Goal: Task Accomplishment & Management: Use online tool/utility

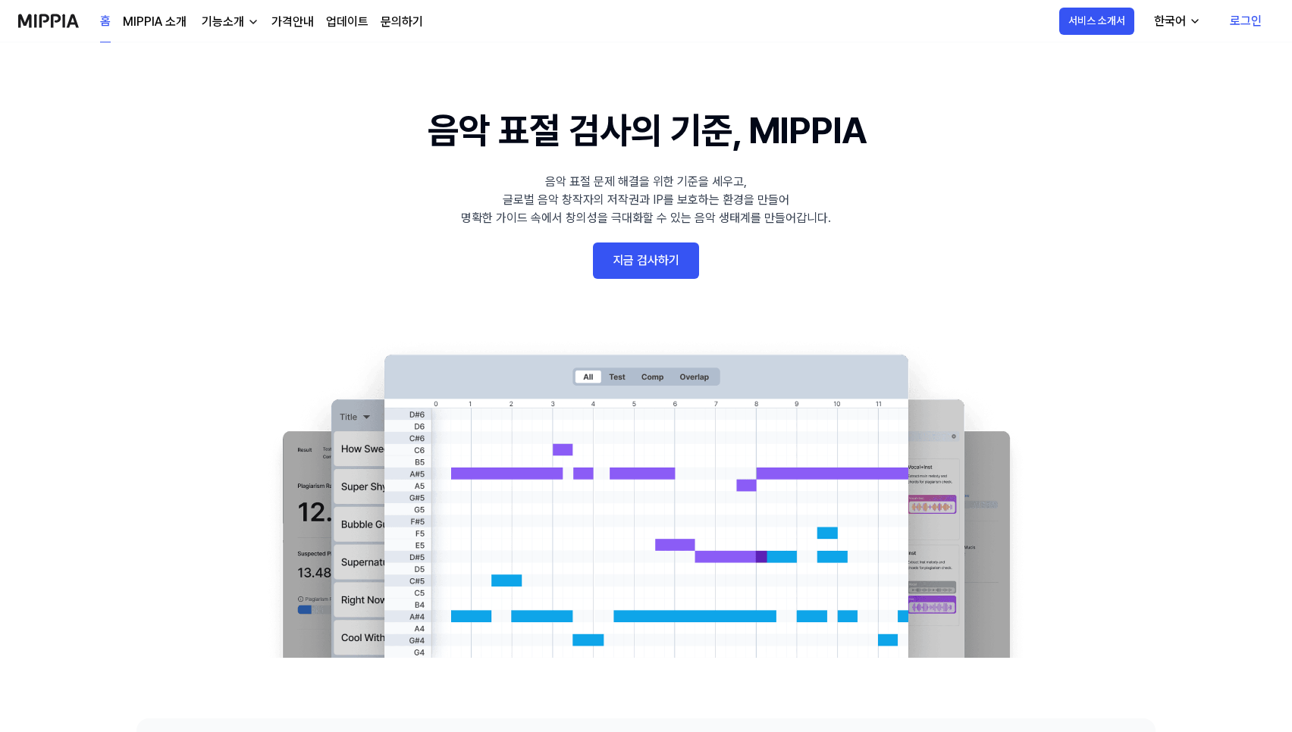
click at [660, 251] on link "지금 검사하기" at bounding box center [646, 261] width 106 height 36
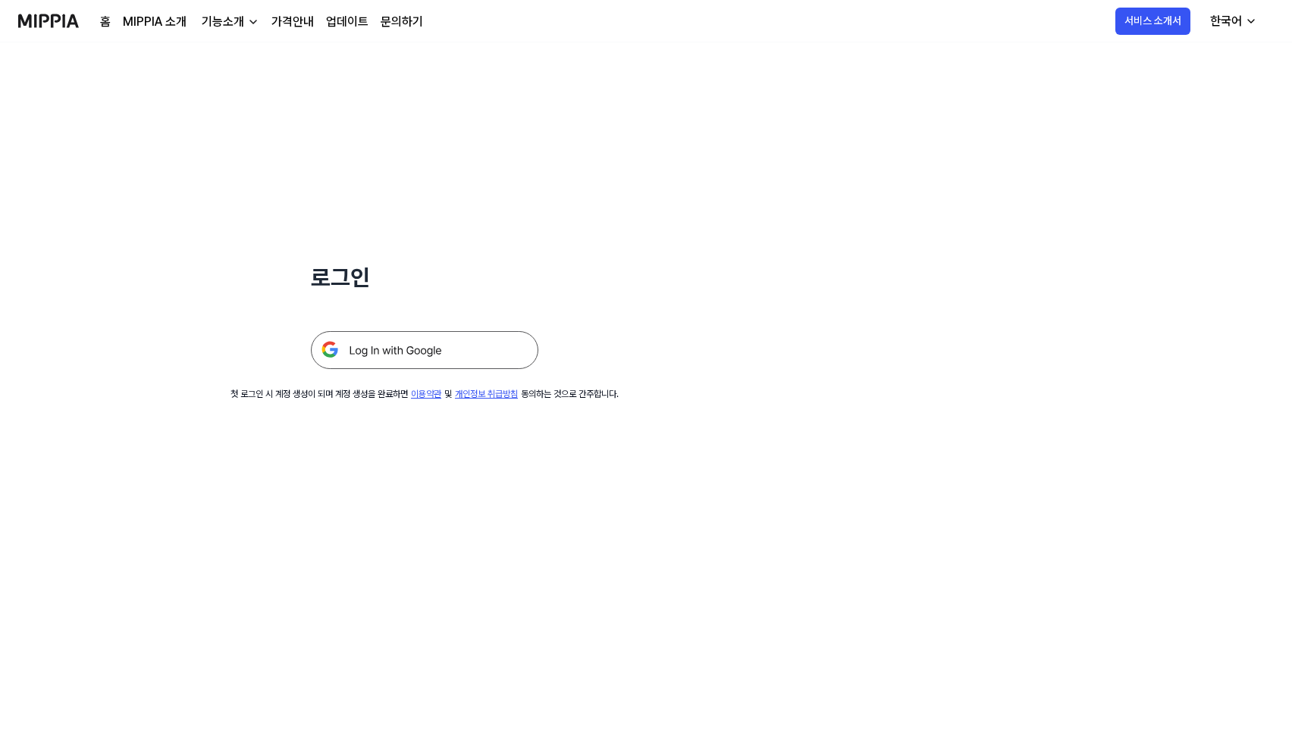
drag, startPoint x: 428, startPoint y: 356, endPoint x: 726, endPoint y: 325, distance: 298.8
click at [428, 356] on img at bounding box center [424, 350] width 227 height 38
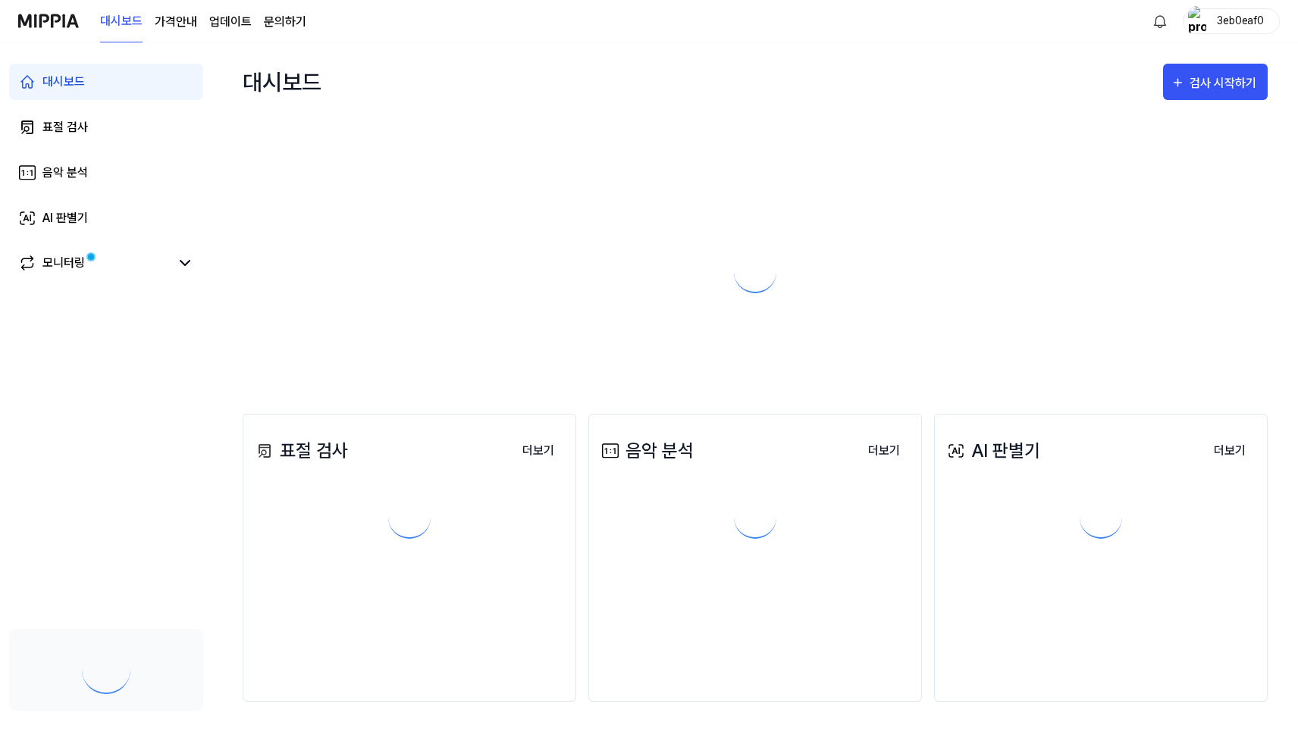
scroll to position [1, 0]
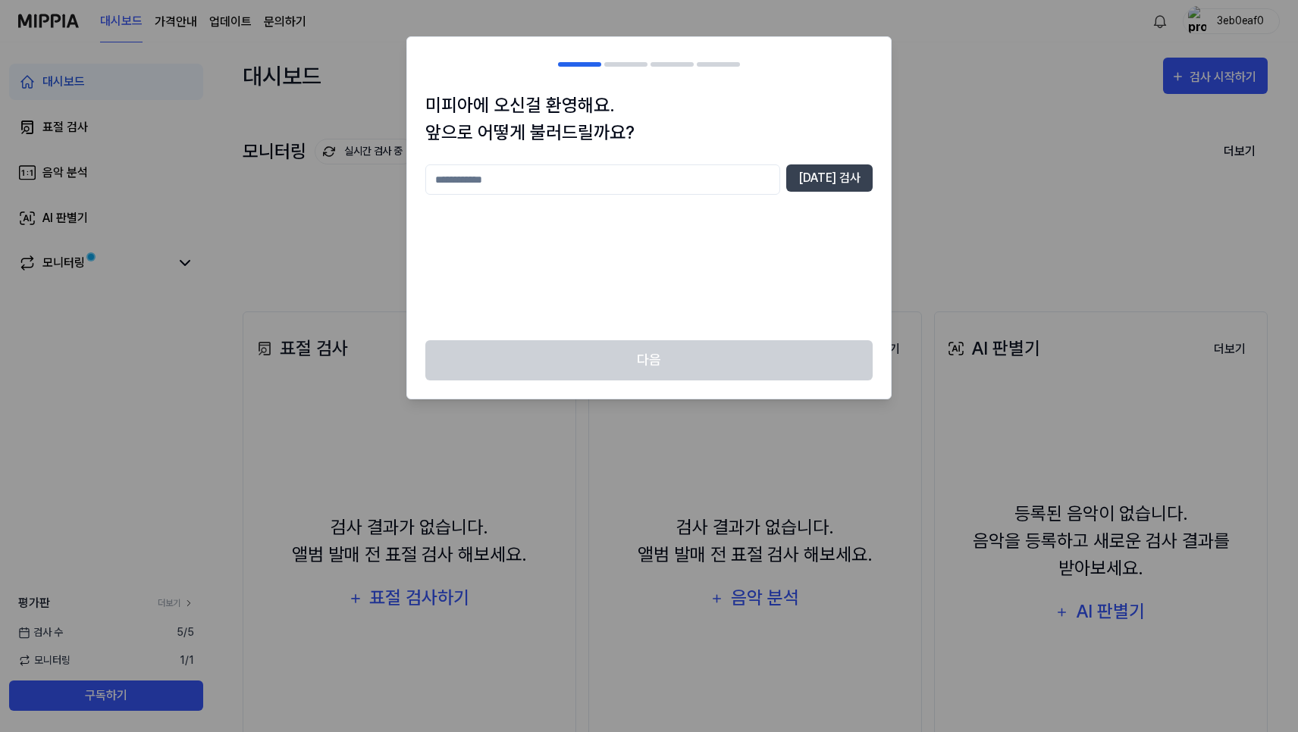
click at [680, 171] on input "text" at bounding box center [602, 180] width 355 height 30
type input "*"
type input "*****"
click at [827, 180] on button "[DATE] 검사" at bounding box center [829, 178] width 86 height 27
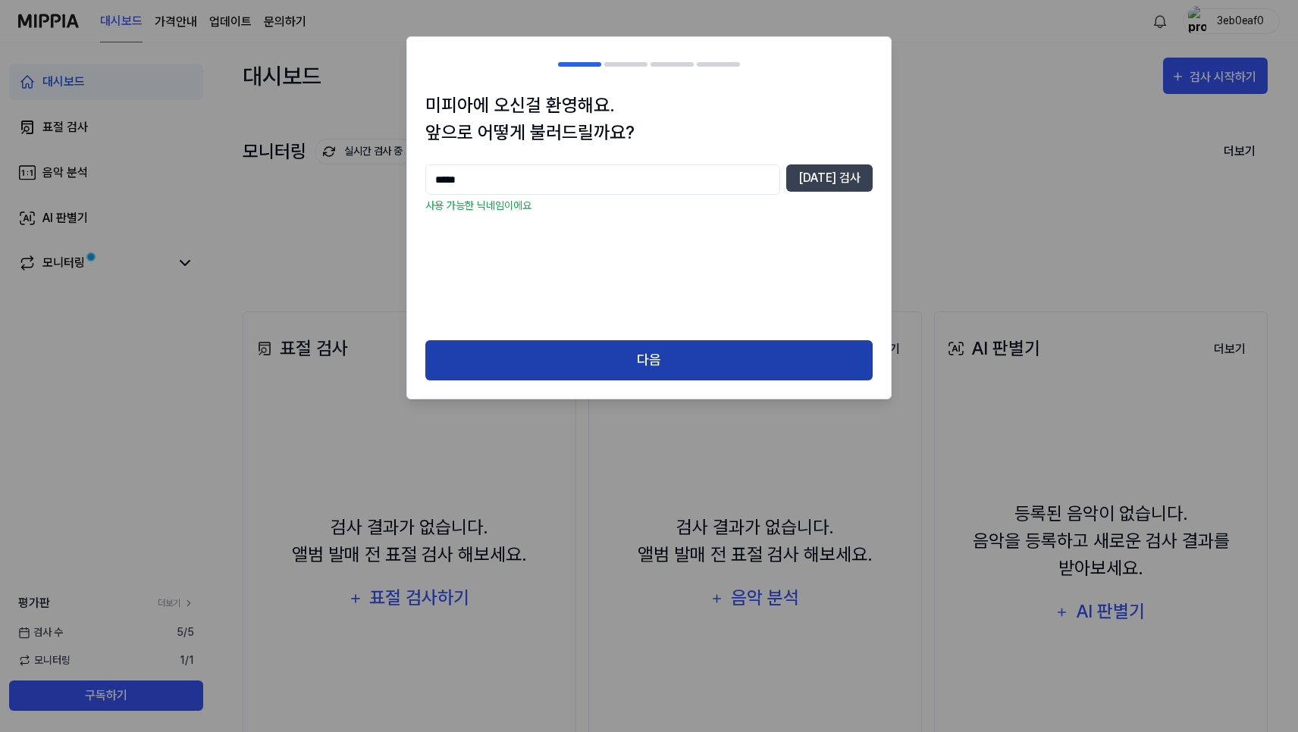
click at [658, 360] on button "다음" at bounding box center [648, 360] width 447 height 40
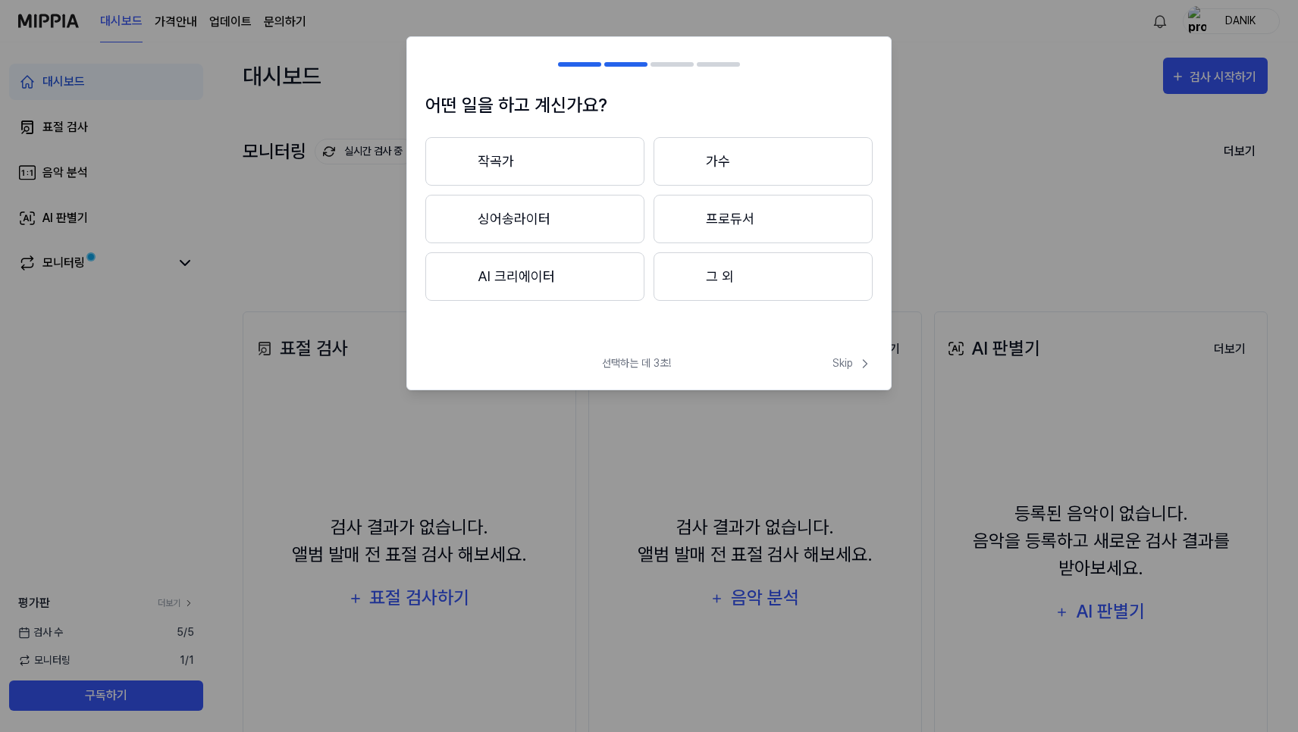
click at [589, 276] on button "AI 크리에이터" at bounding box center [534, 276] width 219 height 49
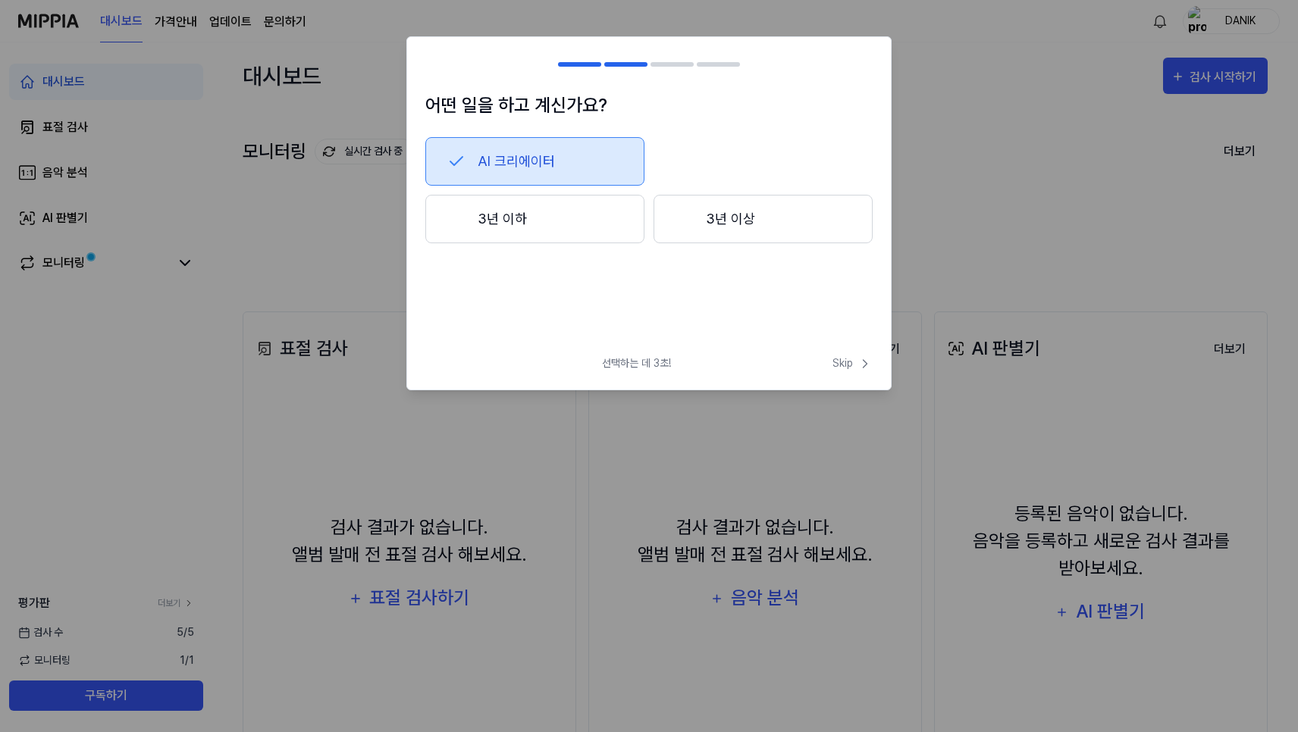
click at [565, 224] on button "3년 이하" at bounding box center [534, 219] width 219 height 49
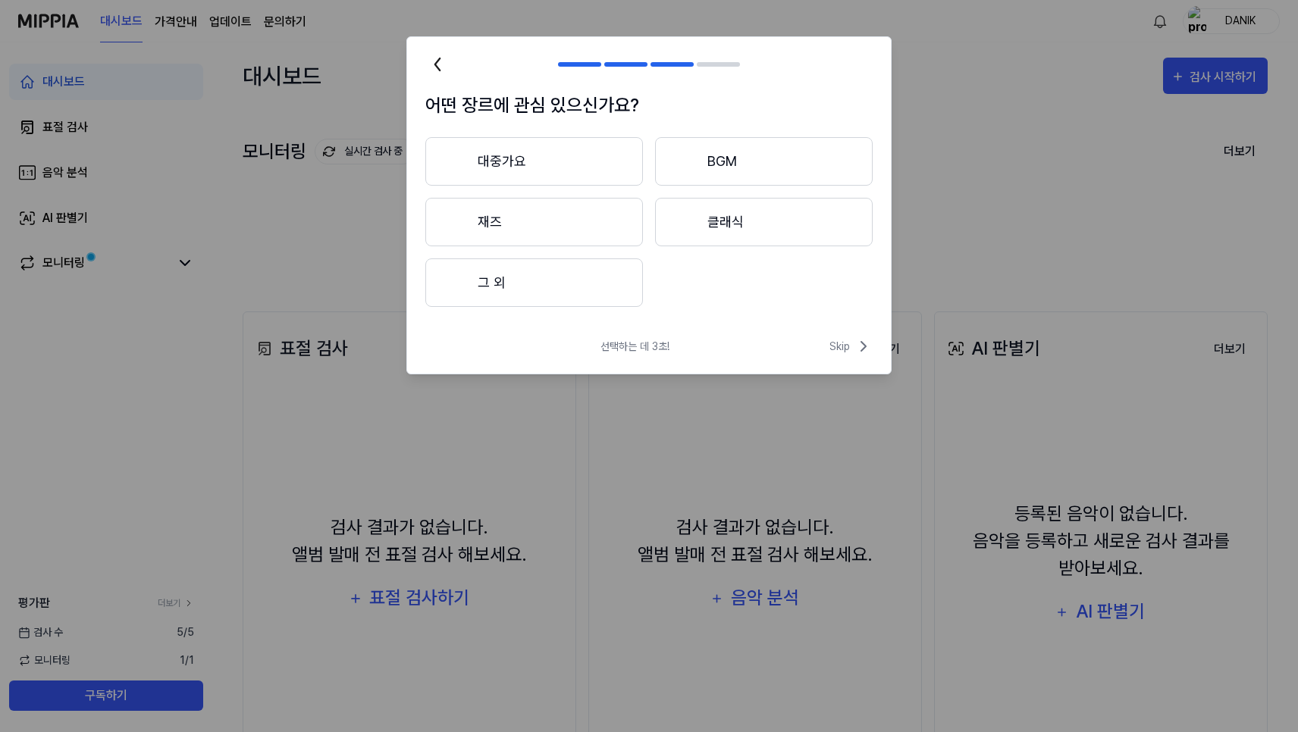
click at [525, 172] on button "대중가요" at bounding box center [534, 161] width 218 height 49
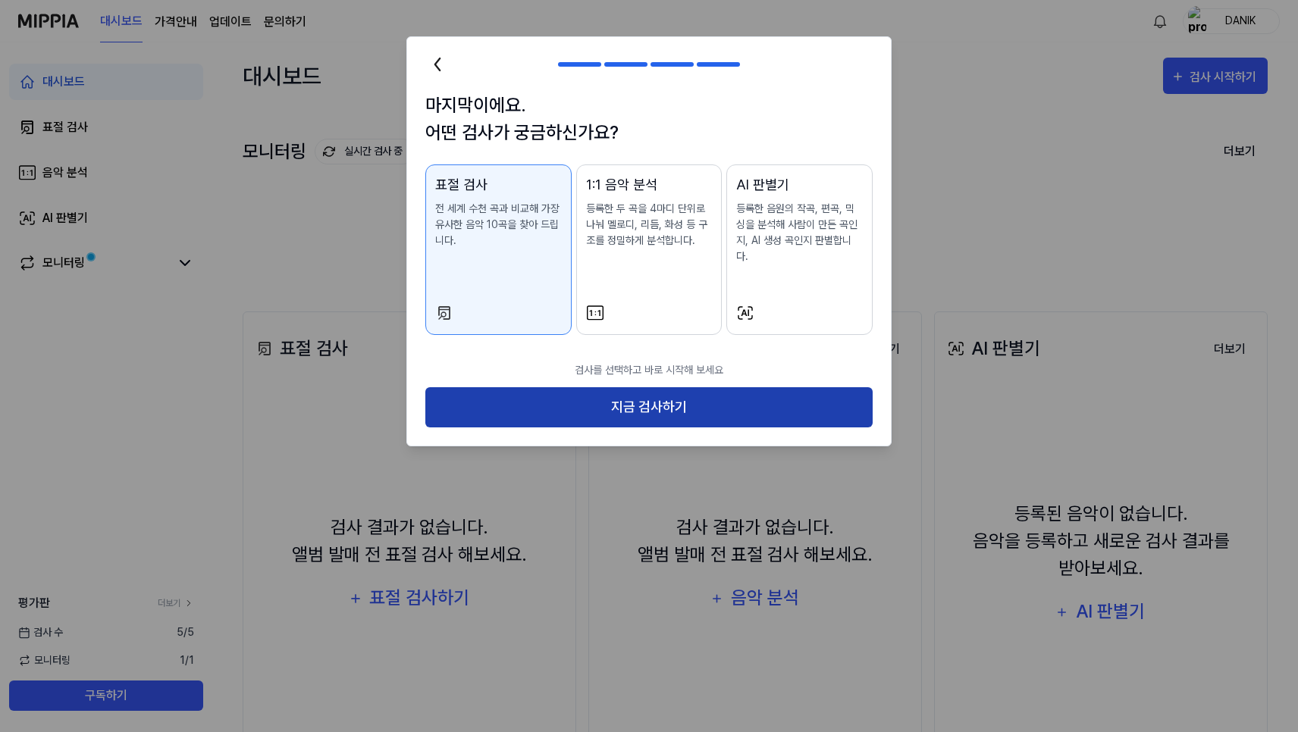
click at [669, 397] on button "지금 검사하기" at bounding box center [648, 407] width 447 height 40
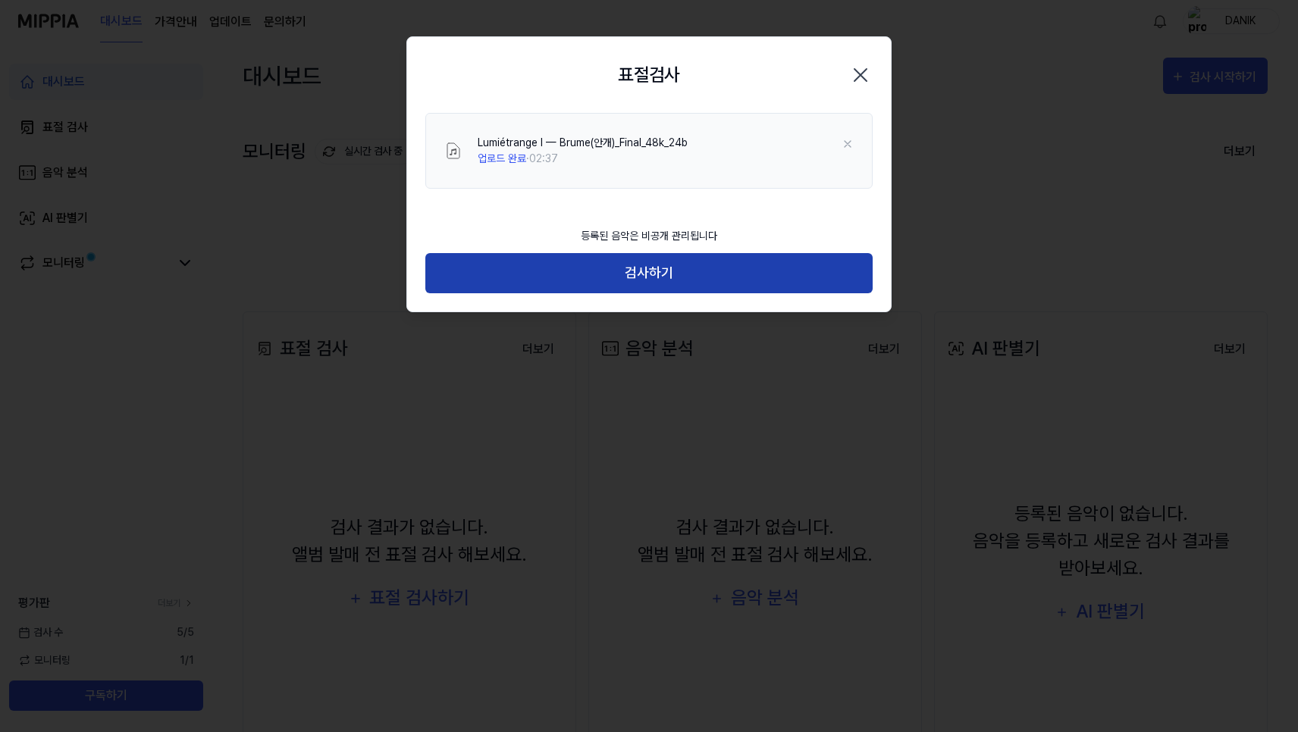
click at [657, 278] on button "검사하기" at bounding box center [648, 273] width 447 height 40
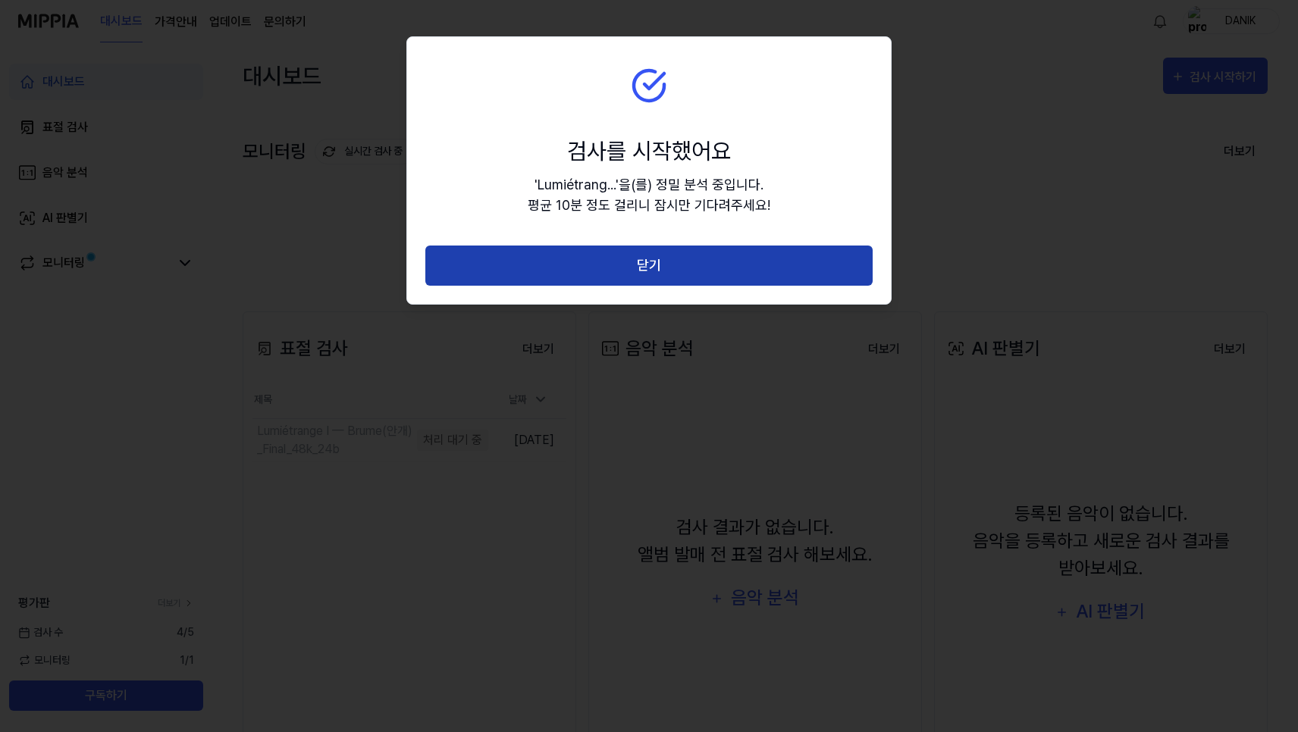
click at [710, 266] on button "닫기" at bounding box center [648, 266] width 447 height 40
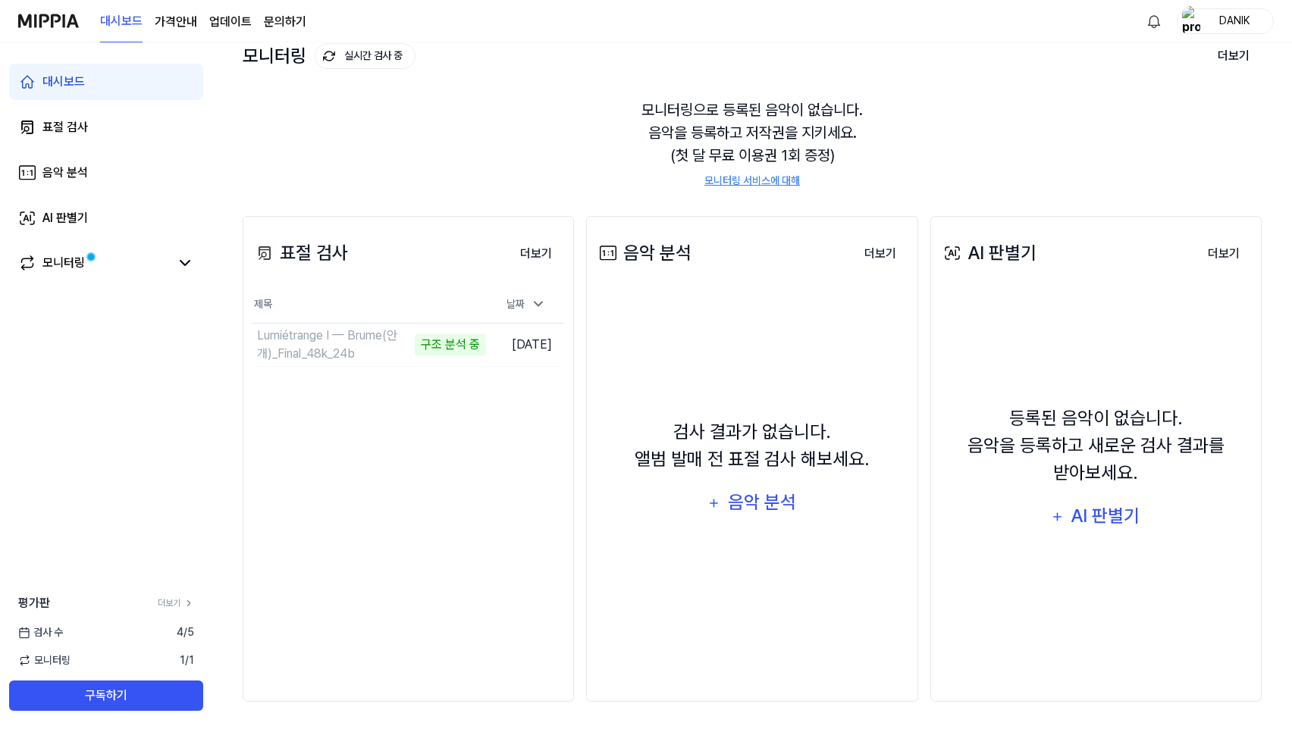
scroll to position [96, 0]
click at [538, 254] on button "더보기" at bounding box center [536, 254] width 56 height 30
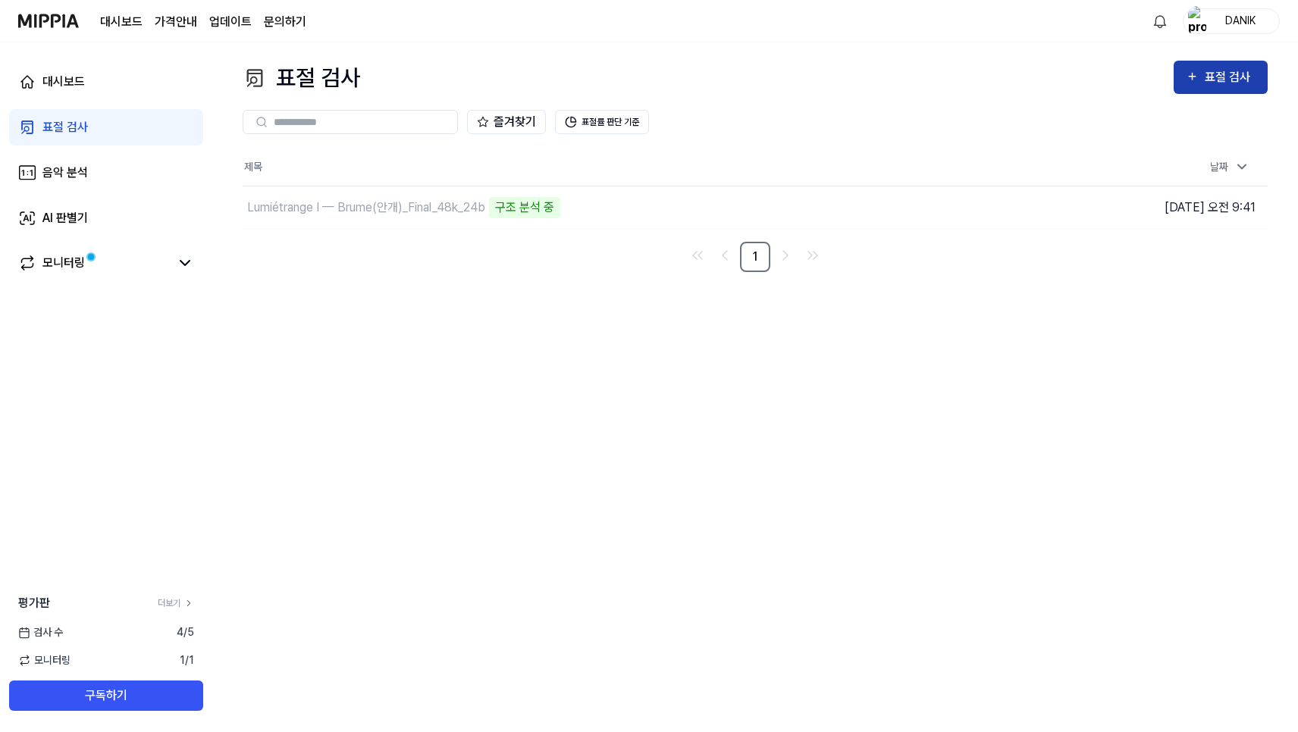
click at [1256, 84] on button "표절 검사" at bounding box center [1221, 77] width 94 height 33
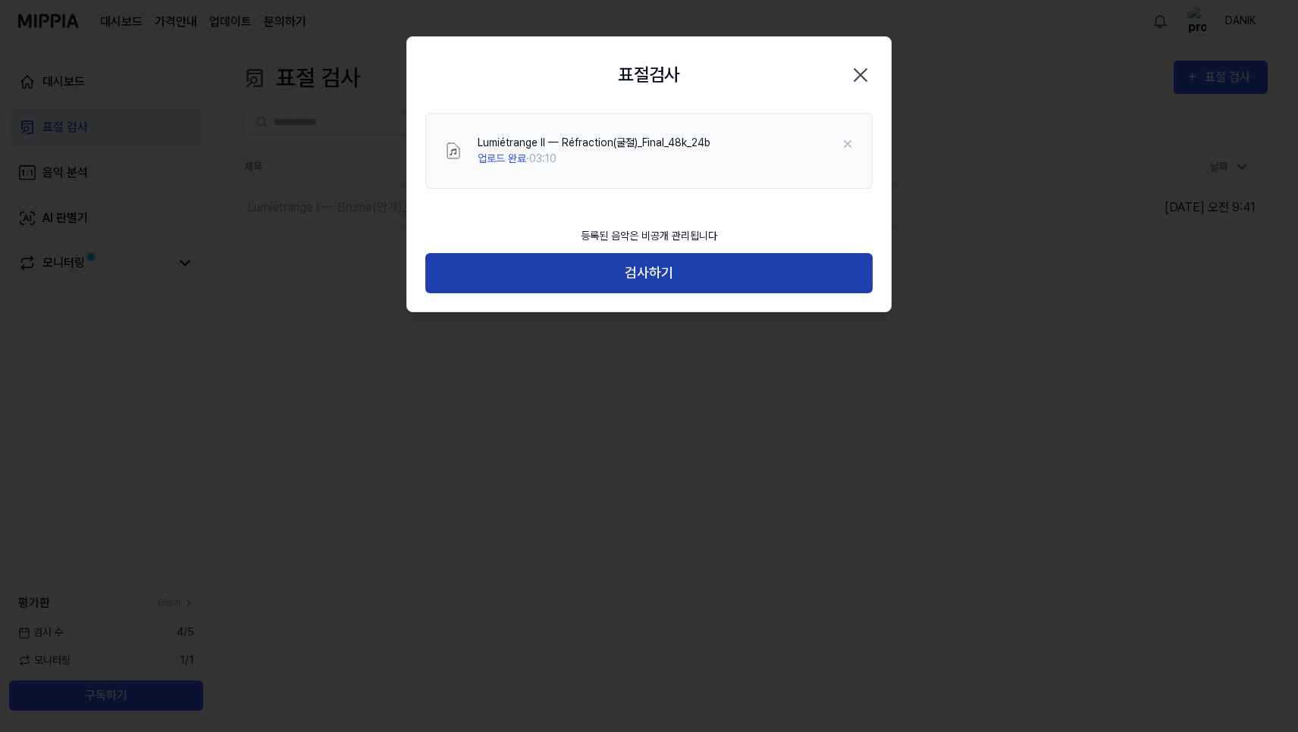
click at [682, 278] on button "검사하기" at bounding box center [648, 273] width 447 height 40
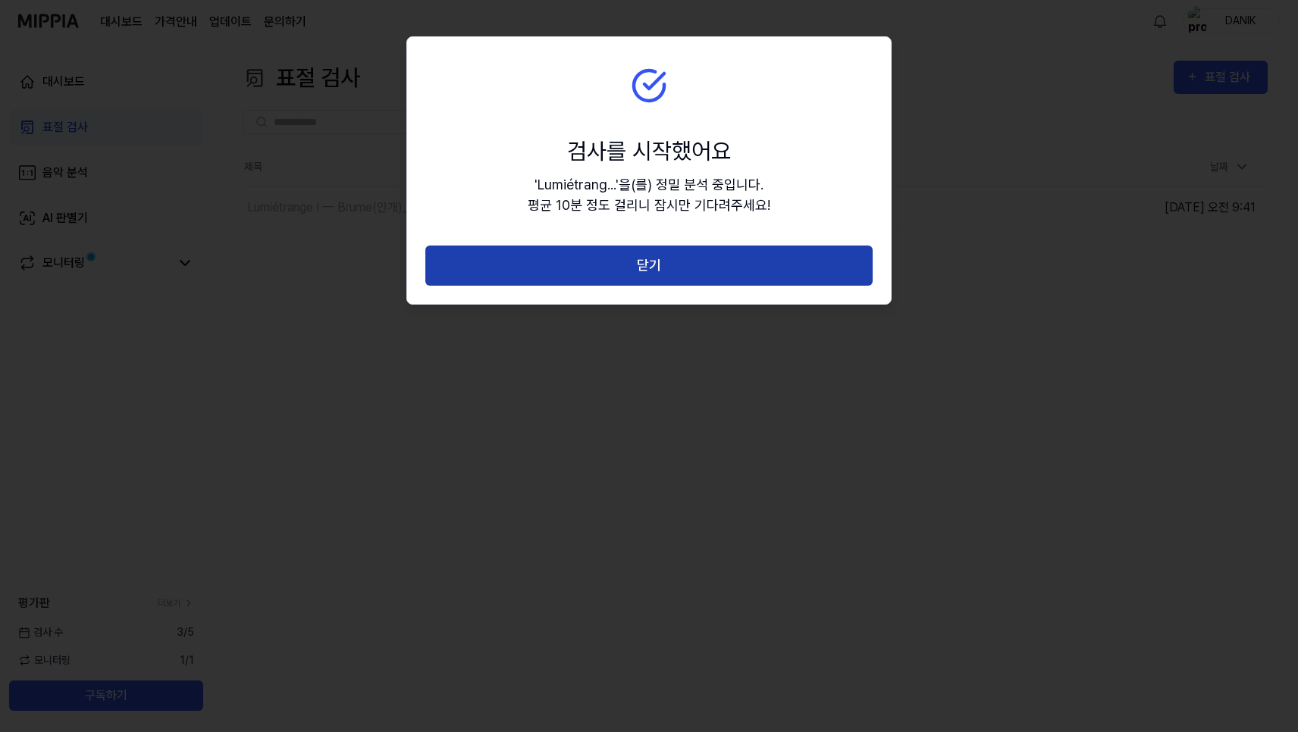
click at [727, 277] on button "닫기" at bounding box center [648, 266] width 447 height 40
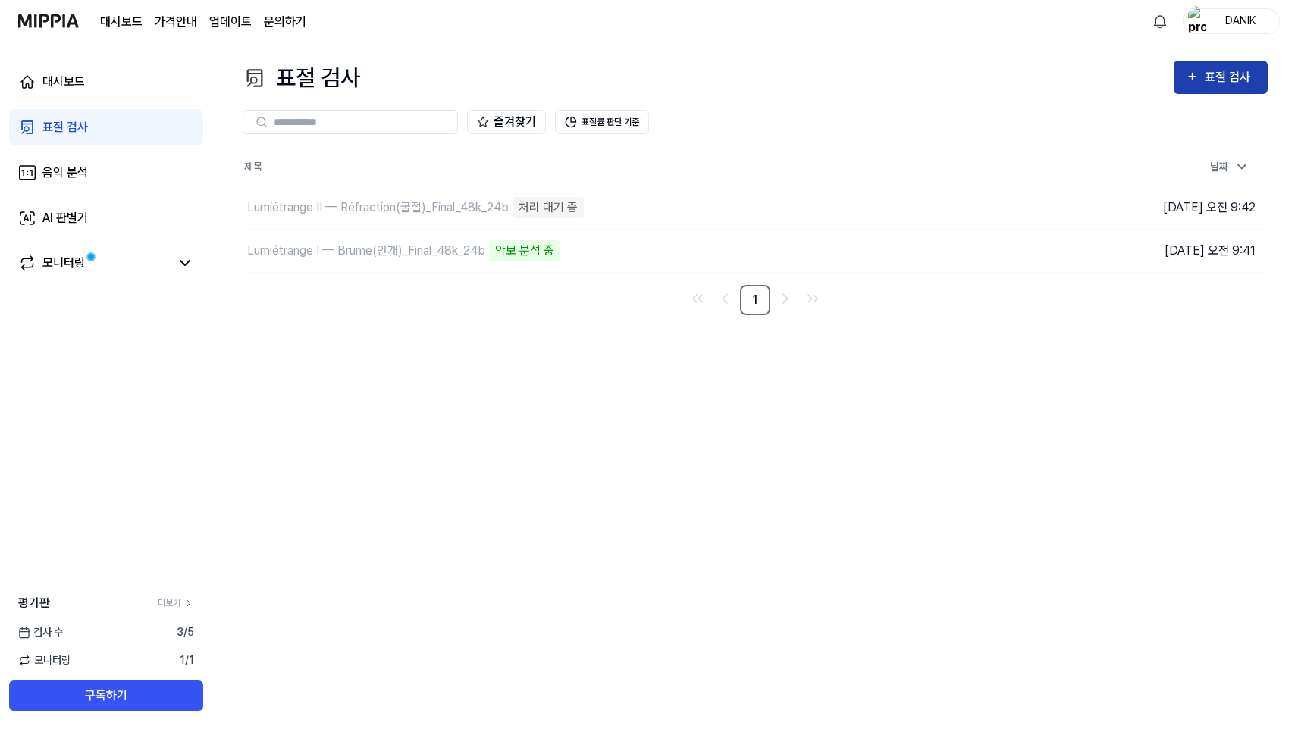
click at [1219, 86] on div "표절 검사" at bounding box center [1230, 77] width 51 height 20
click at [1231, 77] on div "표절 검사" at bounding box center [1230, 77] width 51 height 20
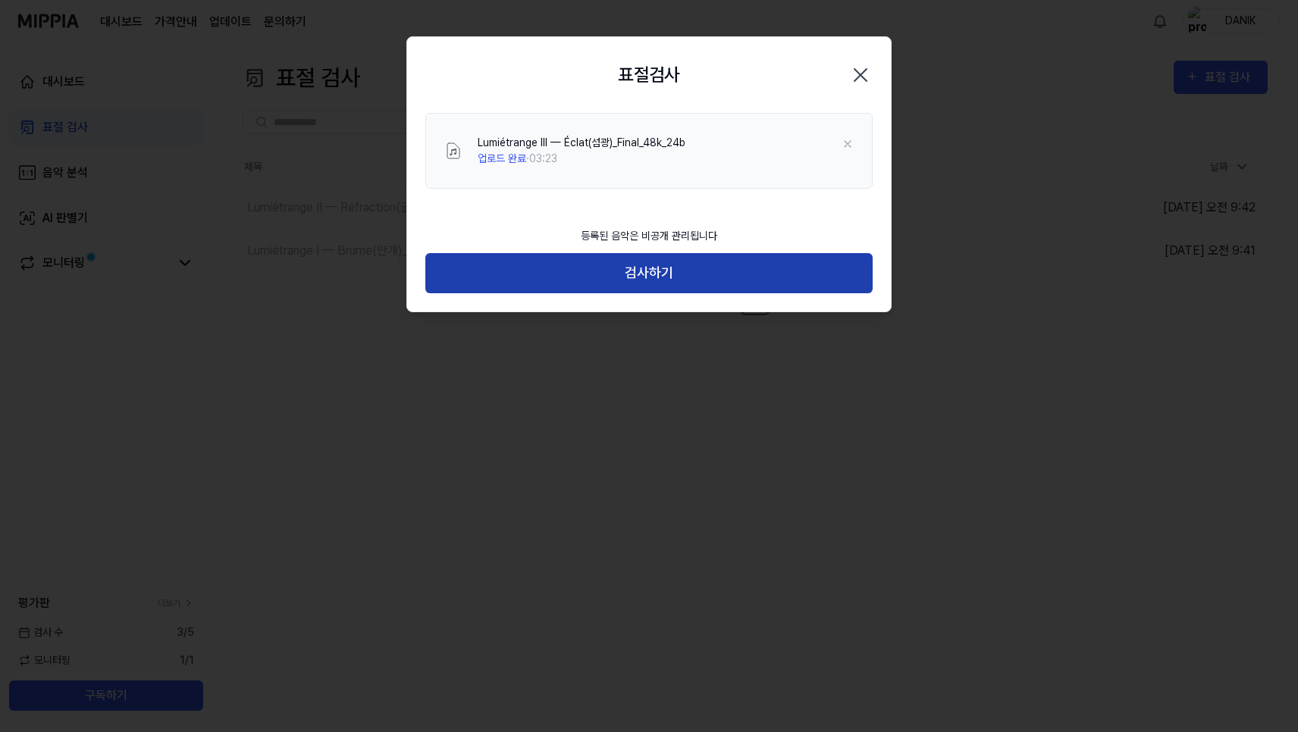
click at [734, 282] on button "검사하기" at bounding box center [648, 273] width 447 height 40
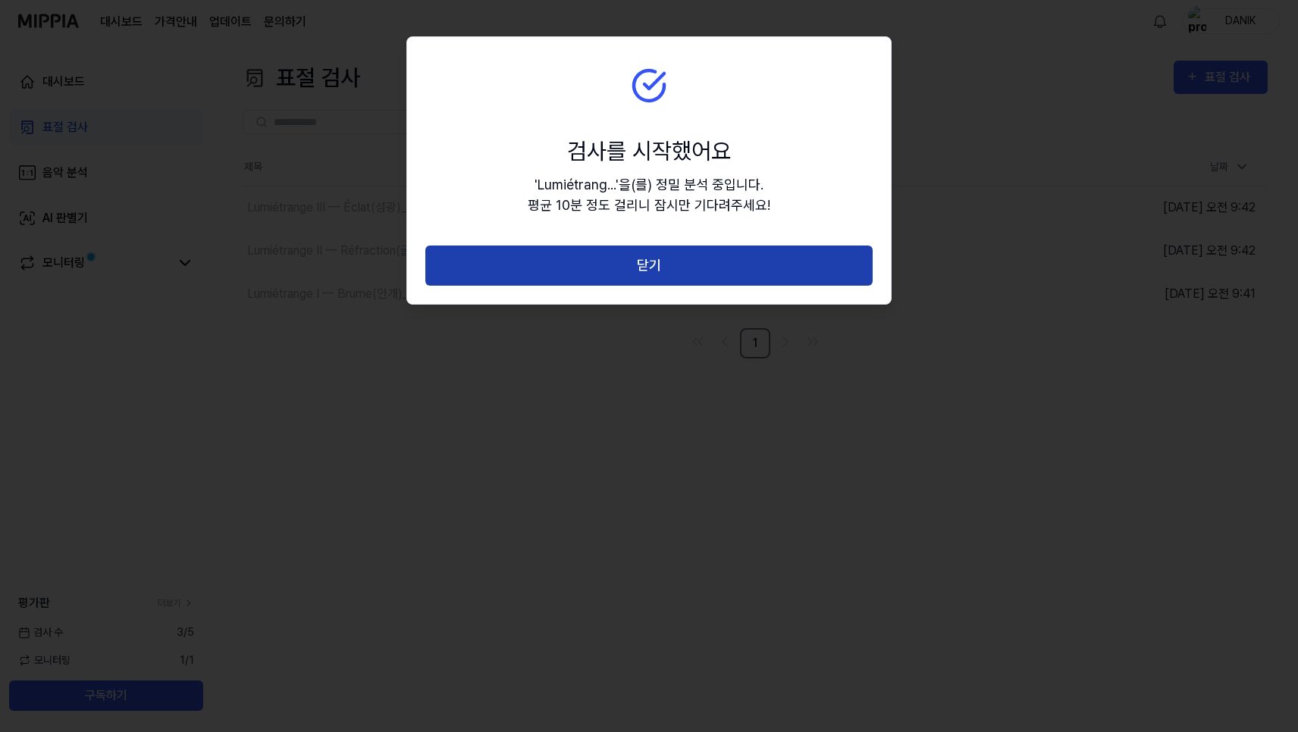
click at [635, 257] on button "닫기" at bounding box center [648, 266] width 447 height 40
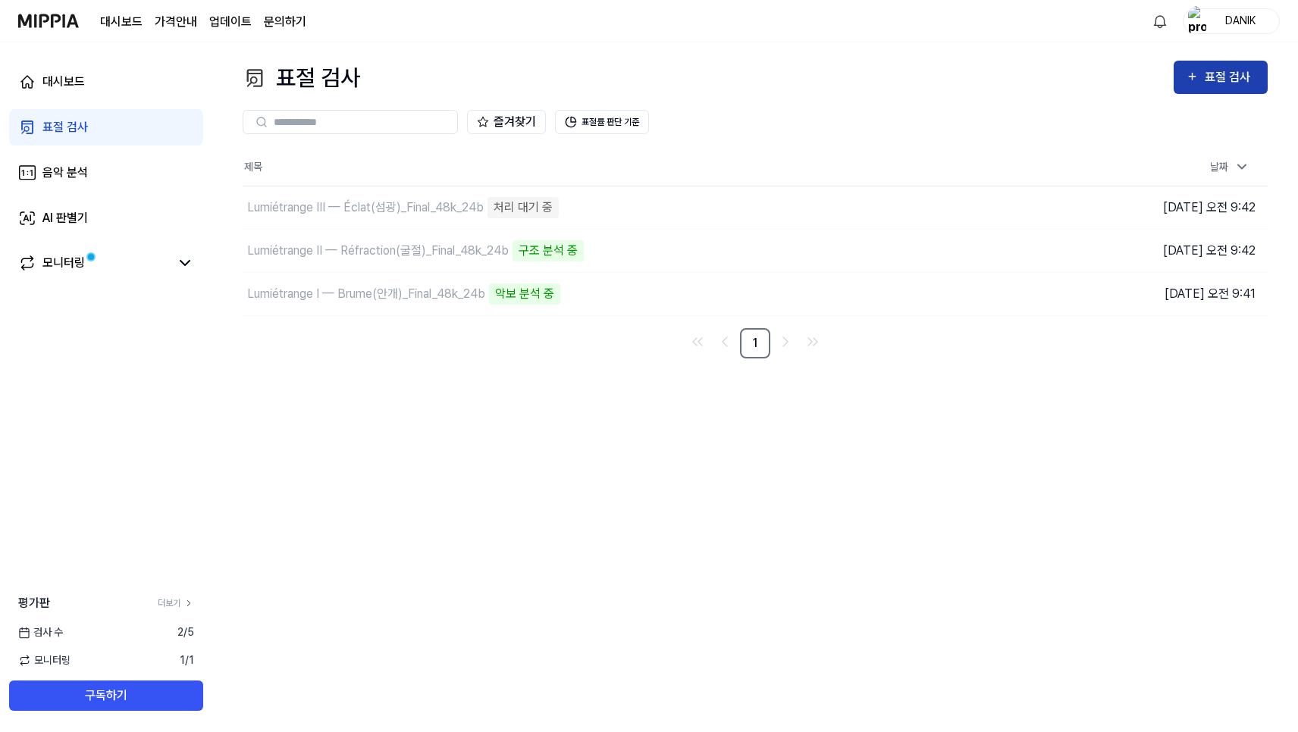
click at [1216, 80] on div "표절 검사" at bounding box center [1230, 77] width 51 height 20
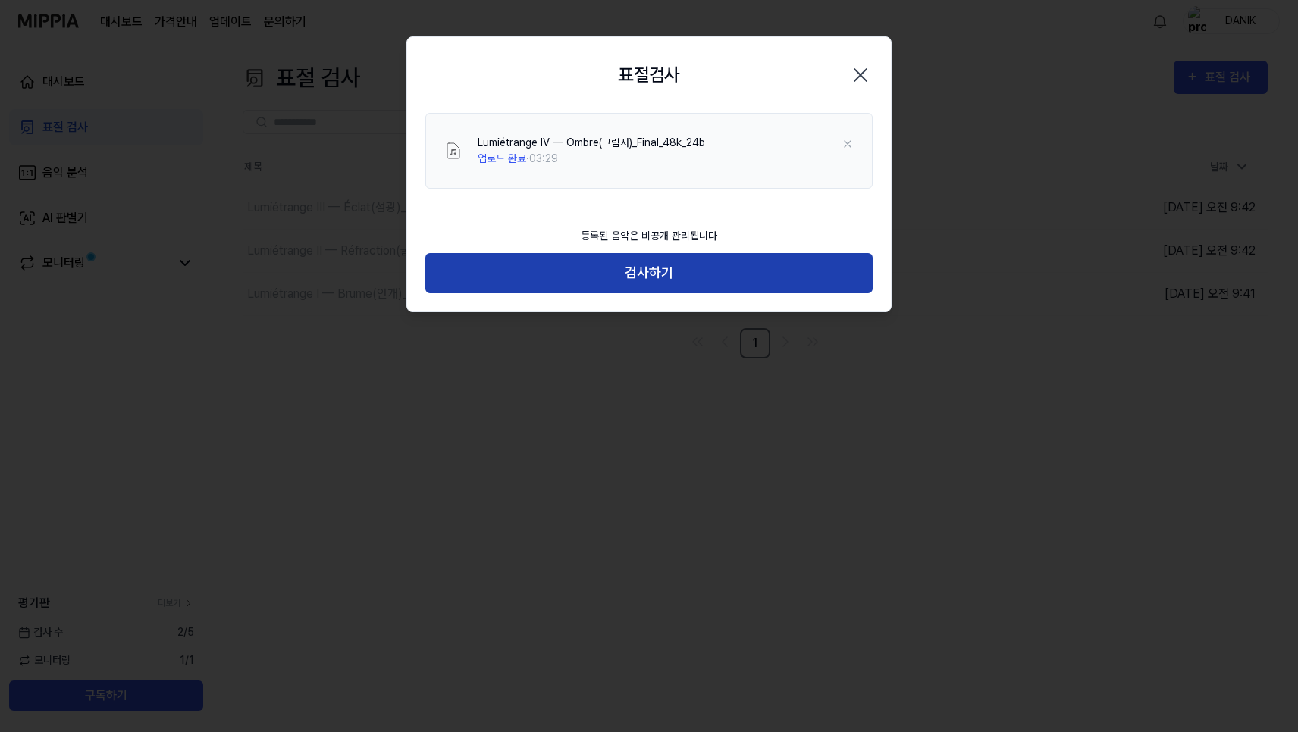
click at [690, 278] on button "검사하기" at bounding box center [648, 273] width 447 height 40
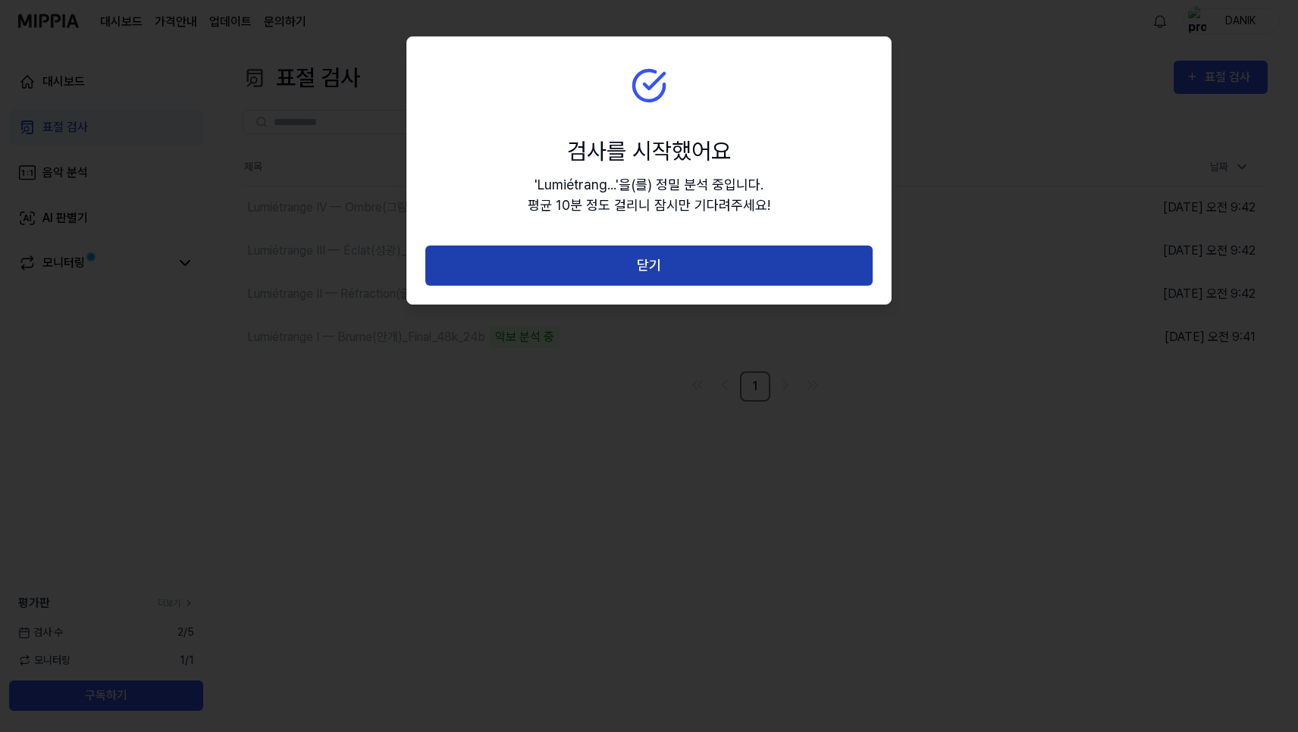
click at [652, 271] on button "닫기" at bounding box center [648, 266] width 447 height 40
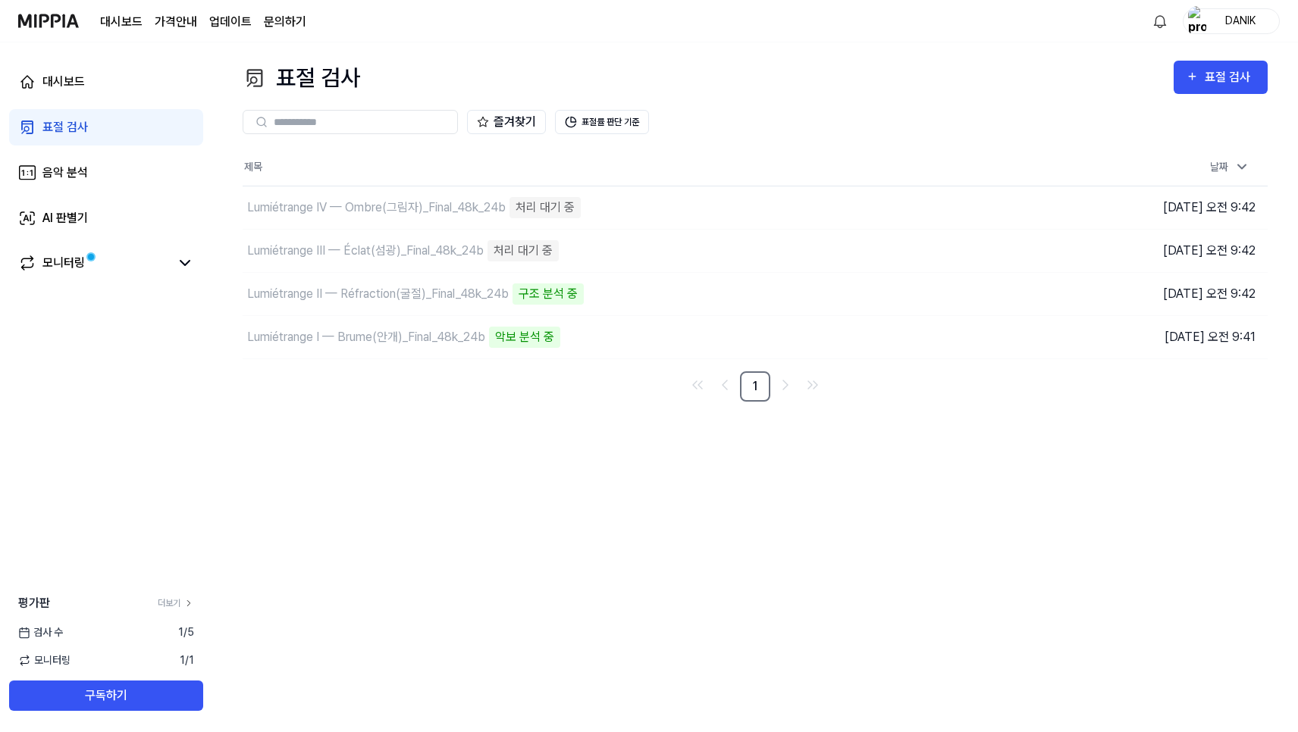
click at [173, 21] on page\) "가격안내" at bounding box center [176, 22] width 42 height 18
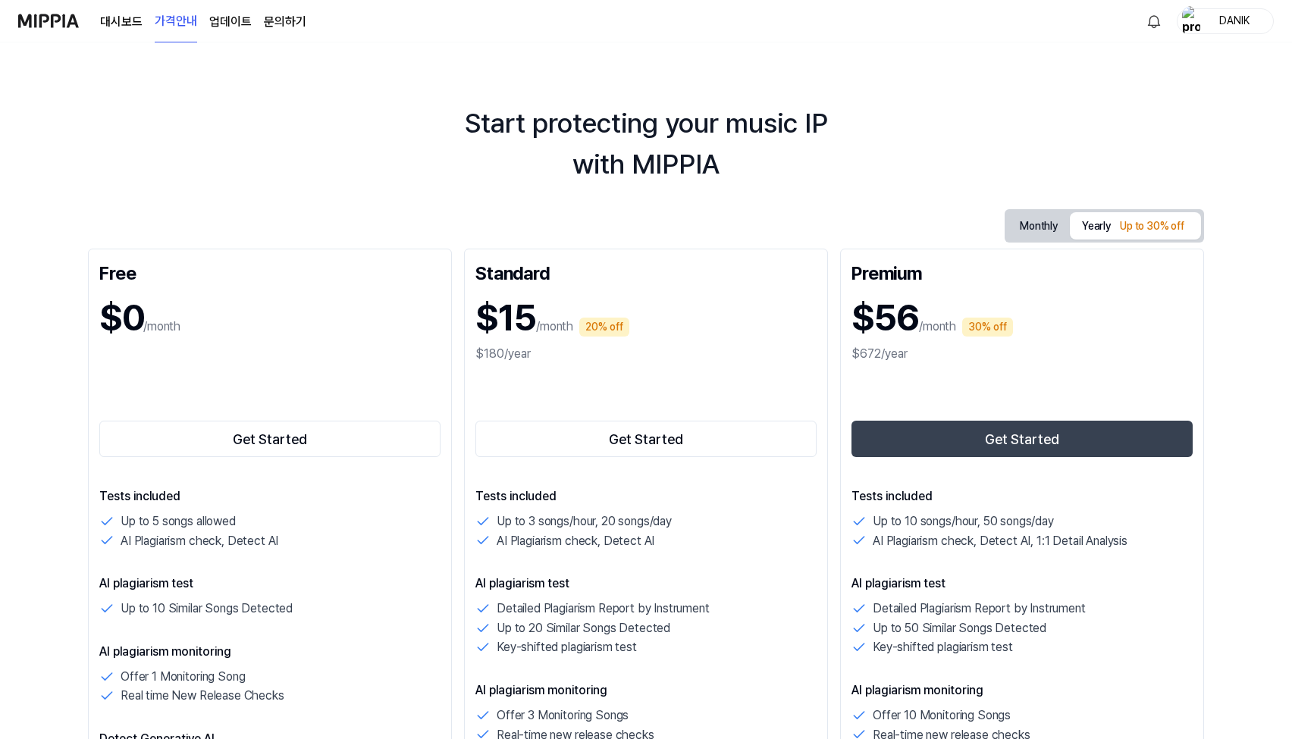
click at [127, 20] on link "대시보드" at bounding box center [121, 22] width 42 height 18
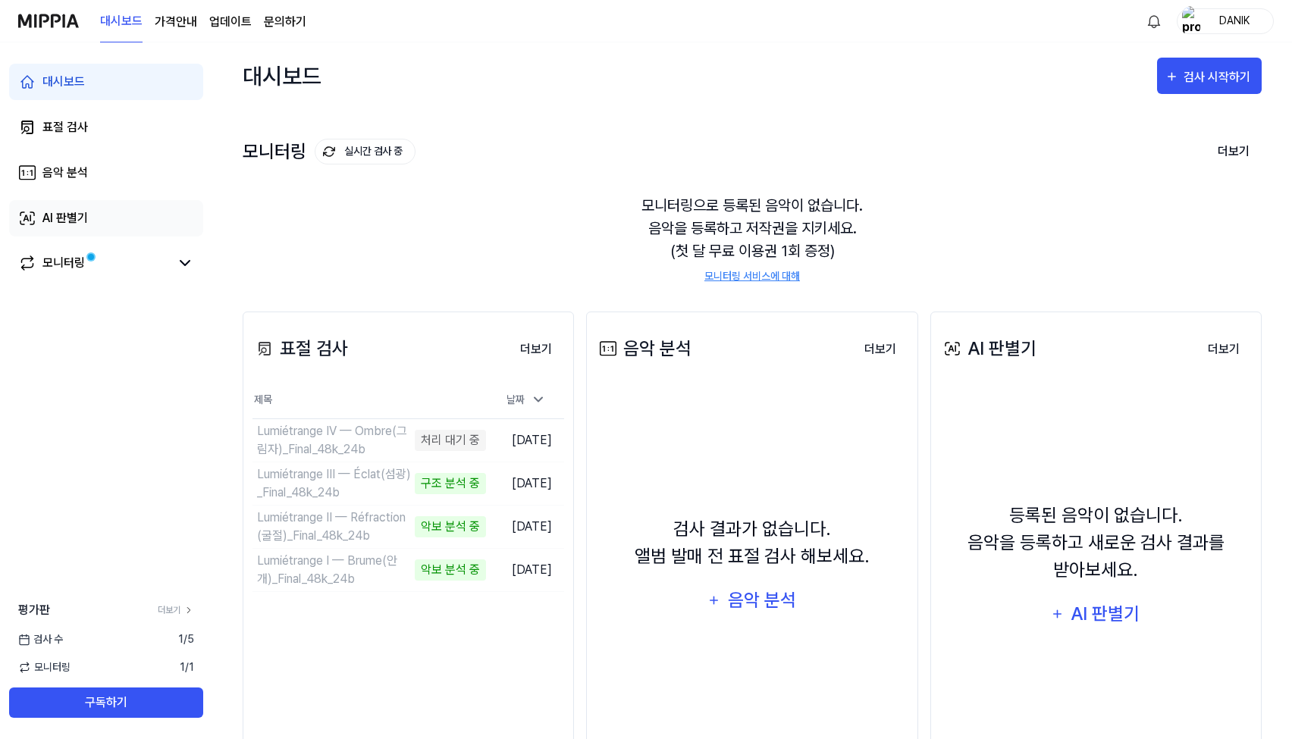
click at [105, 220] on link "AI 판별기" at bounding box center [106, 218] width 194 height 36
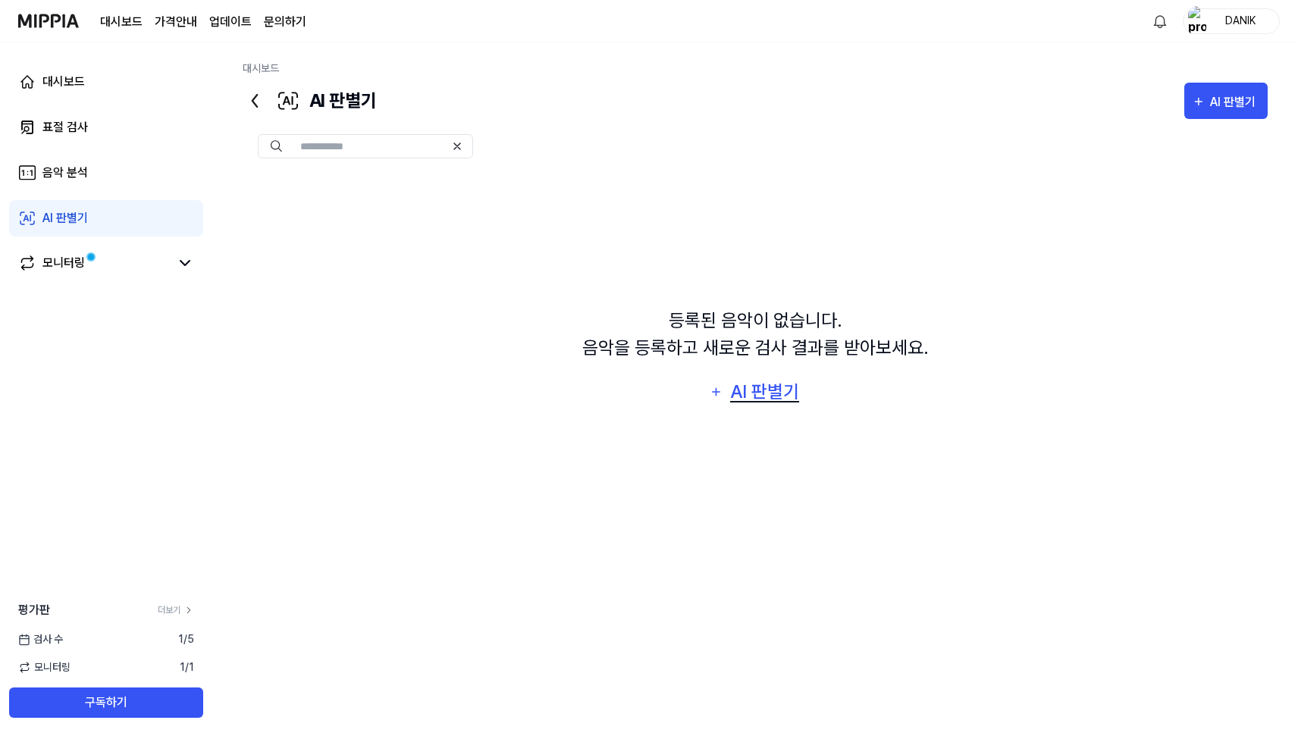
click at [754, 396] on div "AI 판별기" at bounding box center [765, 392] width 73 height 29
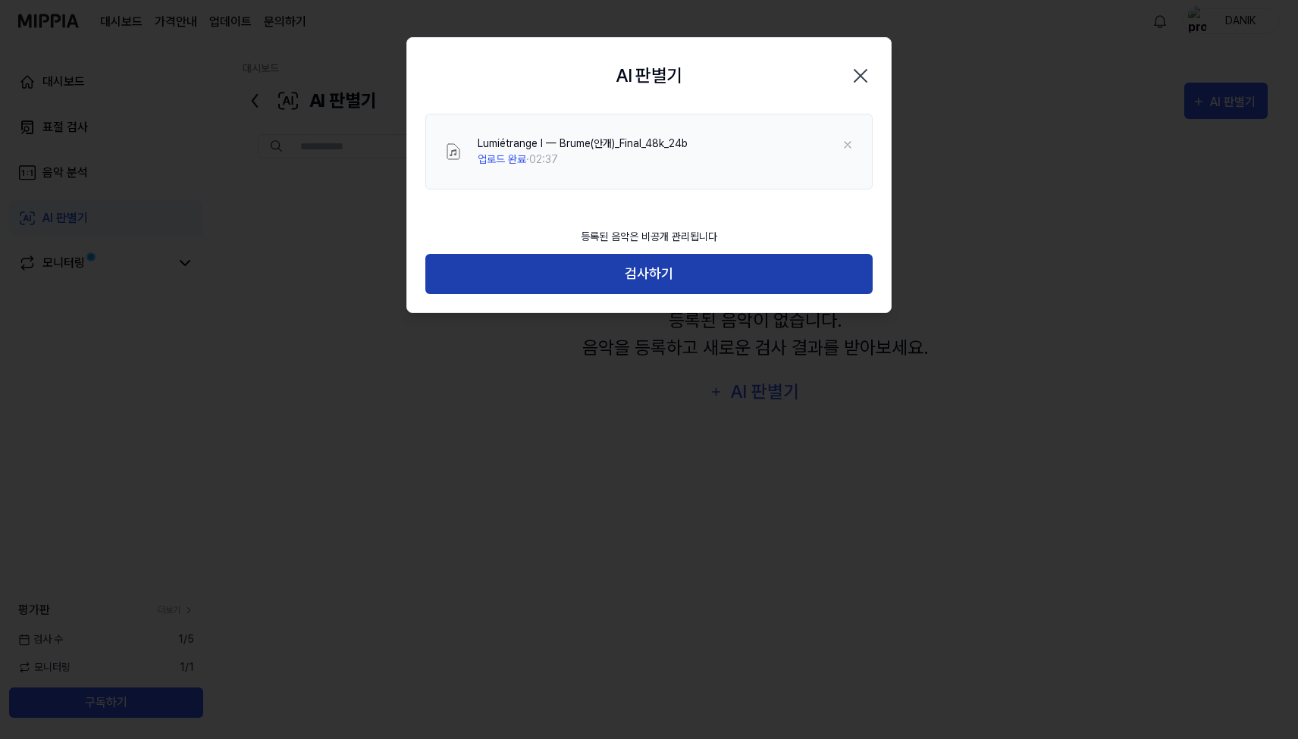
click at [688, 269] on button "검사하기" at bounding box center [648, 274] width 447 height 40
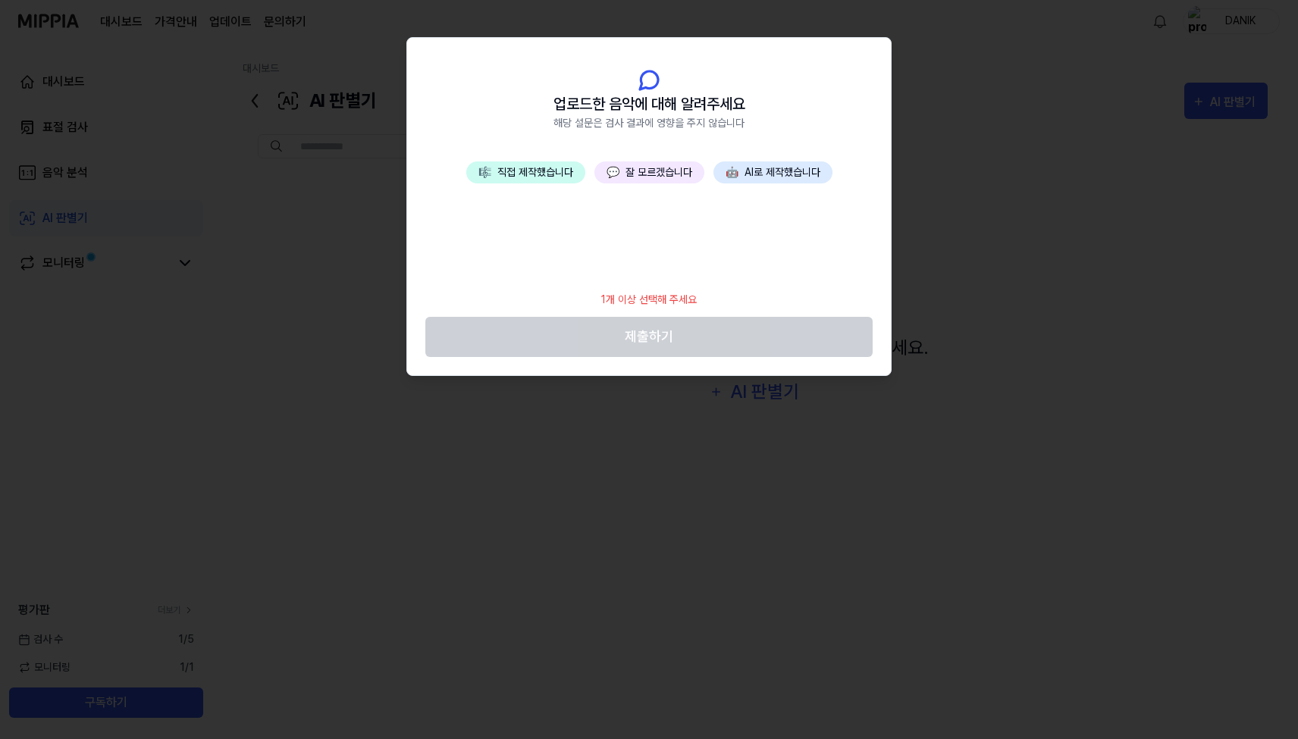
click at [775, 173] on button "🤖 AI로 제작했습니다" at bounding box center [772, 172] width 119 height 22
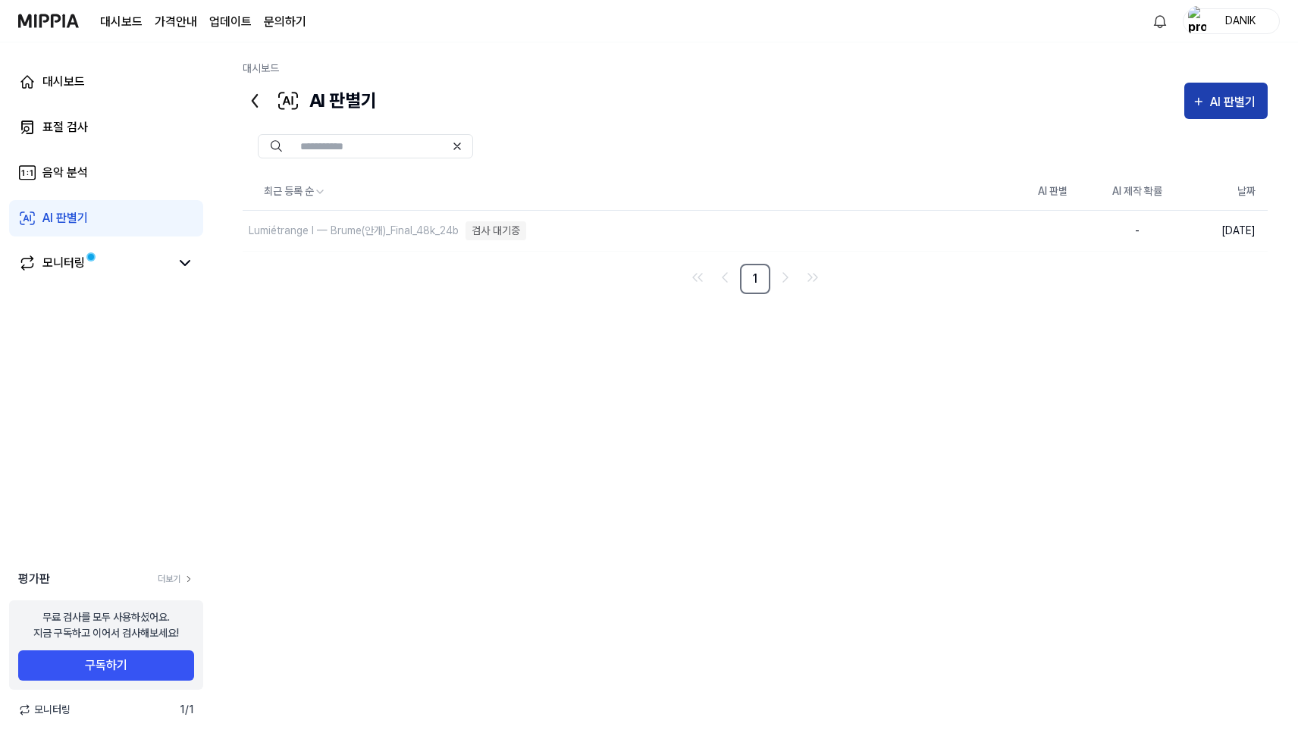
click at [1241, 108] on div "AI 판별기" at bounding box center [1235, 103] width 50 height 20
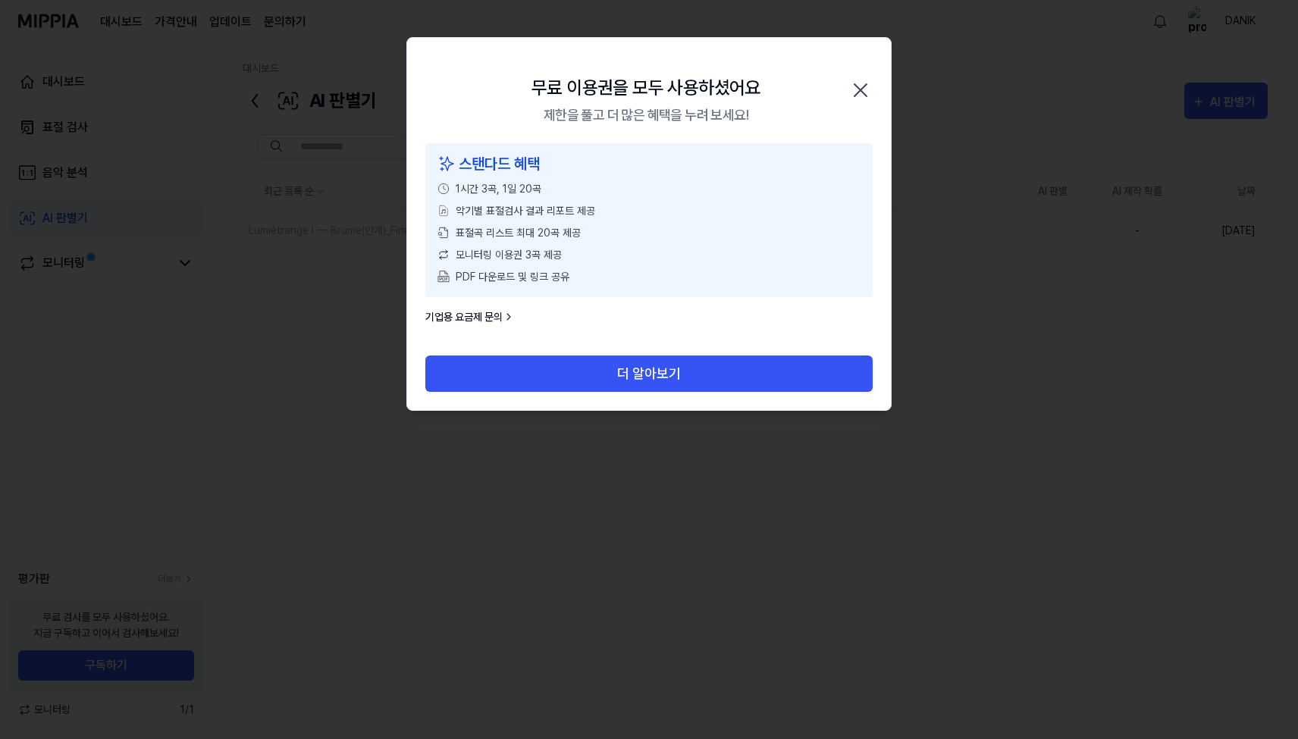
click at [859, 94] on icon "button" at bounding box center [860, 90] width 24 height 24
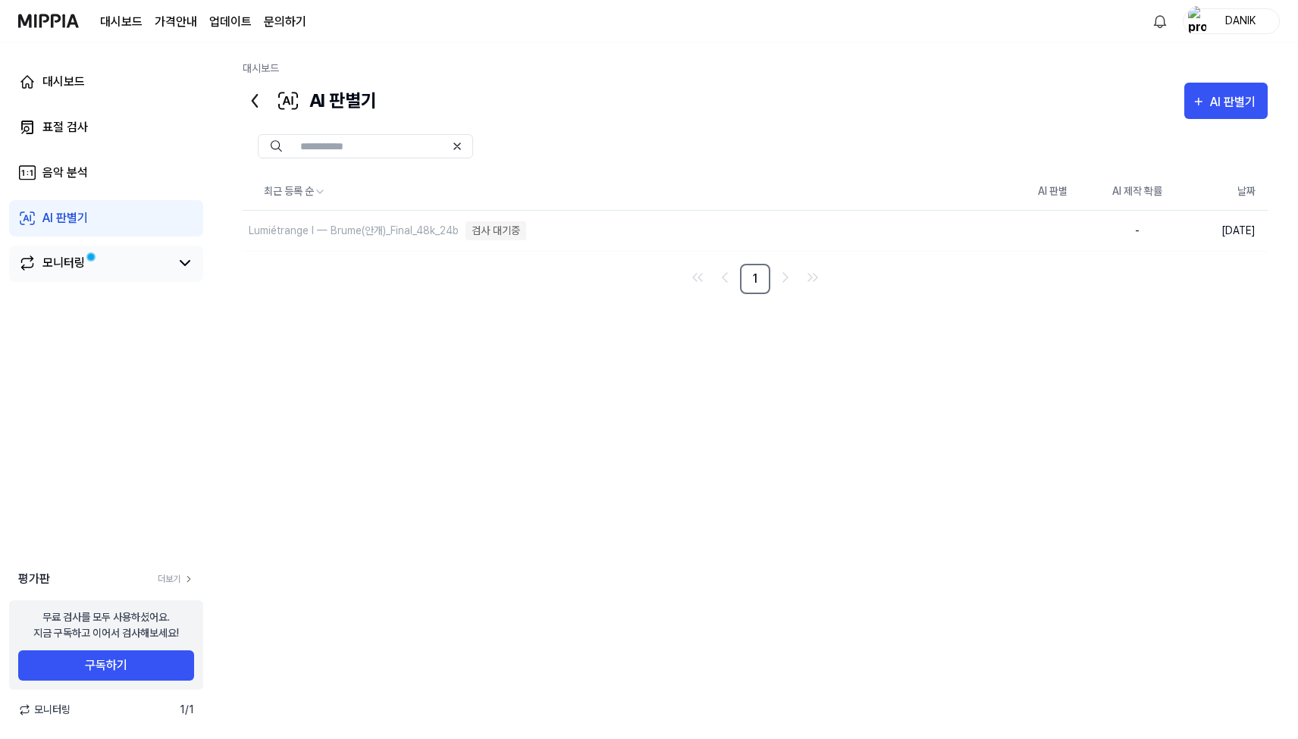
click at [86, 271] on link "모니터링" at bounding box center [94, 263] width 152 height 18
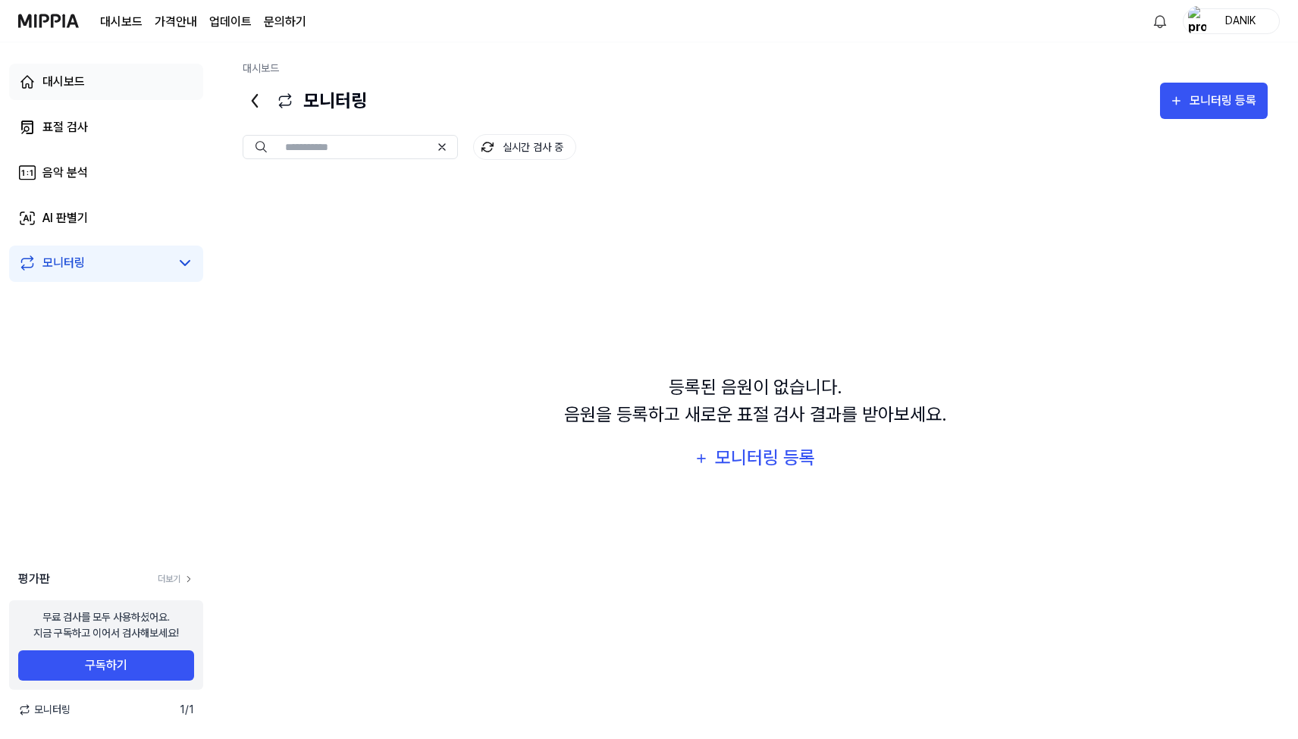
click at [83, 85] on div "대시보드" at bounding box center [63, 82] width 42 height 18
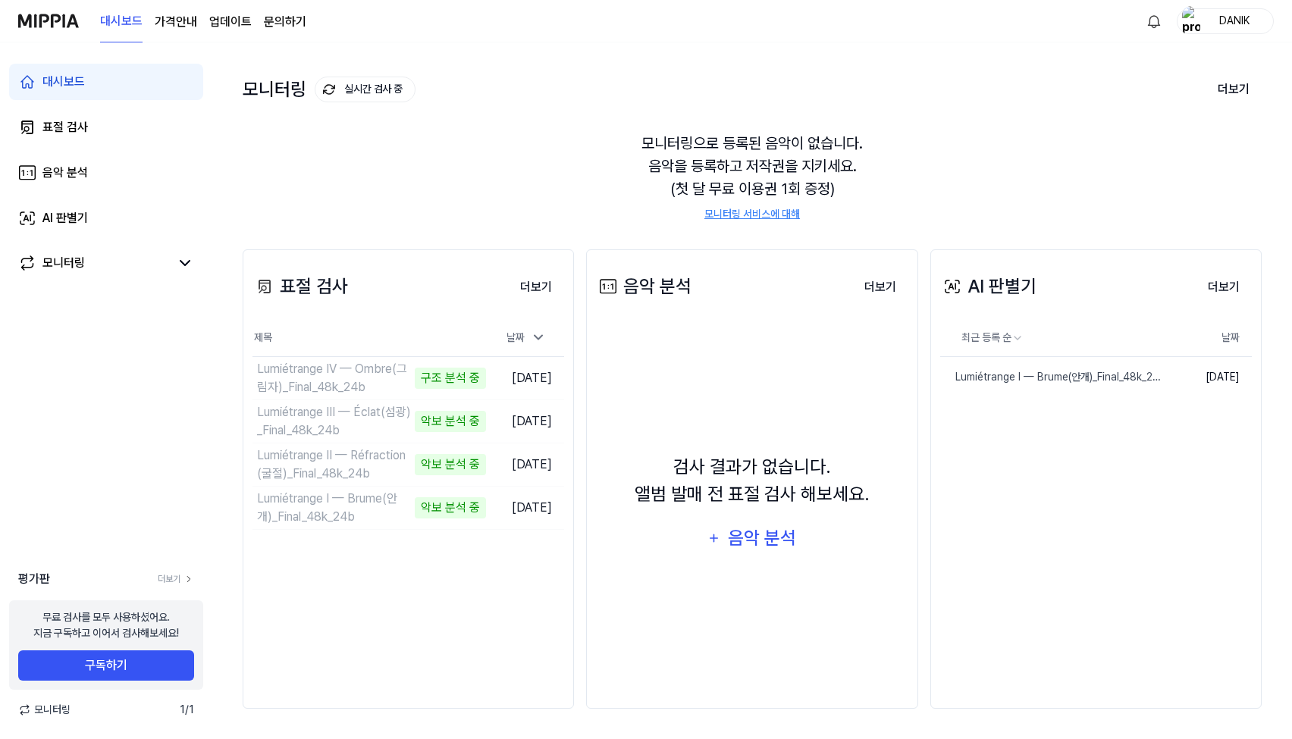
scroll to position [62, 0]
click at [1083, 381] on div "Lumiétrange I — Brume(안개)_Final_48k_24b" at bounding box center [1025, 377] width 170 height 16
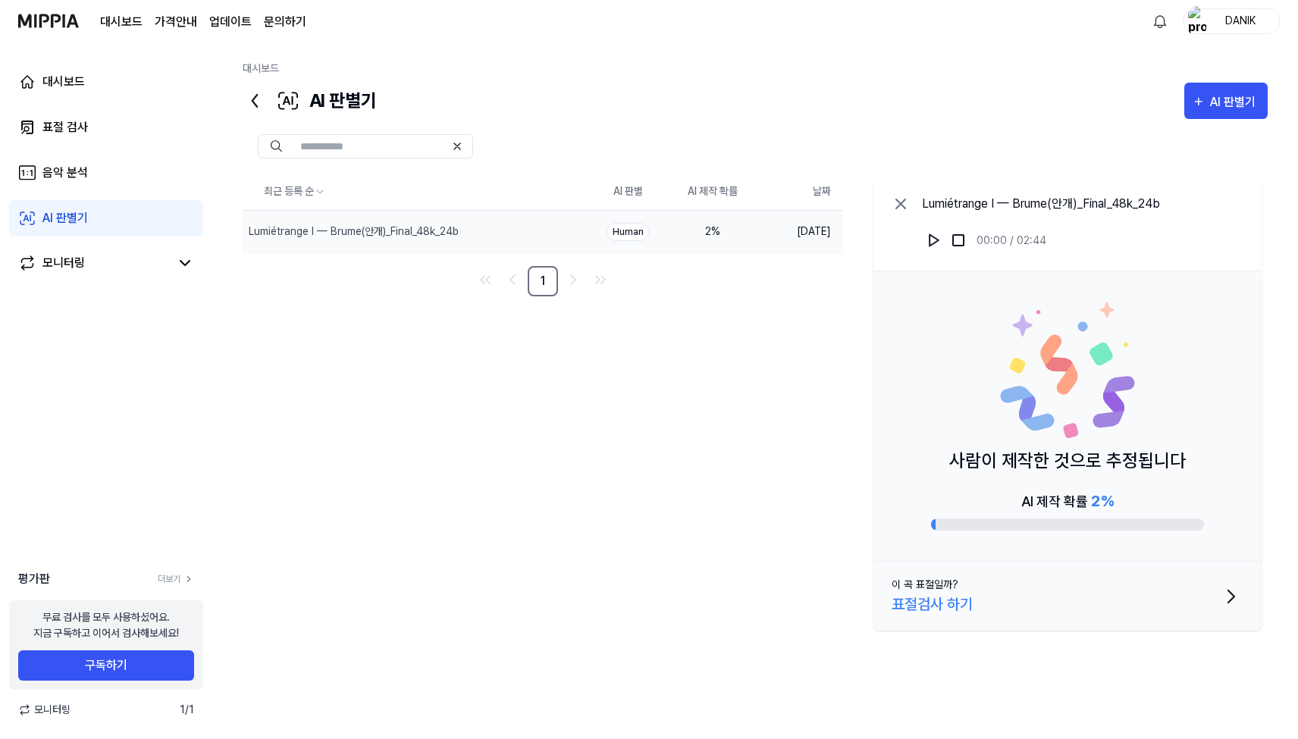
click at [1097, 506] on span "2 %" at bounding box center [1102, 501] width 23 height 18
drag, startPoint x: 1090, startPoint y: 505, endPoint x: 1126, endPoint y: 504, distance: 36.4
click at [1126, 504] on div "AI 제작 확률 2 %" at bounding box center [1067, 510] width 273 height 41
drag, startPoint x: 1093, startPoint y: 504, endPoint x: 1123, endPoint y: 500, distance: 30.7
click at [1123, 500] on div "AI 제작 확률 2 %" at bounding box center [1067, 510] width 273 height 41
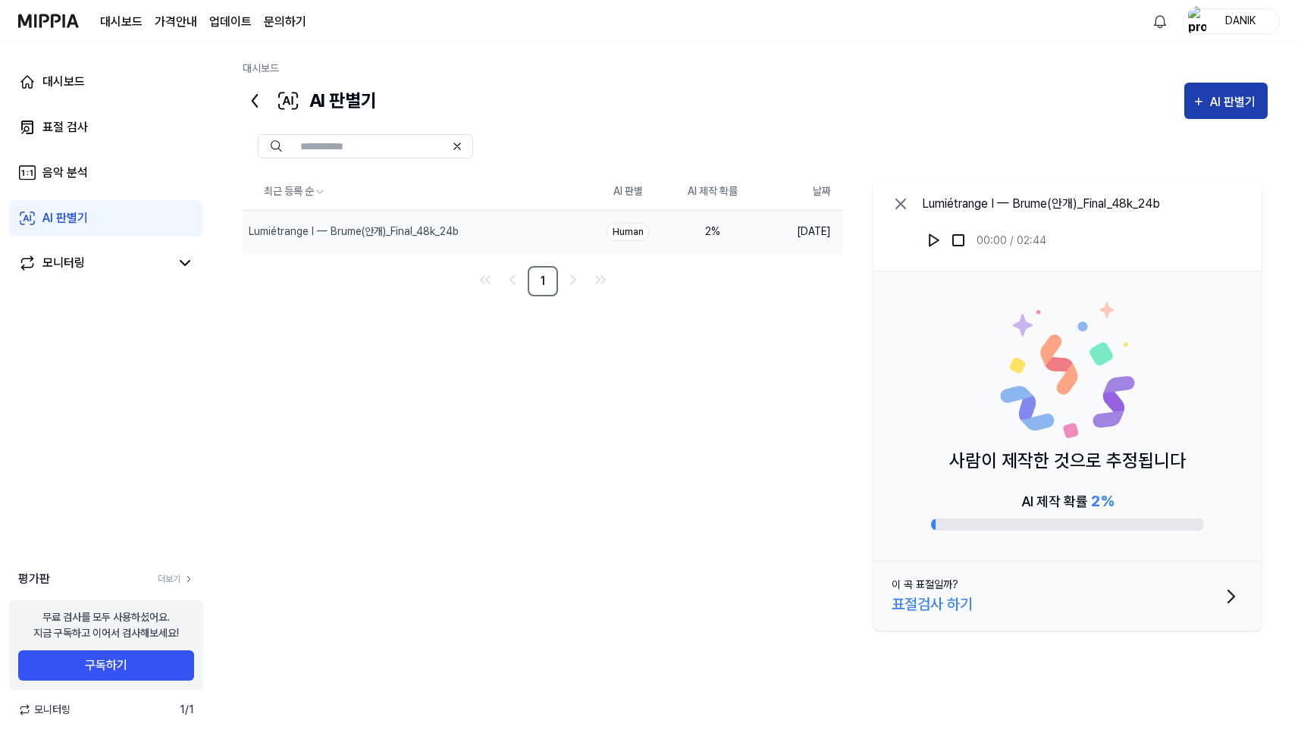
click at [1212, 111] on div "AI 판별기" at bounding box center [1235, 103] width 50 height 20
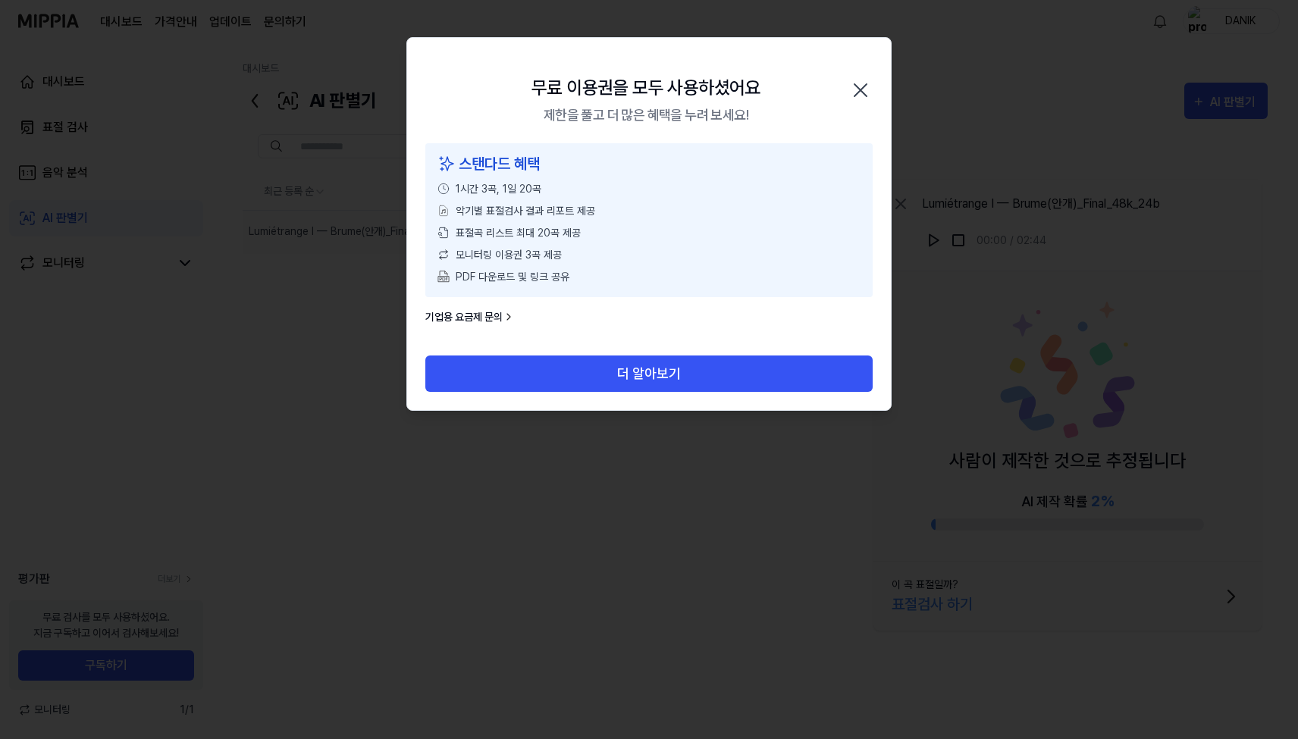
drag, startPoint x: 491, startPoint y: 256, endPoint x: 870, endPoint y: 108, distance: 407.6
click at [491, 256] on span "모니터링 이용권 3곡 제공" at bounding box center [509, 255] width 106 height 16
click at [859, 83] on icon "button" at bounding box center [860, 90] width 24 height 24
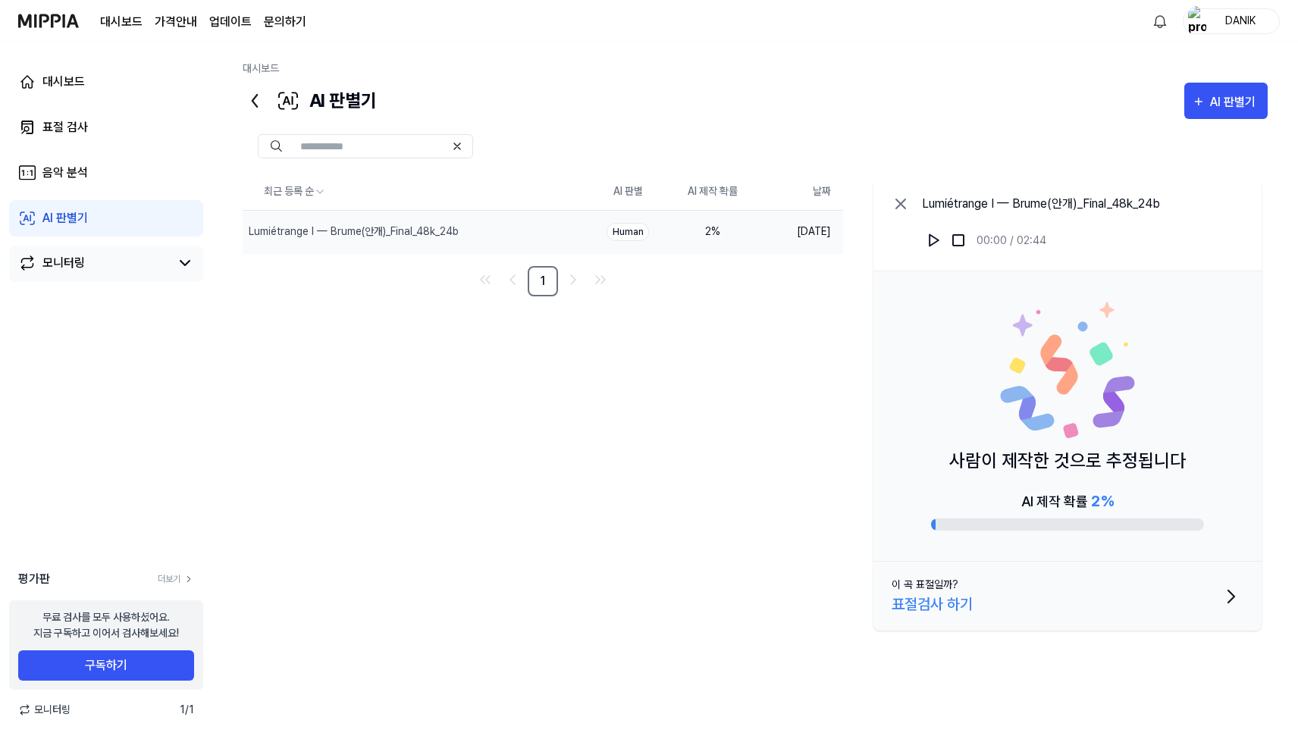
click at [115, 265] on link "모니터링" at bounding box center [94, 263] width 152 height 18
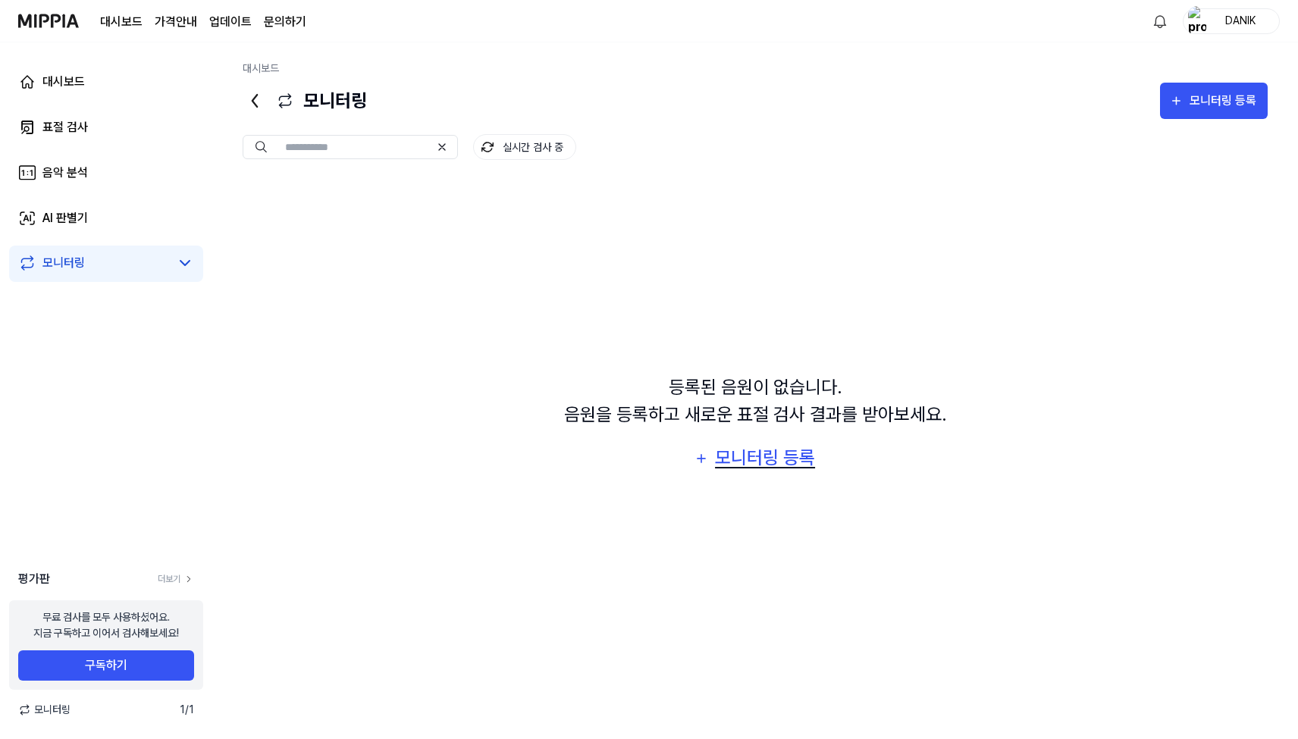
click at [786, 472] on div "모니터링 등록" at bounding box center [764, 458] width 103 height 29
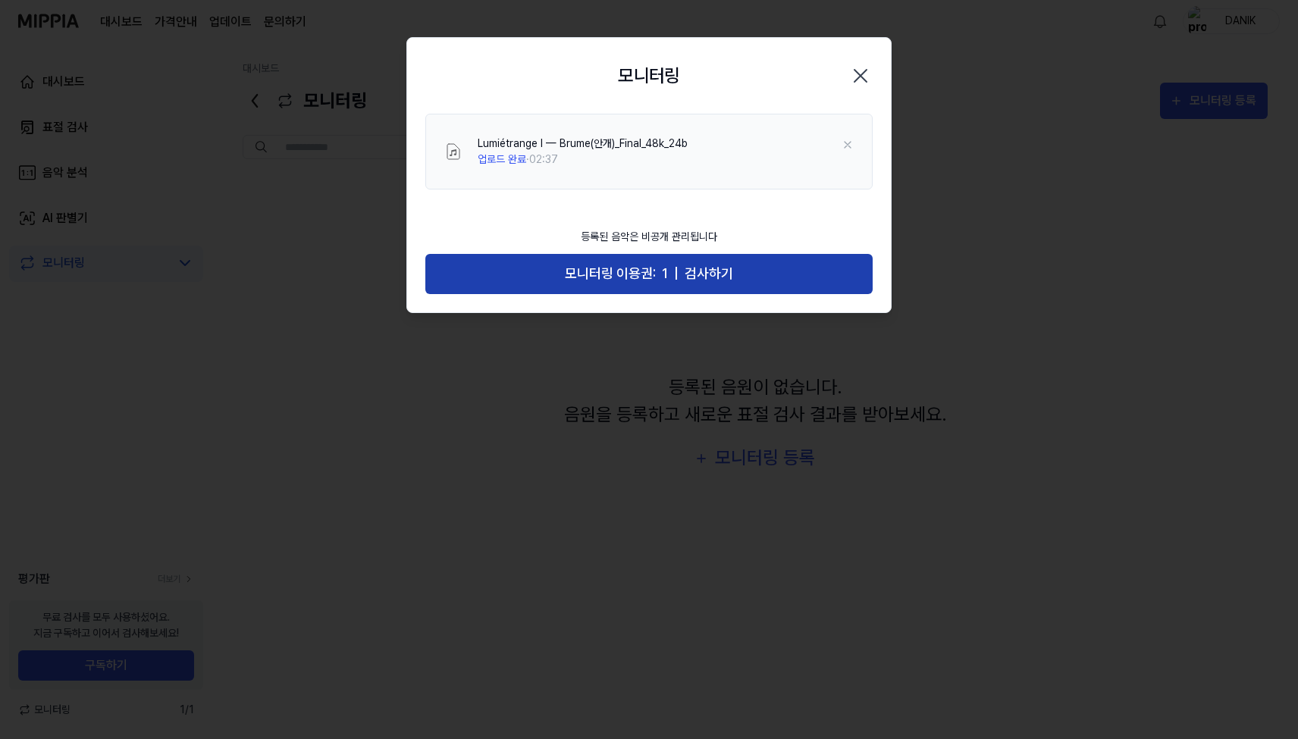
click at [587, 279] on span "모니터링 이용권:" at bounding box center [610, 274] width 91 height 22
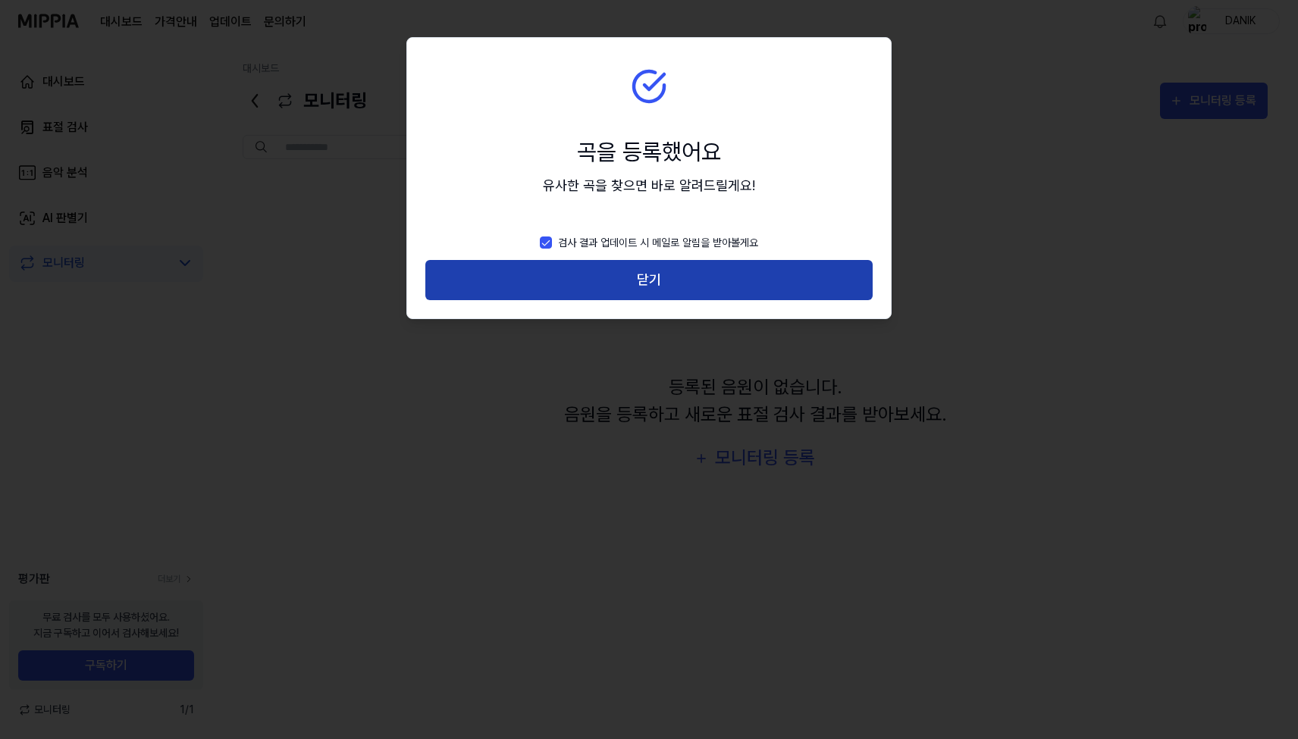
click at [622, 284] on button "닫기" at bounding box center [648, 280] width 447 height 40
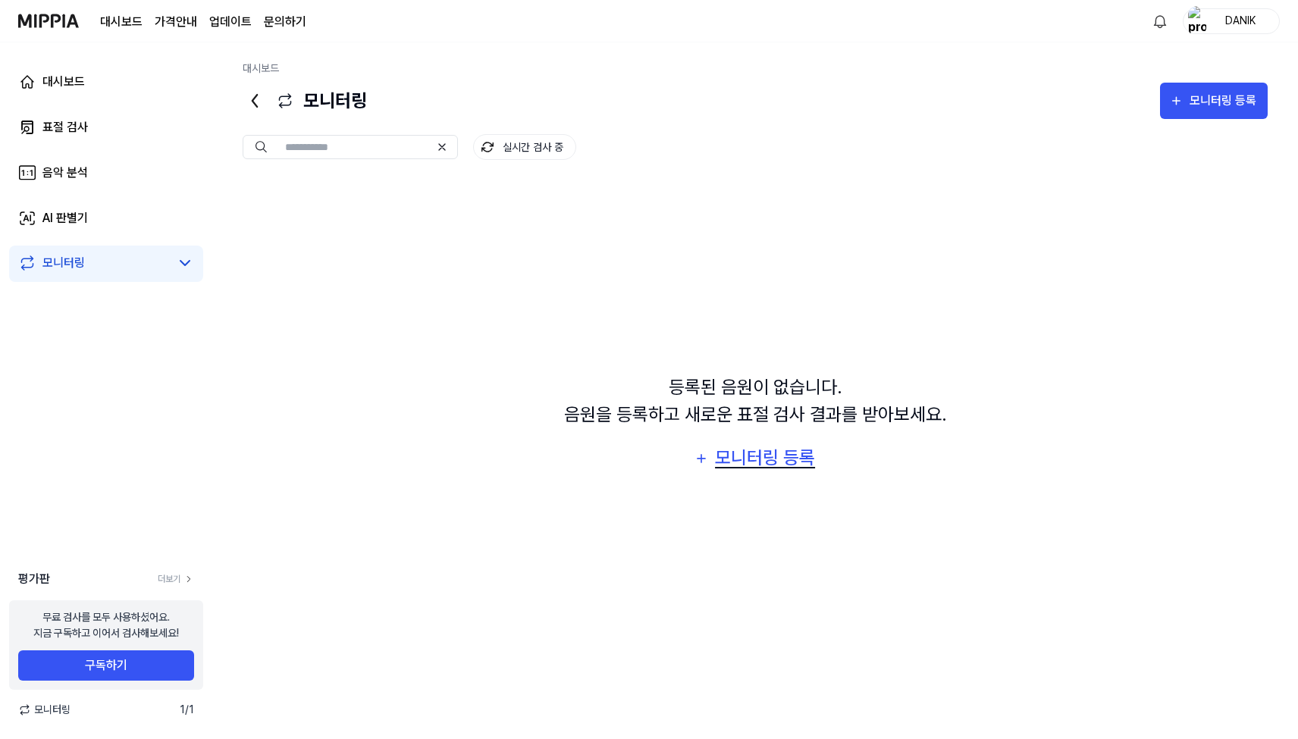
click at [782, 470] on div "모니터링 등록" at bounding box center [764, 458] width 103 height 29
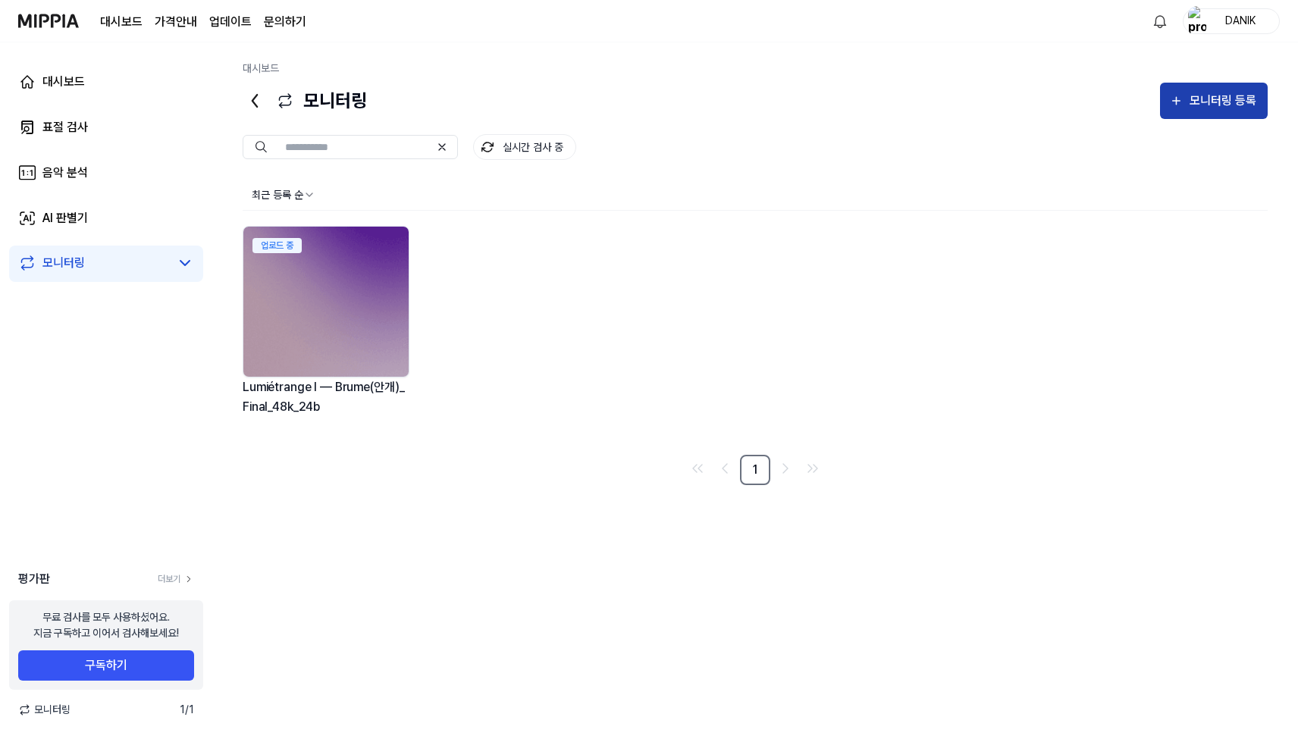
click at [1193, 109] on div "모니터링 등록" at bounding box center [1223, 101] width 71 height 20
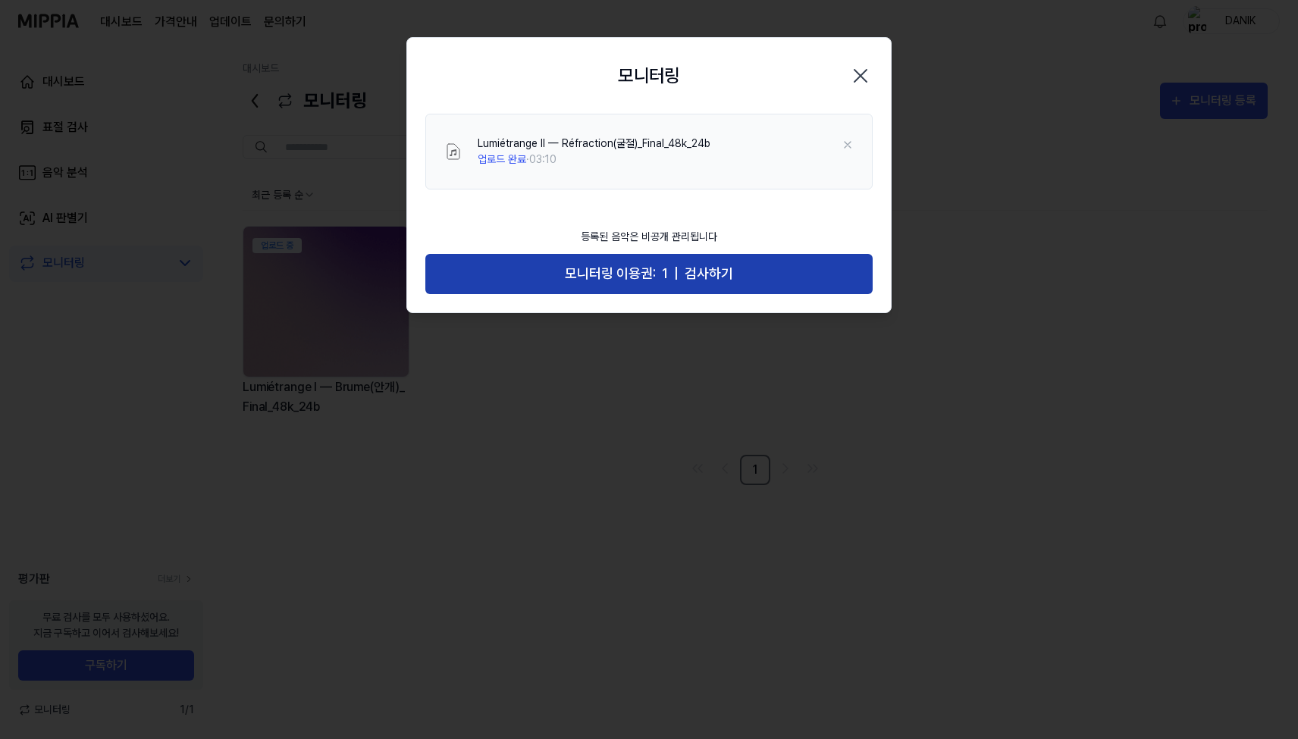
click at [695, 273] on span "검사하기" at bounding box center [709, 274] width 49 height 22
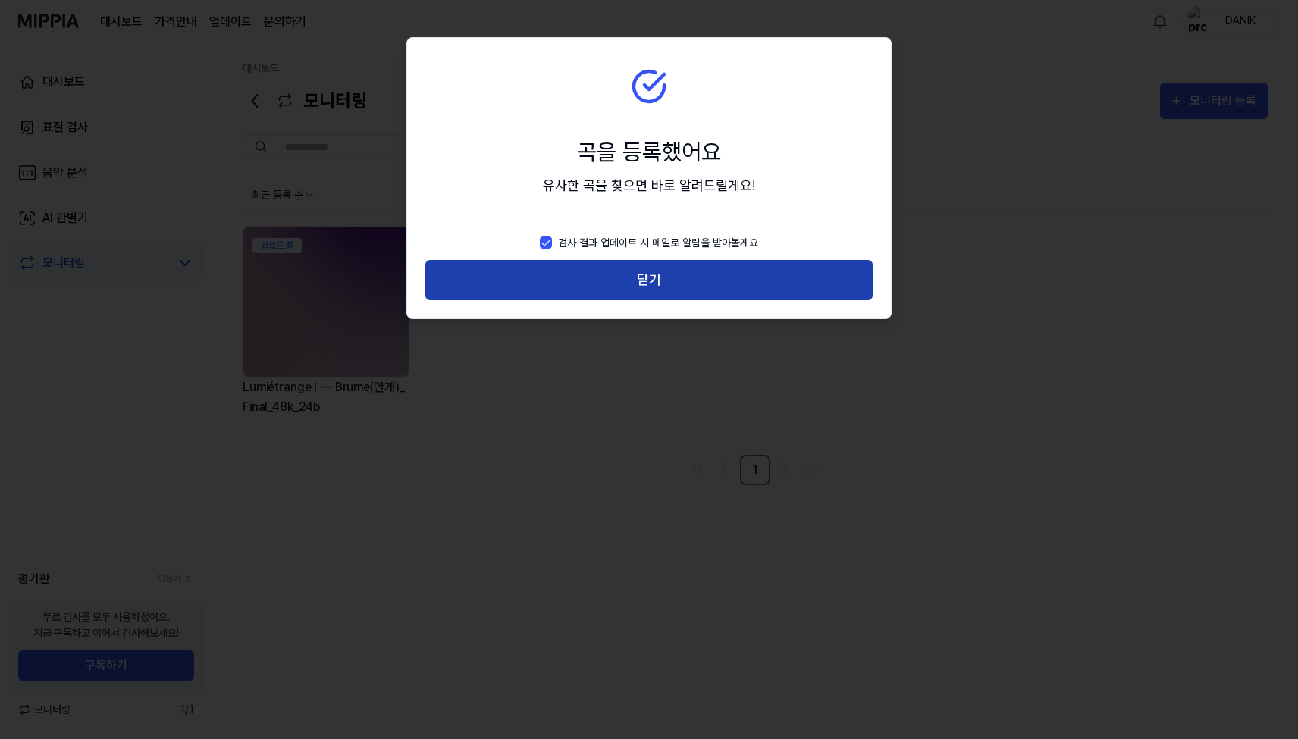
click at [640, 293] on button "닫기" at bounding box center [648, 280] width 447 height 40
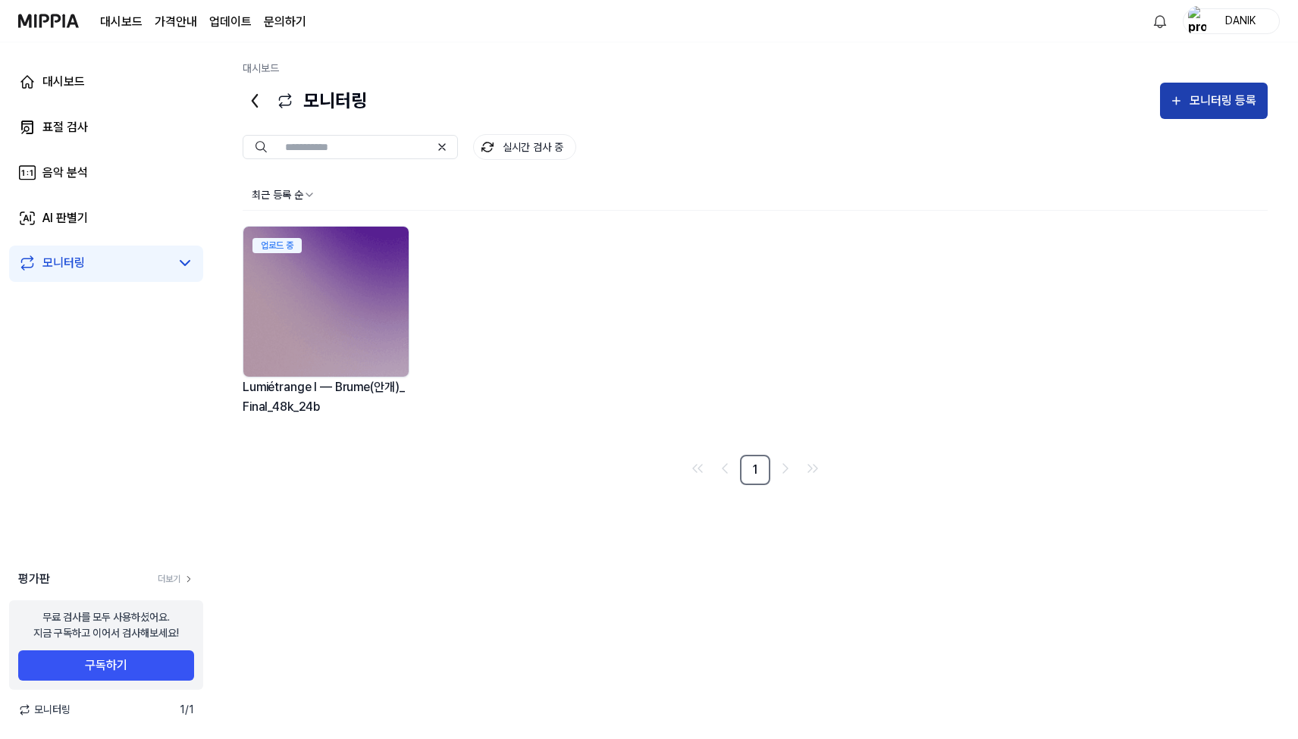
click at [1209, 105] on div "모니터링 등록" at bounding box center [1223, 101] width 71 height 20
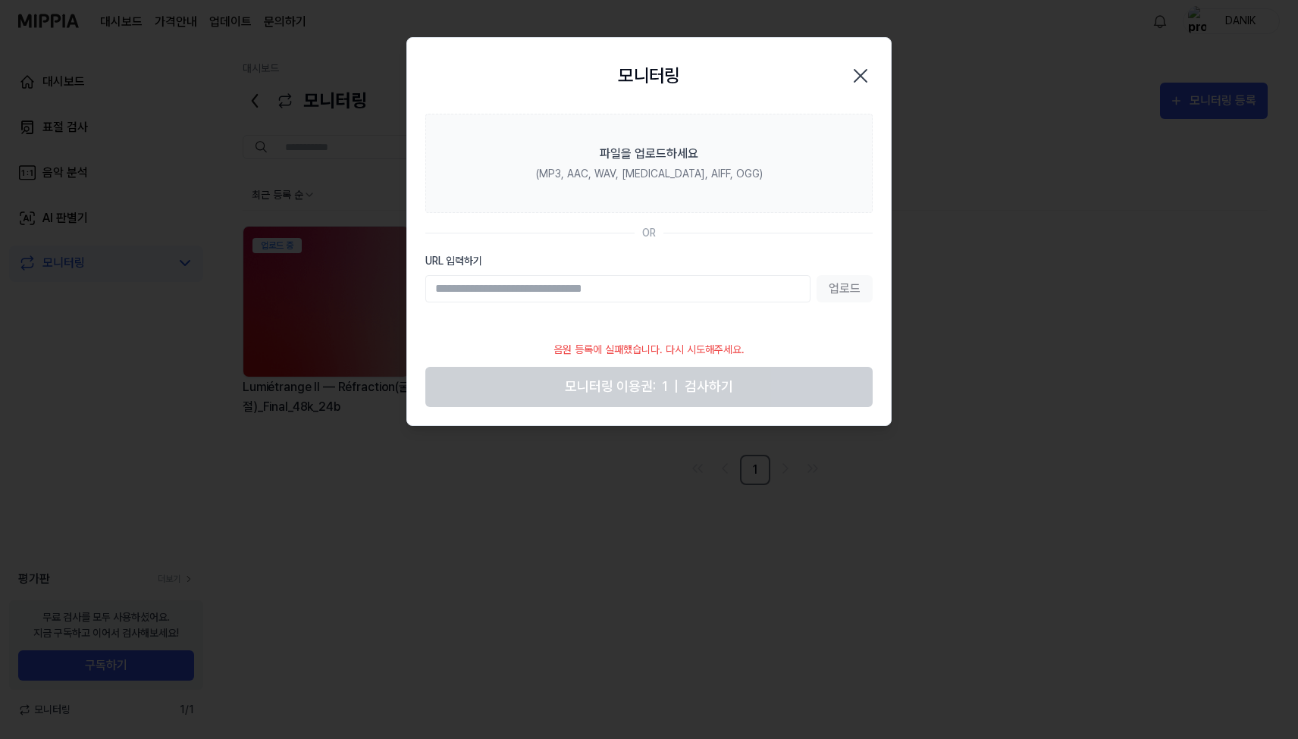
click at [1062, 380] on div at bounding box center [649, 369] width 1298 height 739
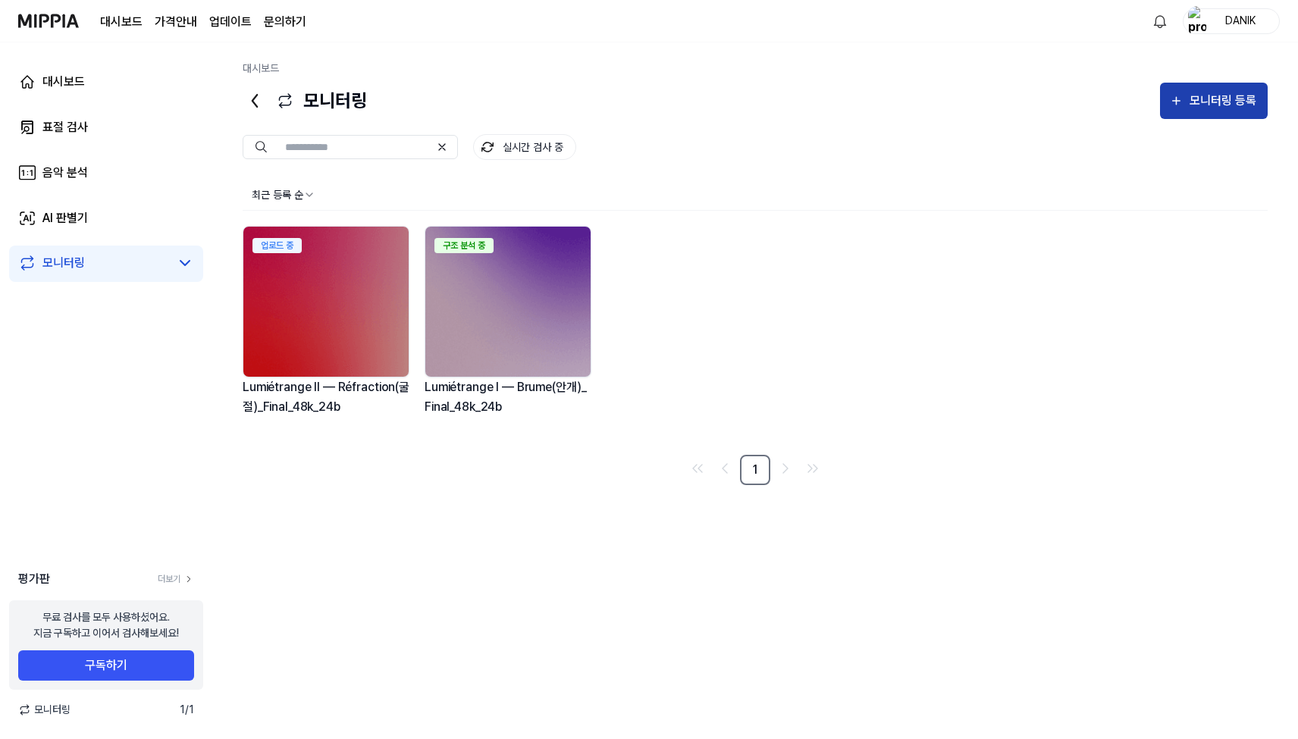
click at [1220, 105] on div "모니터링 등록" at bounding box center [1223, 101] width 71 height 20
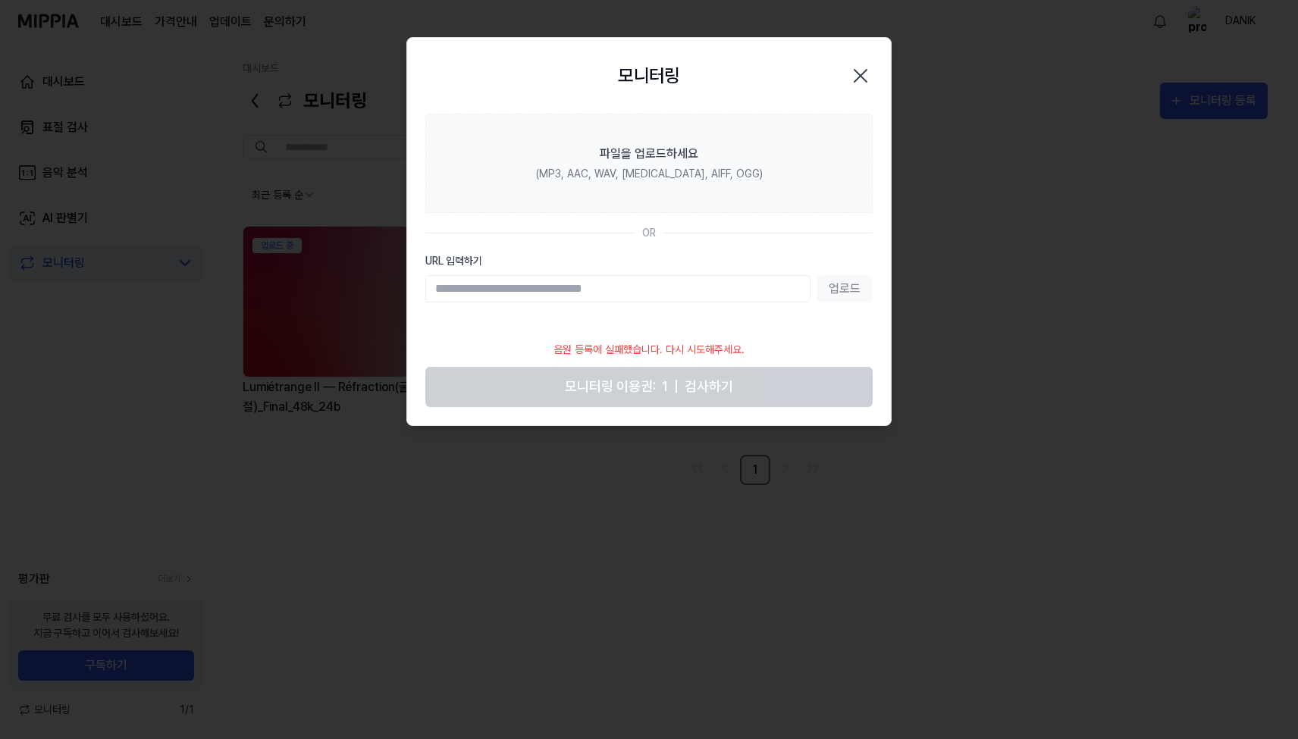
click at [868, 75] on icon "button" at bounding box center [860, 76] width 24 height 24
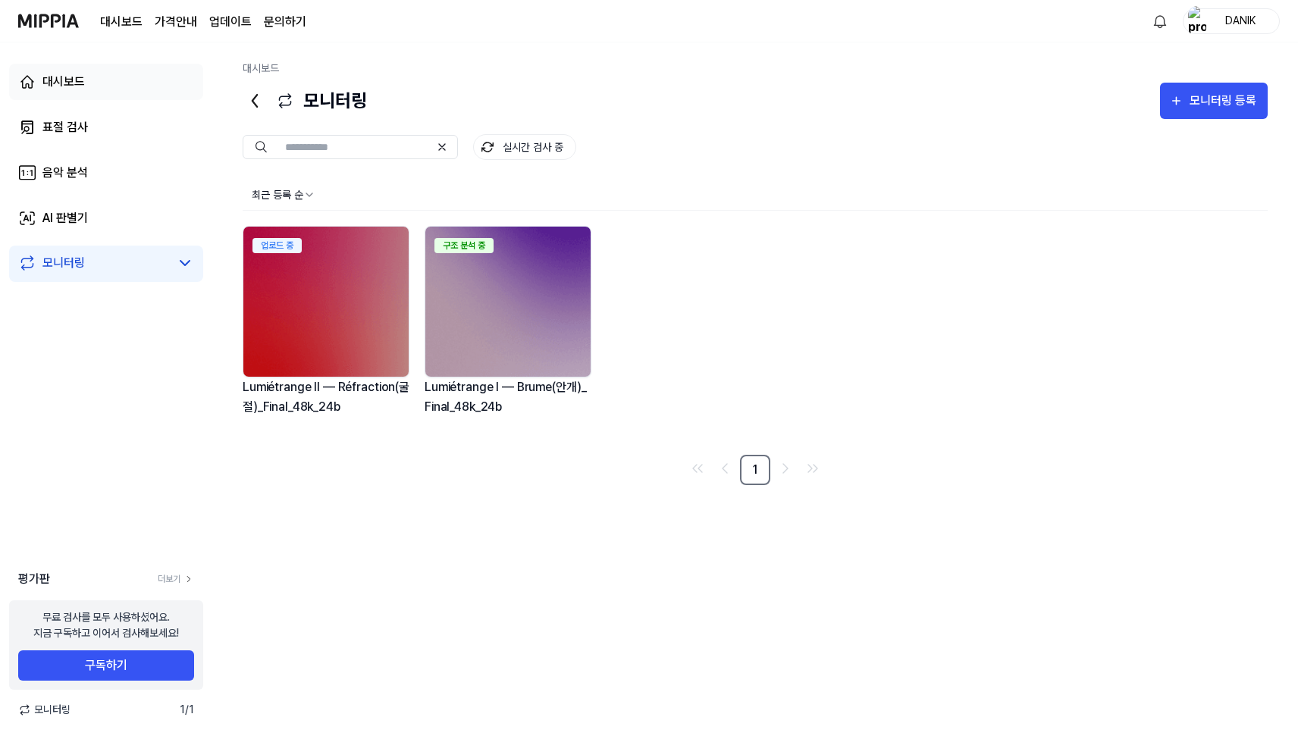
click at [109, 86] on link "대시보드" at bounding box center [106, 82] width 194 height 36
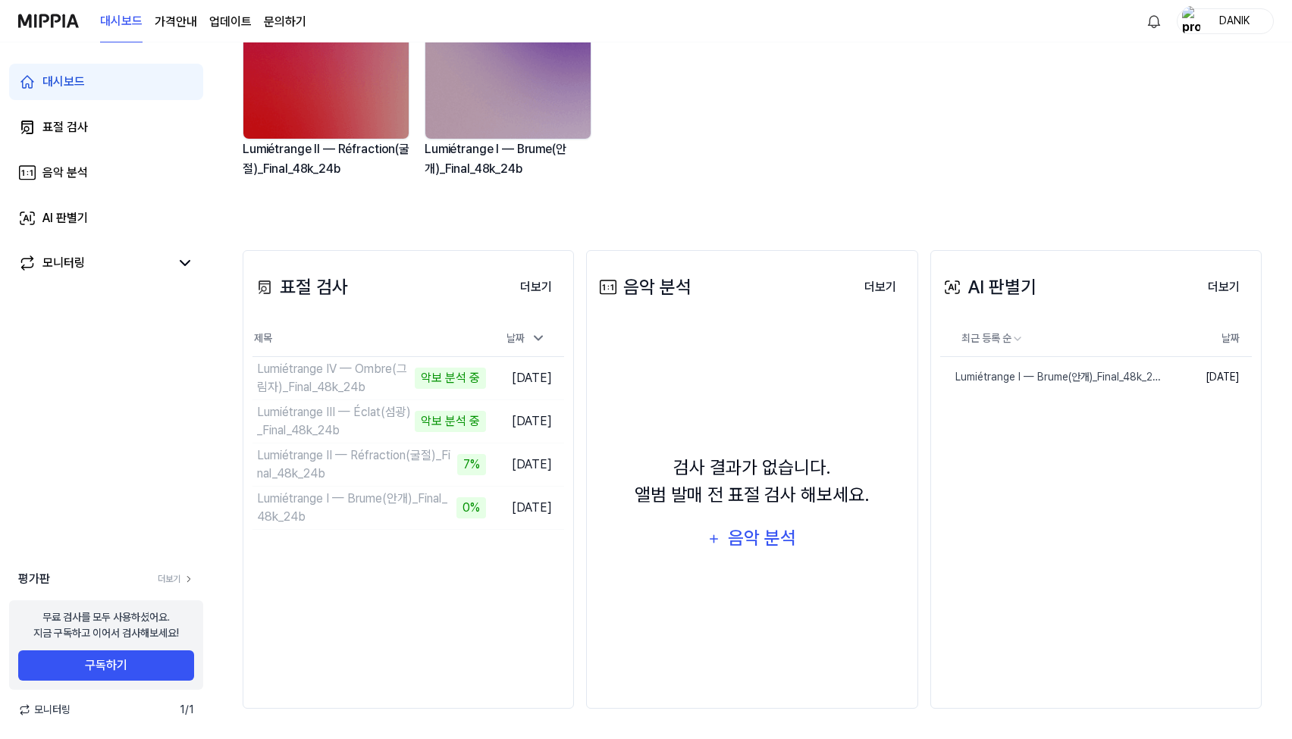
scroll to position [188, 0]
click at [798, 544] on button "음악 분석" at bounding box center [752, 539] width 109 height 36
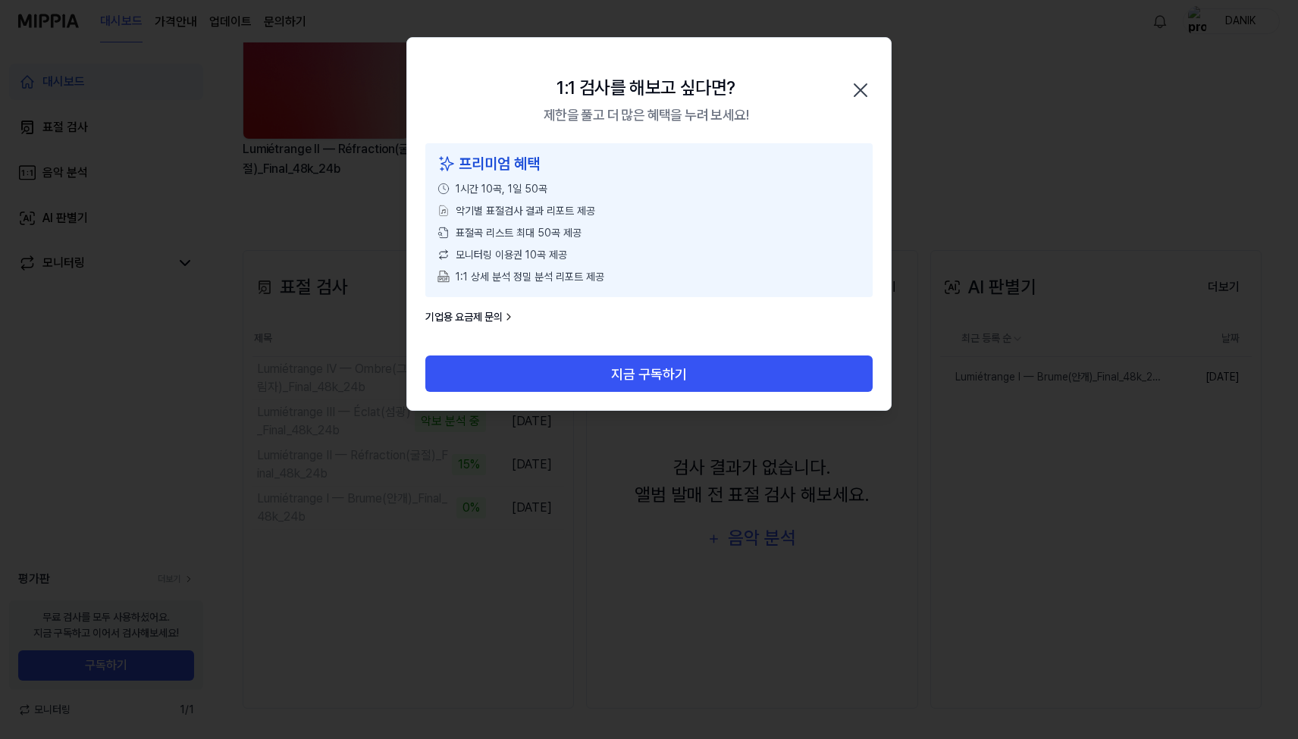
click at [850, 86] on icon "button" at bounding box center [860, 90] width 24 height 24
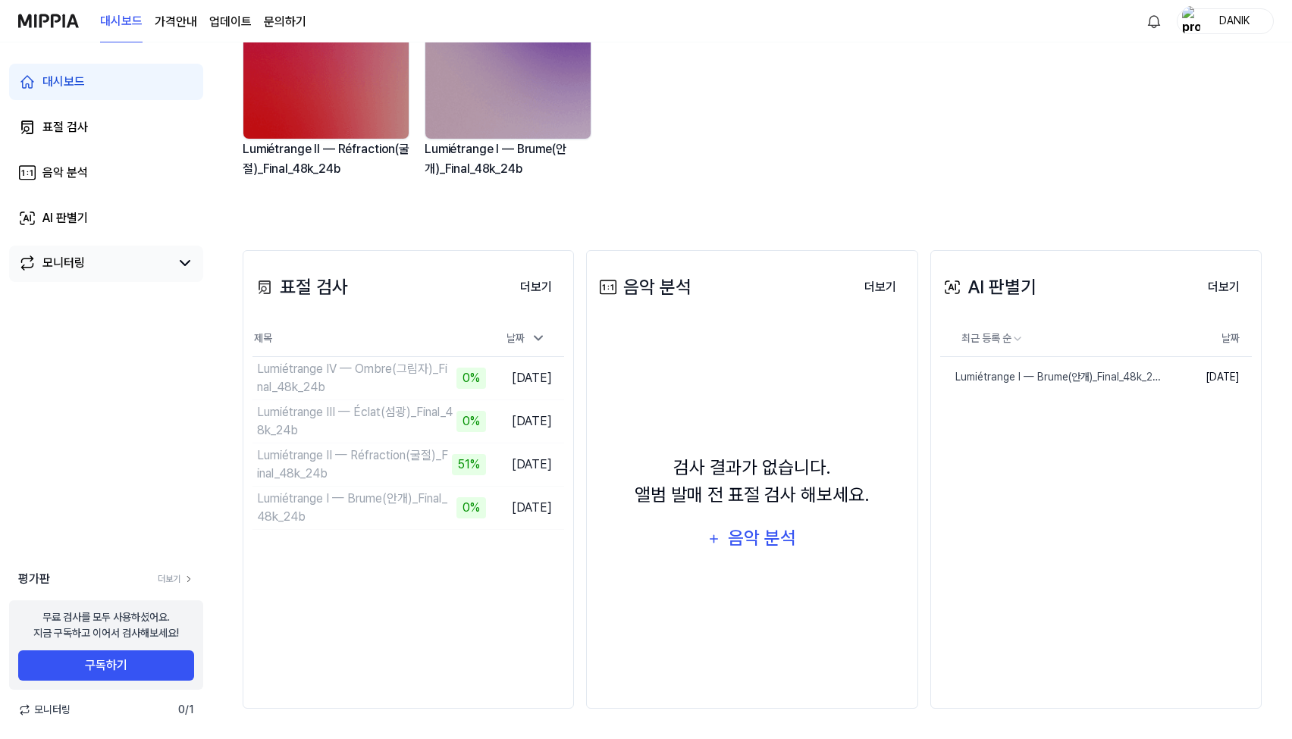
click at [82, 265] on div "모니터링" at bounding box center [63, 263] width 42 height 18
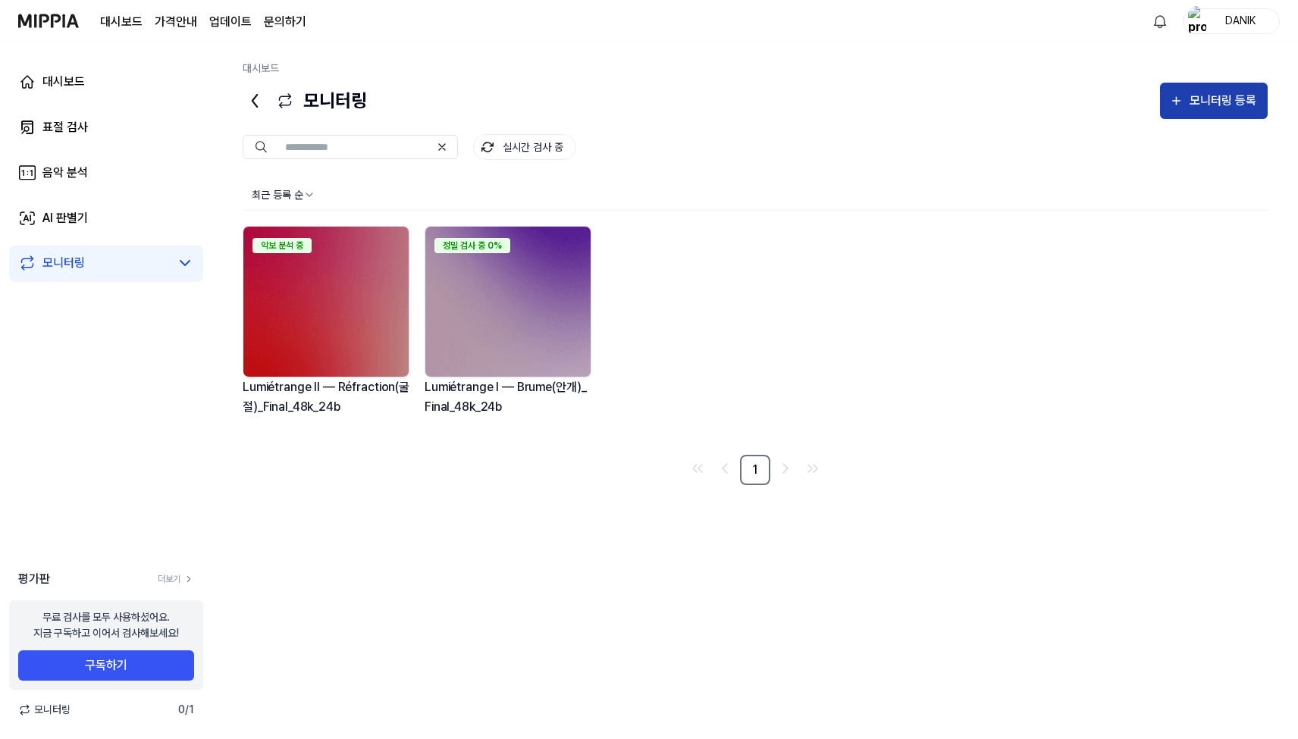
click at [1214, 102] on div "모니터링 등록" at bounding box center [1223, 101] width 71 height 20
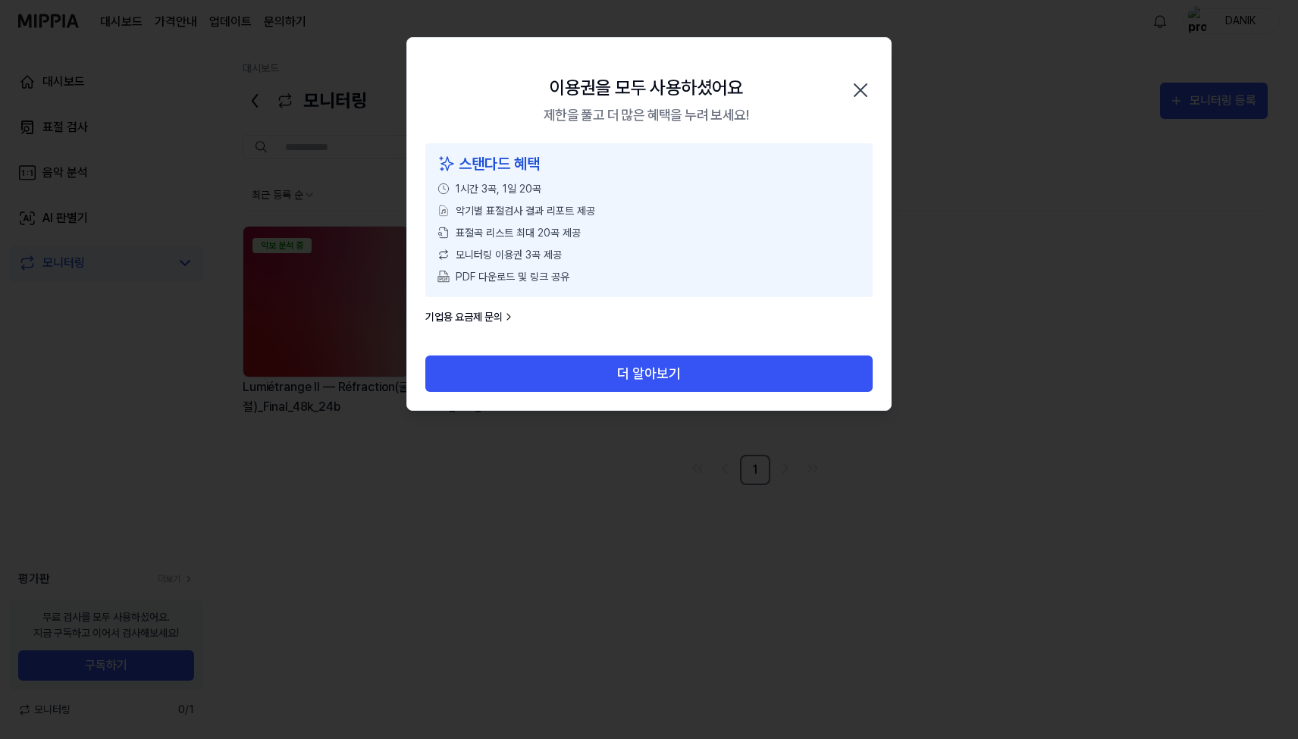
click at [858, 86] on icon "button" at bounding box center [860, 90] width 24 height 24
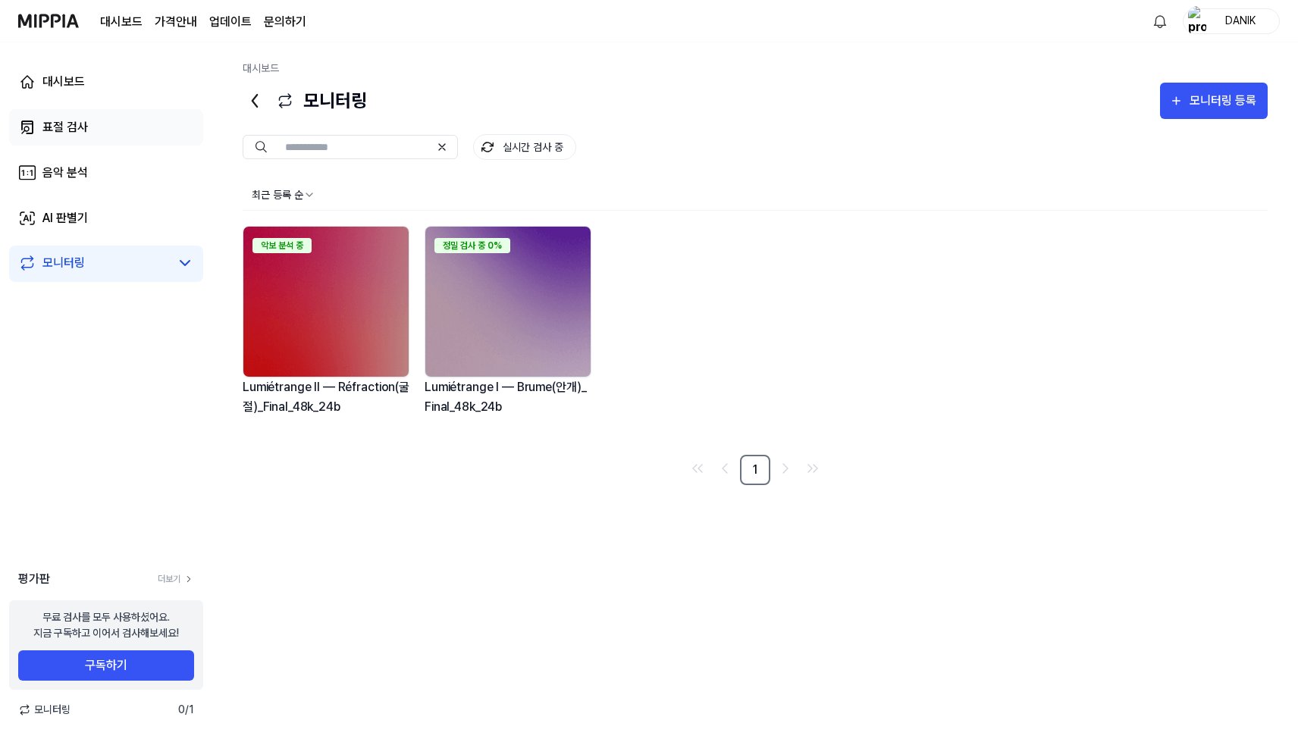
click at [119, 130] on link "표절 검사" at bounding box center [106, 127] width 194 height 36
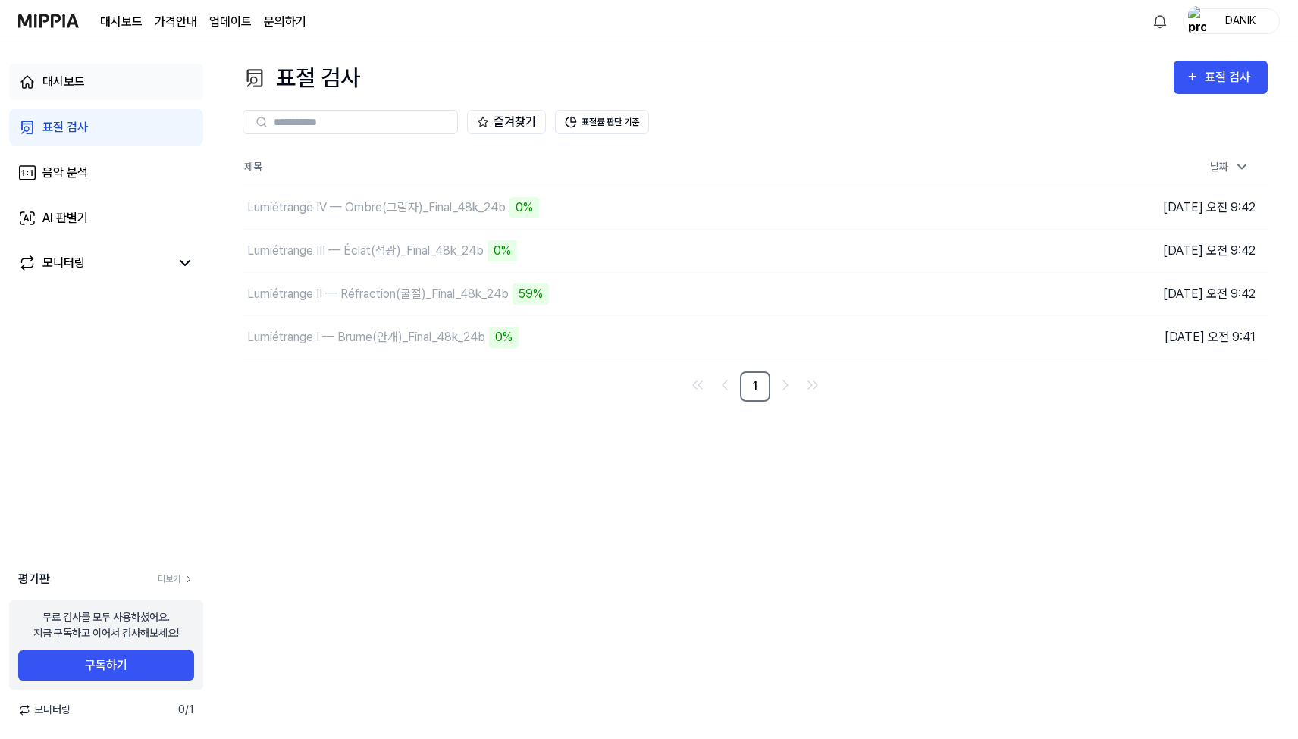
click at [108, 80] on link "대시보드" at bounding box center [106, 82] width 194 height 36
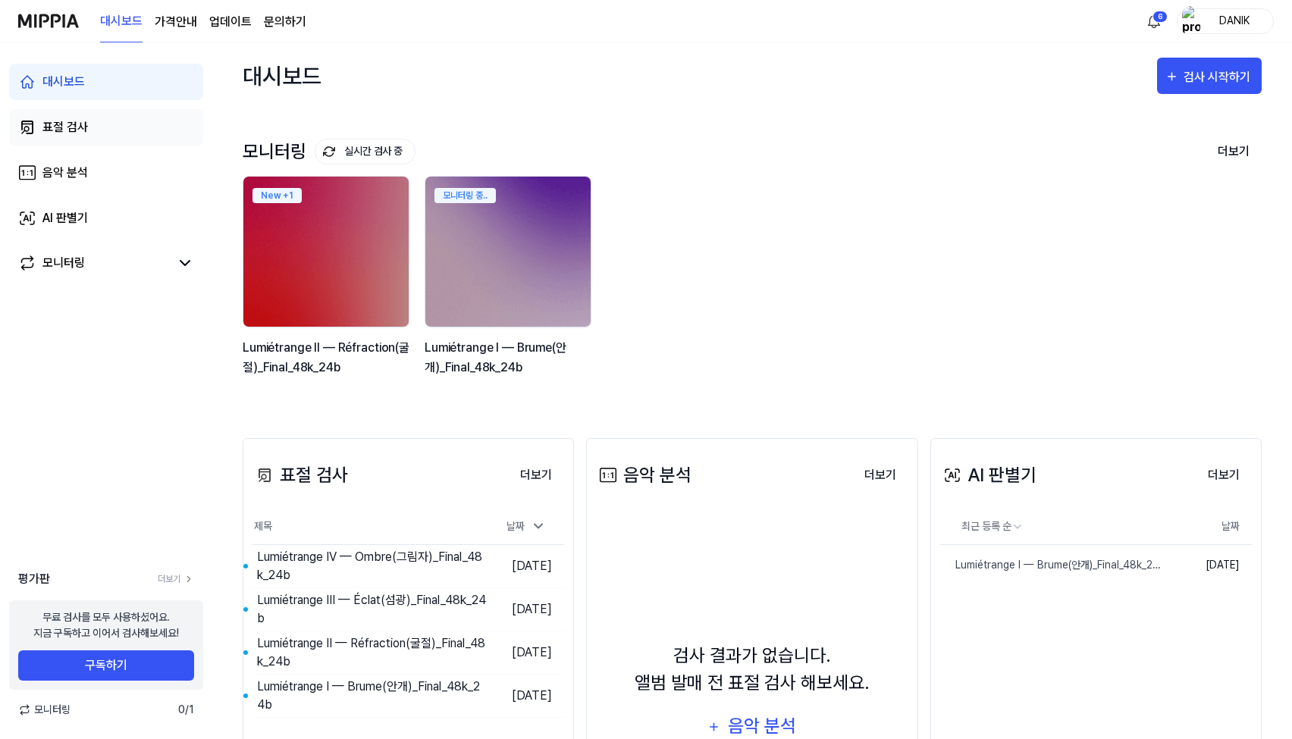
click at [93, 118] on link "표절 검사" at bounding box center [106, 127] width 194 height 36
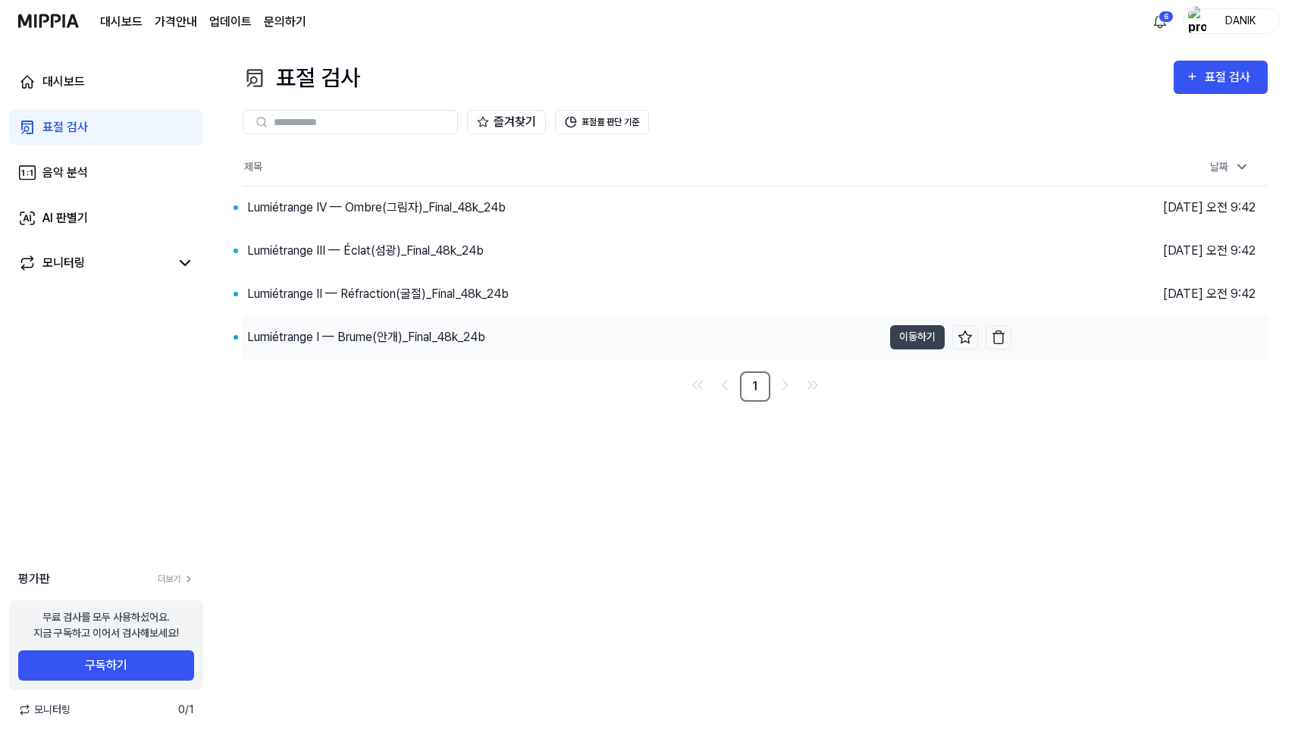
click at [349, 343] on div "Lumiétrange I — Brume(안개)_Final_48k_24b" at bounding box center [366, 337] width 238 height 18
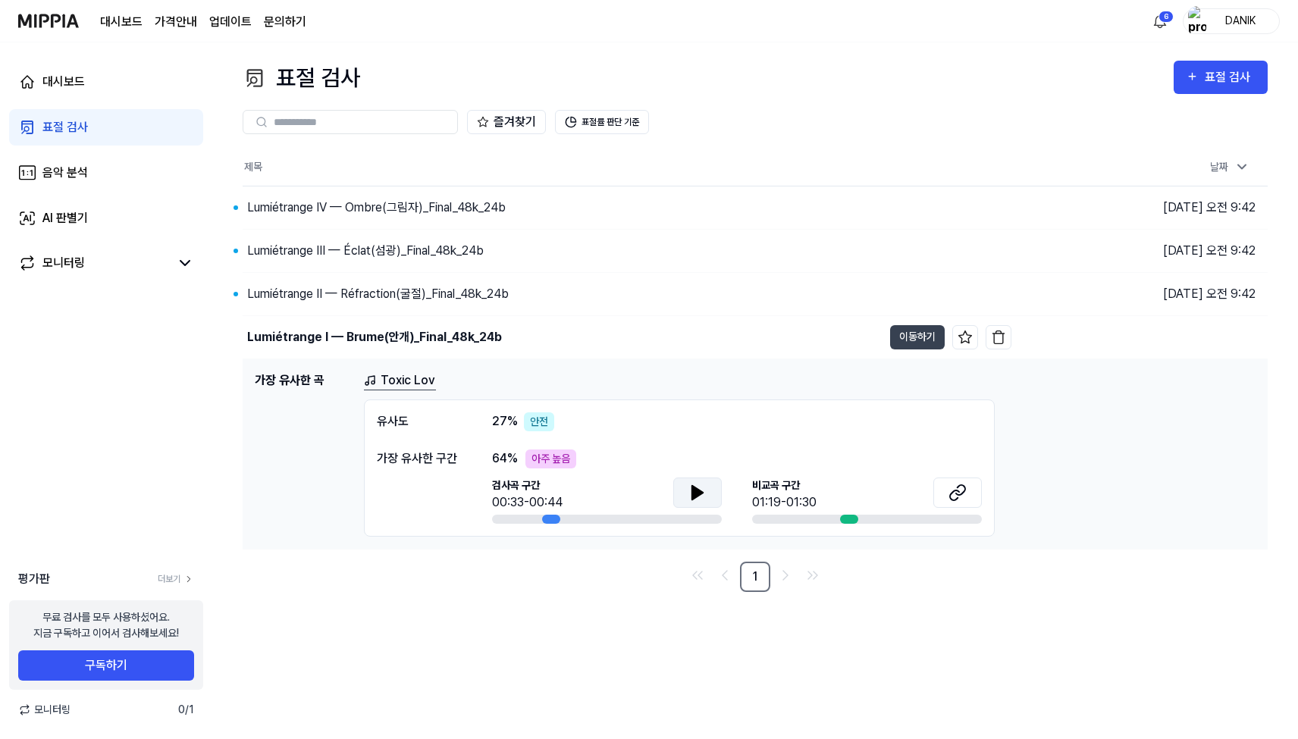
click at [693, 495] on icon at bounding box center [697, 493] width 11 height 14
click at [960, 498] on icon at bounding box center [958, 493] width 18 height 18
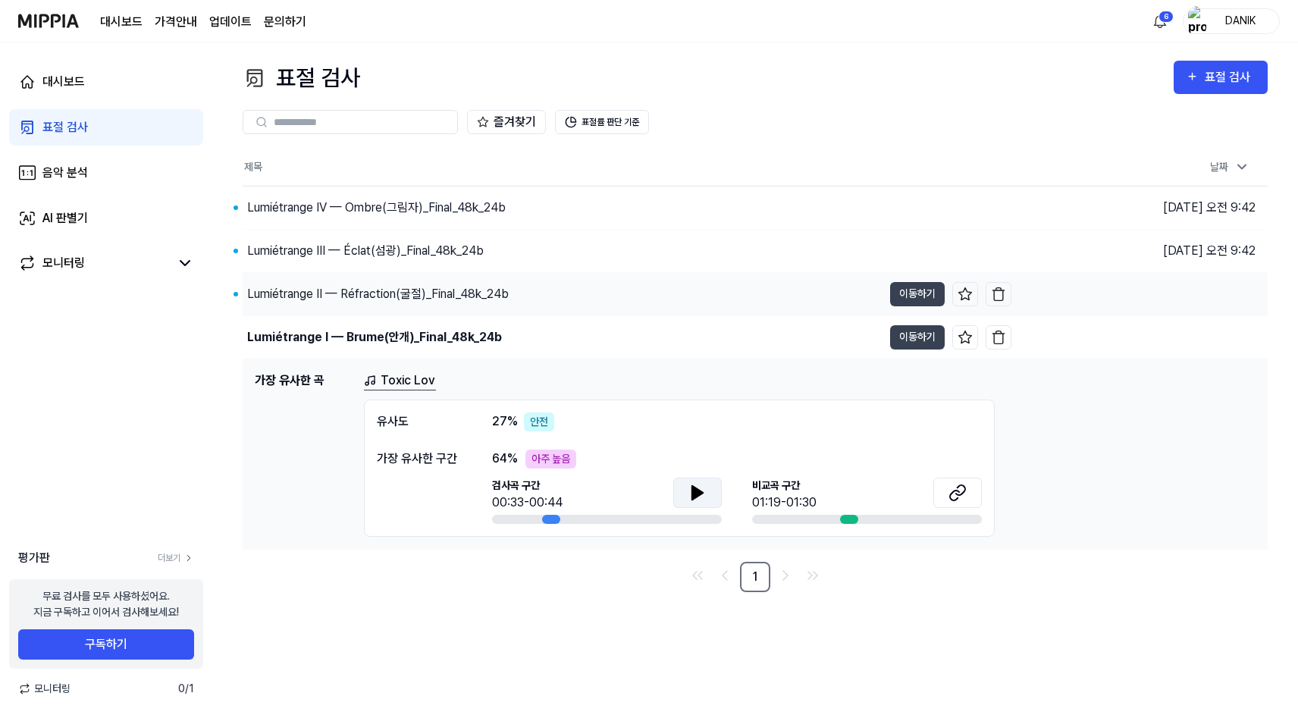
click at [511, 299] on div "Lumiétrange II — Réfraction(굴절)_Final_48k_24b" at bounding box center [563, 294] width 640 height 42
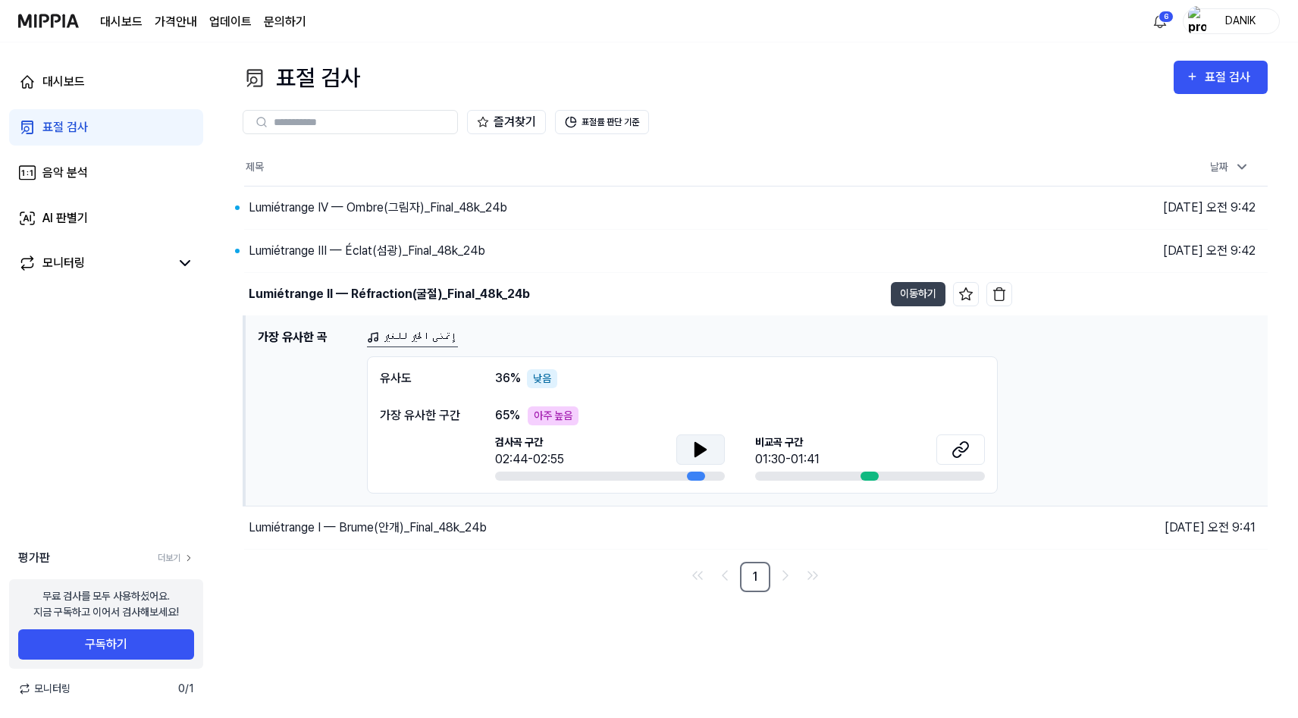
click at [713, 450] on button at bounding box center [700, 449] width 49 height 30
click at [930, 459] on div "[GEOGRAPHIC_DATA] 구간 01:30-01:41" at bounding box center [870, 451] width 230 height 34
click at [958, 452] on icon at bounding box center [961, 450] width 18 height 18
click at [477, 245] on div "Lumiétrange III — Éclat(섬광)_Final_48k_24b" at bounding box center [367, 251] width 237 height 18
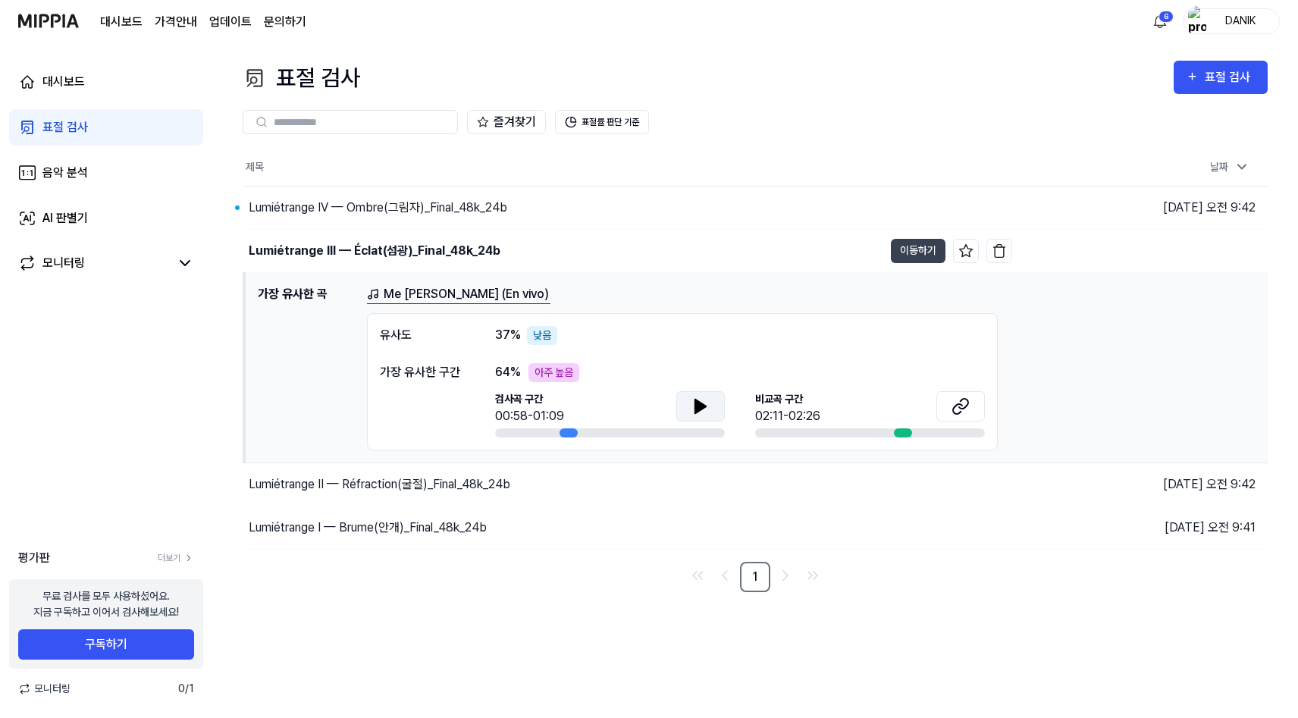
click at [707, 407] on icon at bounding box center [700, 406] width 18 height 18
click at [706, 409] on icon at bounding box center [700, 406] width 18 height 18
click at [968, 409] on button at bounding box center [960, 406] width 49 height 30
click at [500, 202] on div "Lumiétrange IV — Ombre(그림자)_Final_48k_24b" at bounding box center [378, 208] width 259 height 18
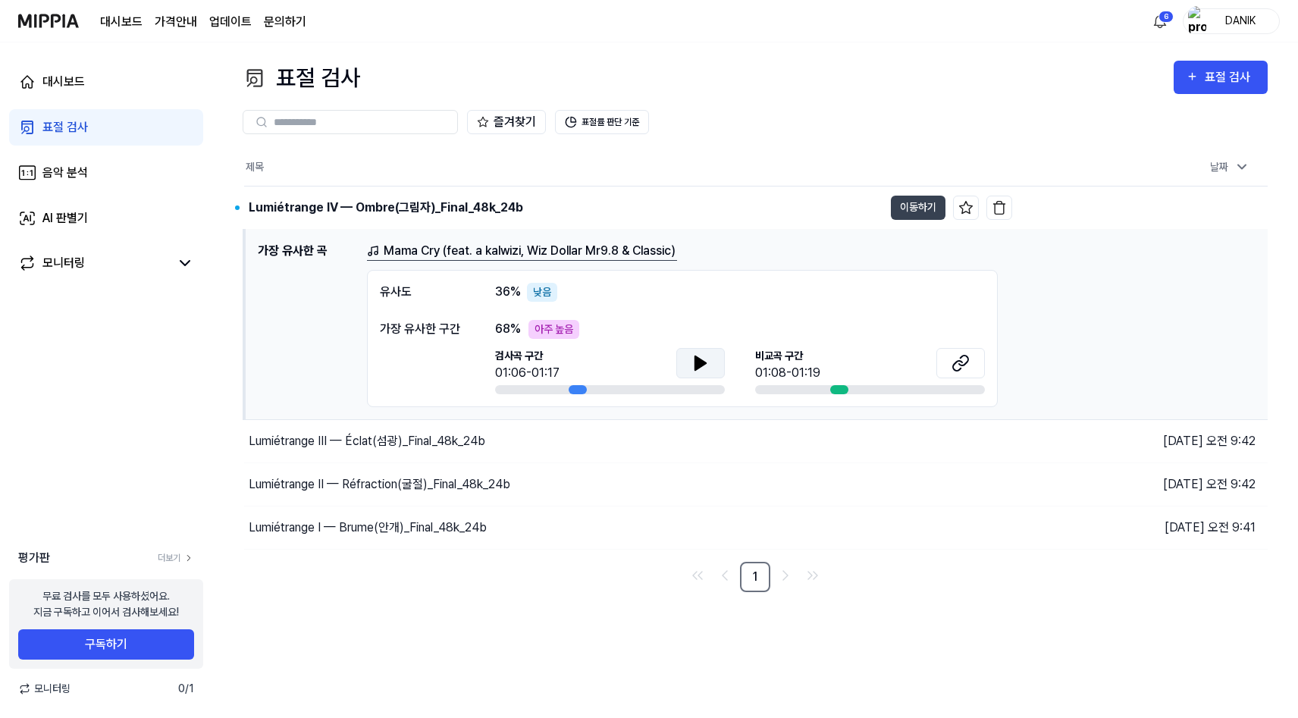
click at [706, 365] on icon at bounding box center [700, 363] width 18 height 18
click at [954, 365] on icon at bounding box center [961, 363] width 18 height 18
click at [694, 358] on icon at bounding box center [700, 363] width 18 height 18
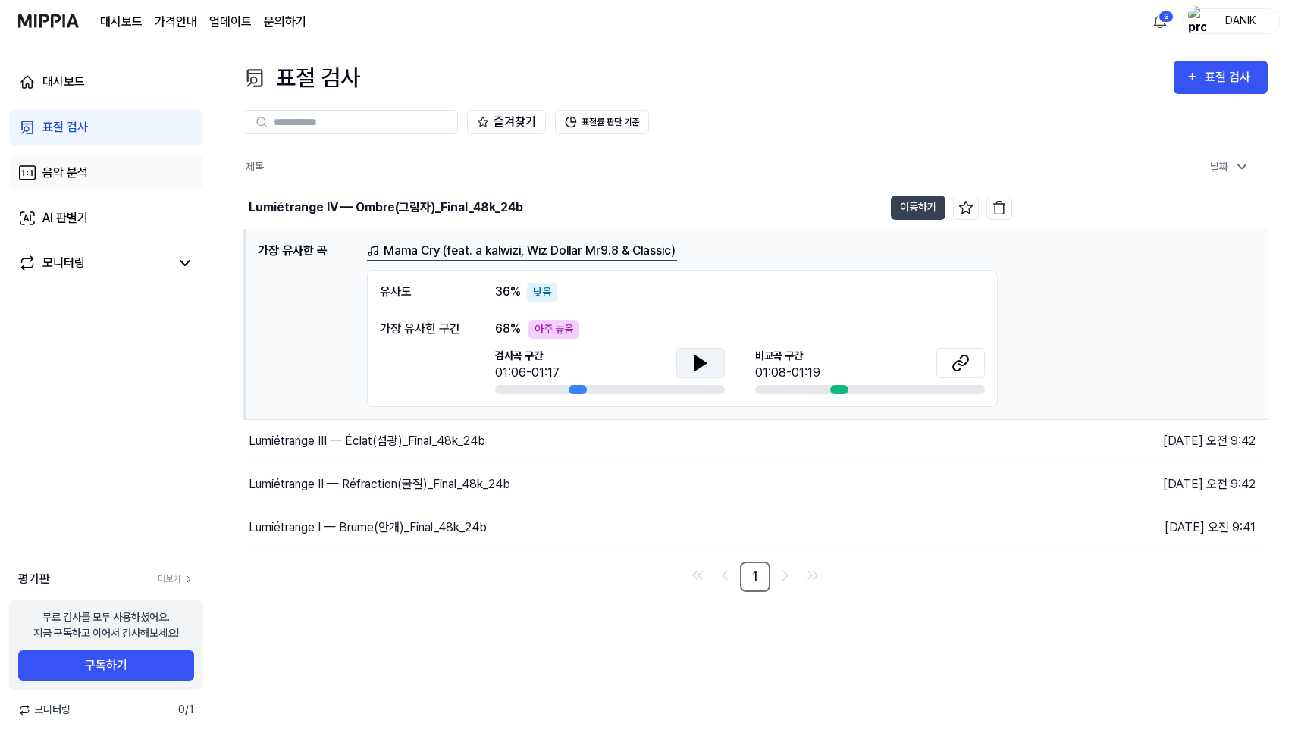
click at [92, 174] on link "음악 분석" at bounding box center [106, 173] width 194 height 36
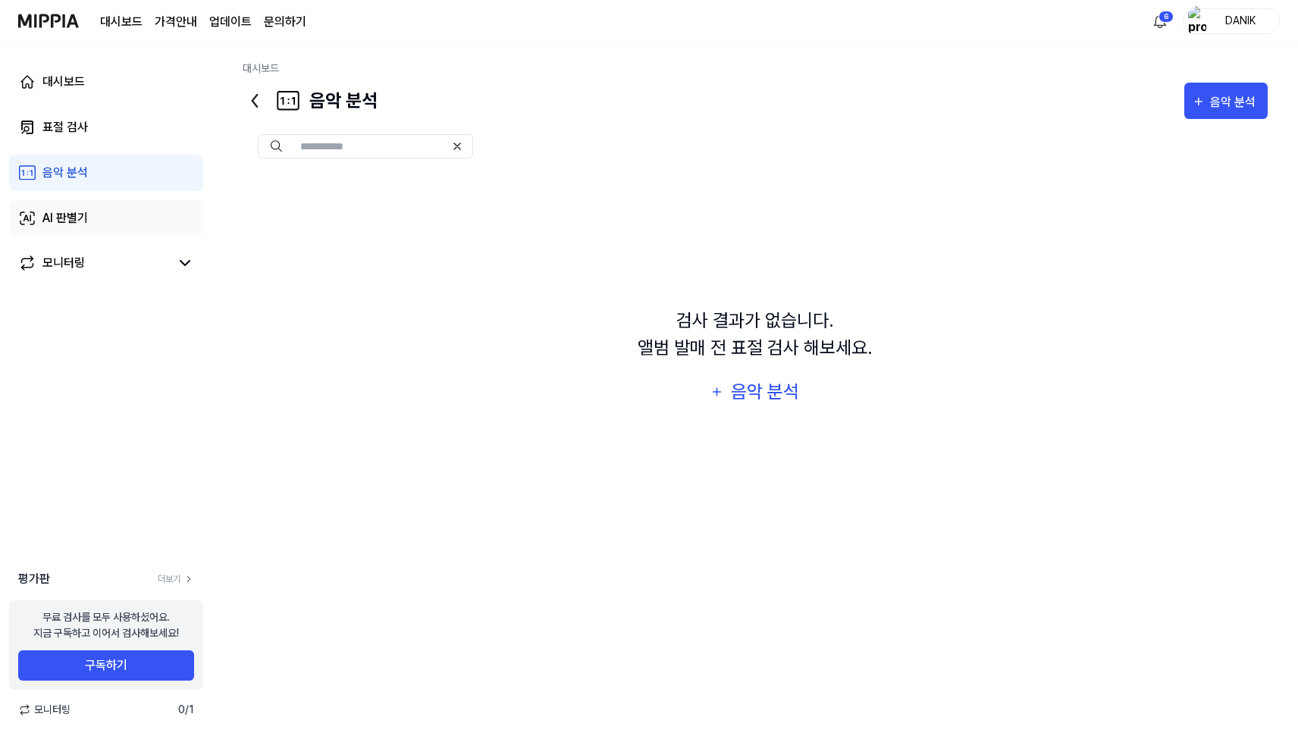
click at [95, 202] on link "AI 판별기" at bounding box center [106, 218] width 194 height 36
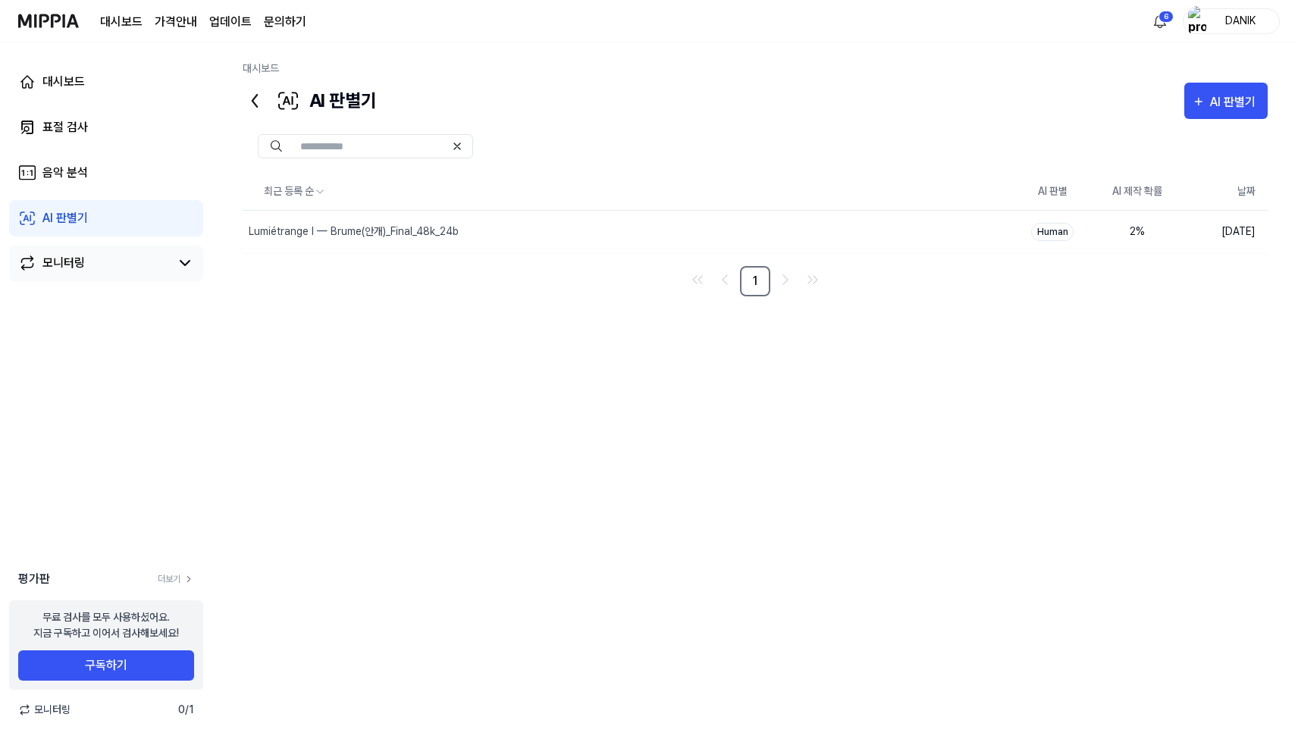
click at [95, 265] on link "모니터링" at bounding box center [94, 263] width 152 height 18
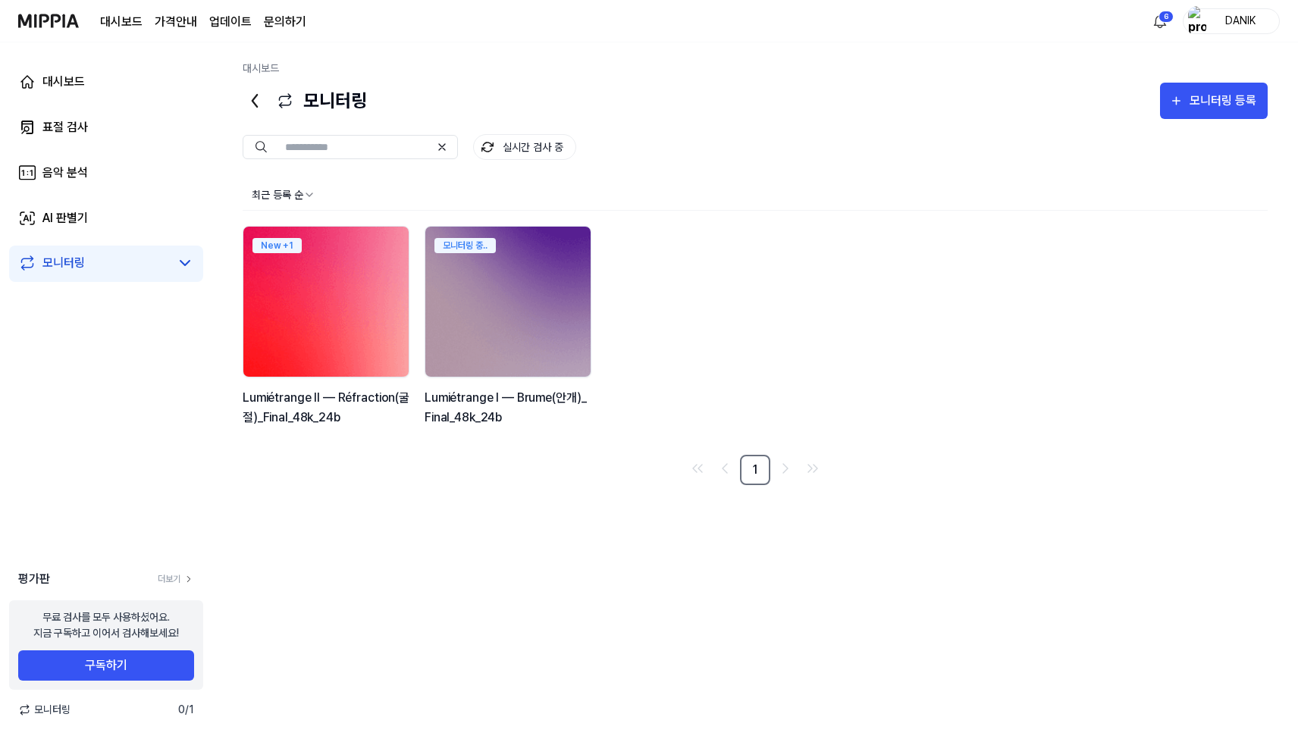
click at [275, 334] on img at bounding box center [326, 301] width 182 height 165
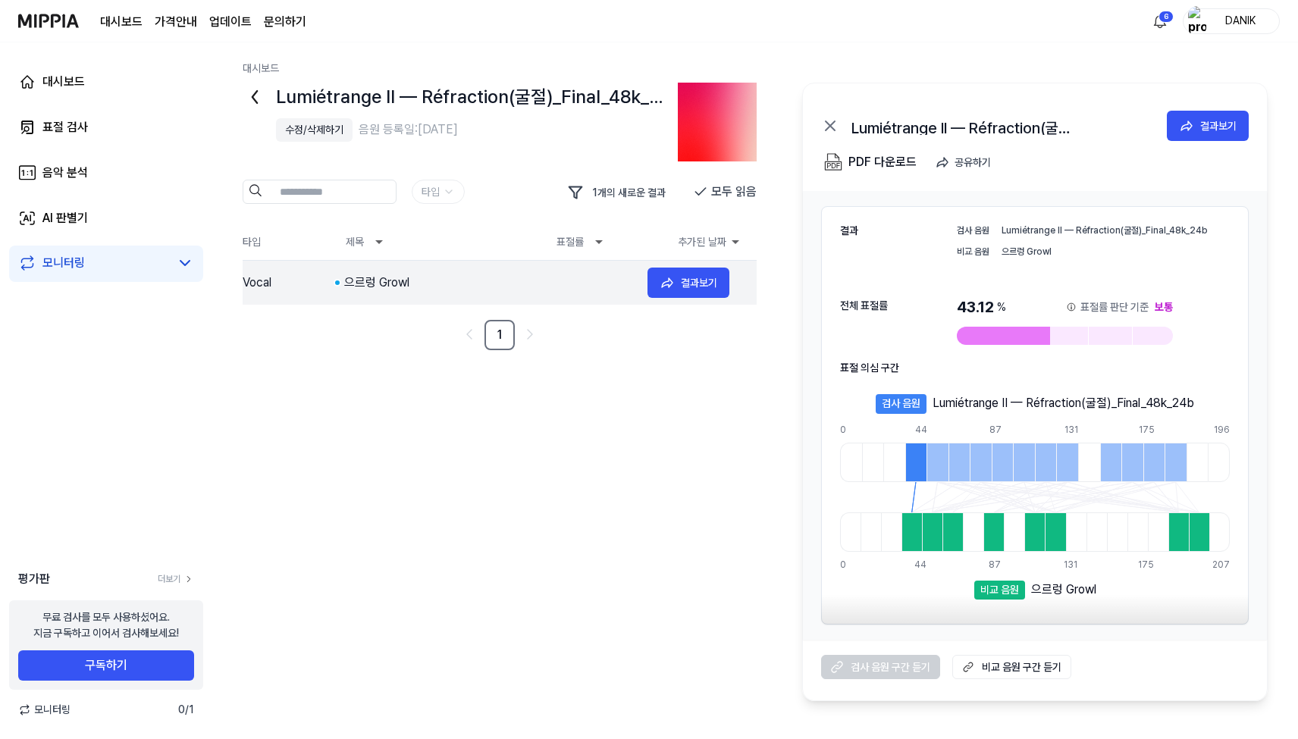
click at [377, 284] on div "으르렁 Growl" at bounding box center [489, 283] width 291 height 18
click at [1005, 590] on div "비교 음원" at bounding box center [999, 591] width 51 height 20
click at [1072, 589] on div "으르렁 Growl" at bounding box center [1063, 588] width 65 height 14
click at [1036, 666] on 듣기 "비교 음원 구간 듣기" at bounding box center [1011, 667] width 119 height 24
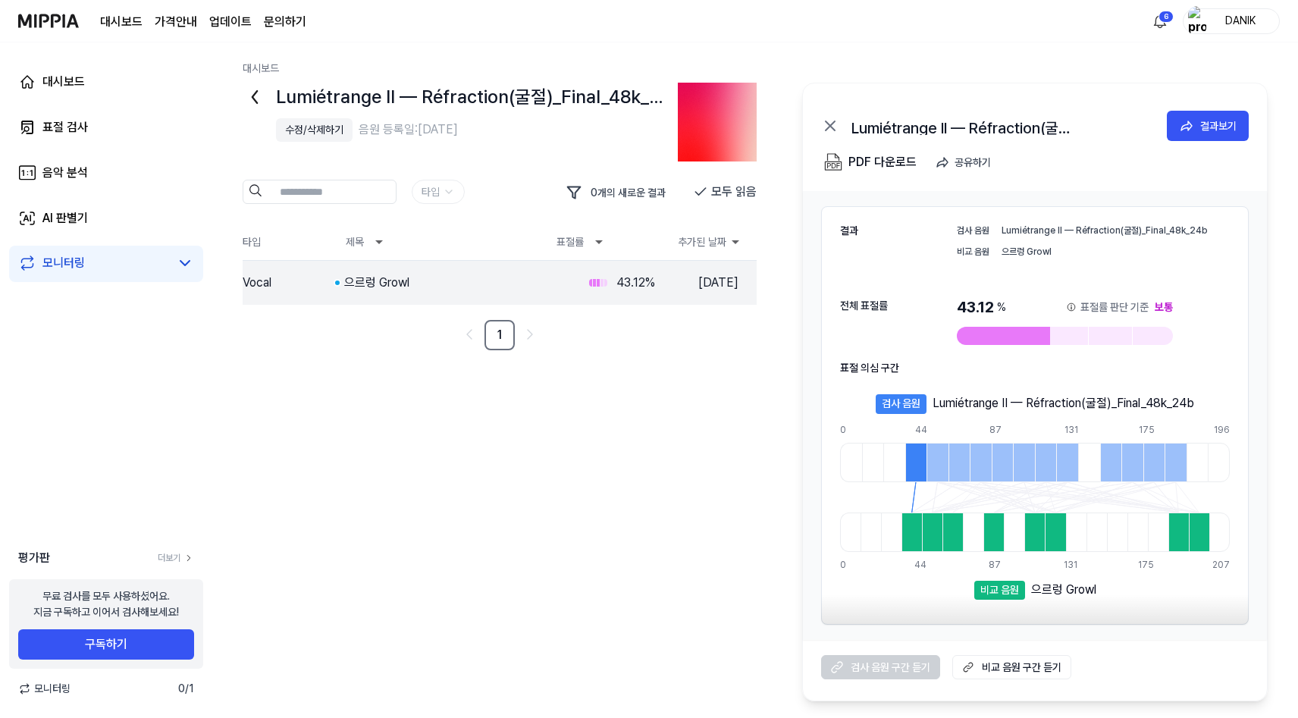
click at [802, 3] on div "대시보드 가격안내 업데이트 문의하기 6 DANIK" at bounding box center [649, 21] width 1262 height 42
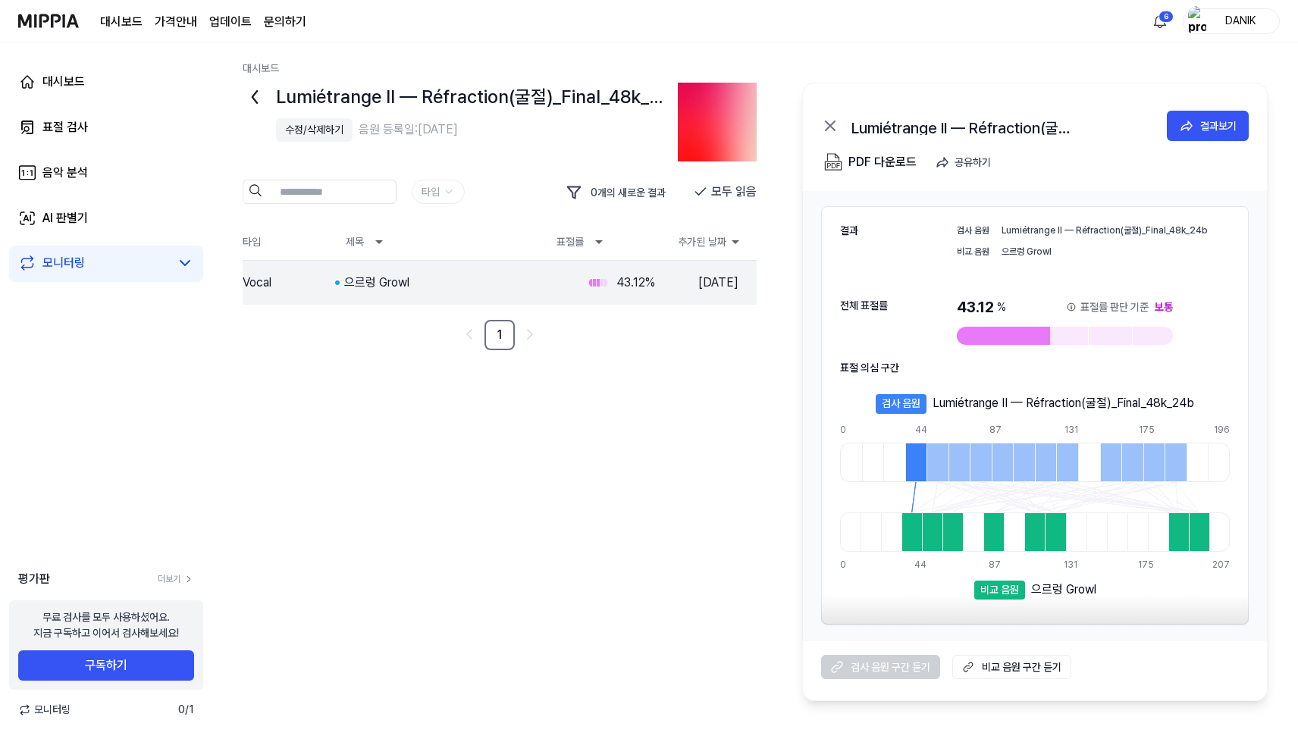
click at [1138, 306] on div "표절률 판단 기준" at bounding box center [1114, 306] width 68 height 21
click at [1209, 125] on div "결과보기" at bounding box center [1218, 126] width 36 height 17
click at [1207, 126] on div "결과보기" at bounding box center [1218, 126] width 36 height 17
click at [633, 287] on div "으르렁 Growl" at bounding box center [489, 283] width 291 height 18
click at [667, 286] on icon at bounding box center [667, 282] width 15 height 15
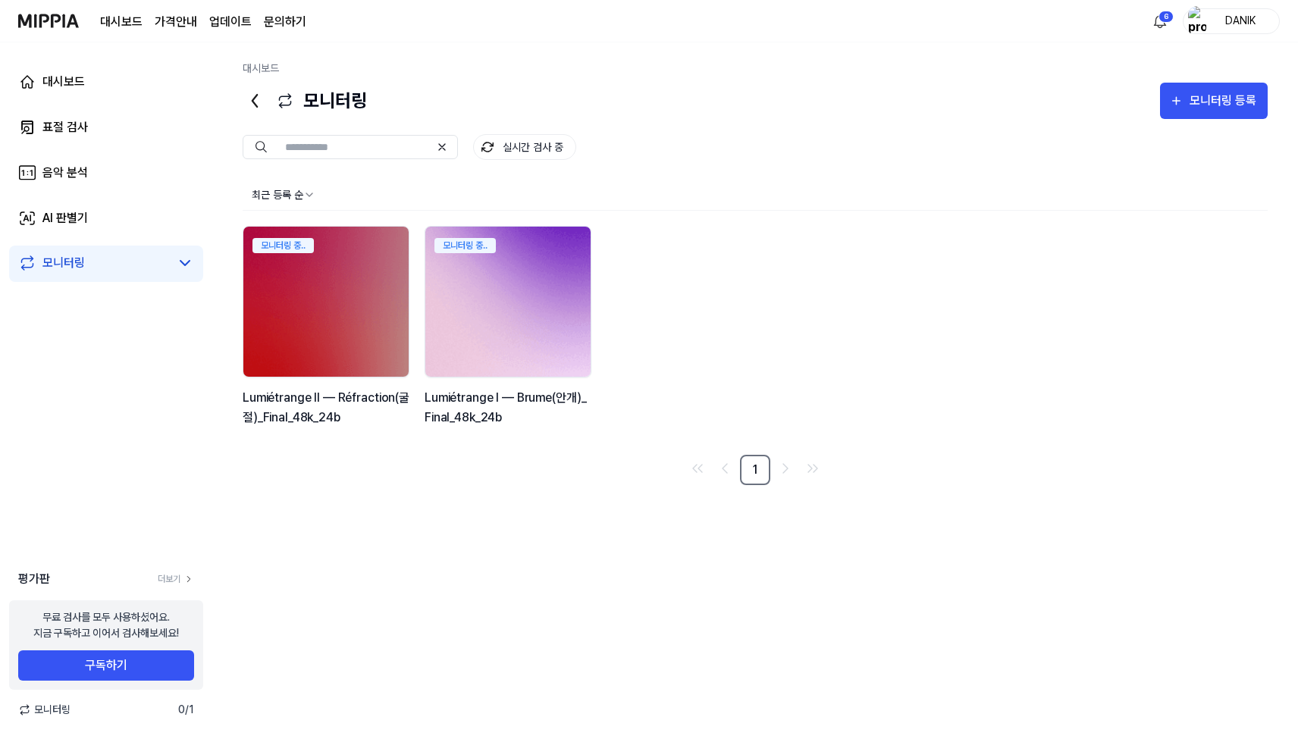
click at [492, 336] on img at bounding box center [508, 301] width 182 height 165
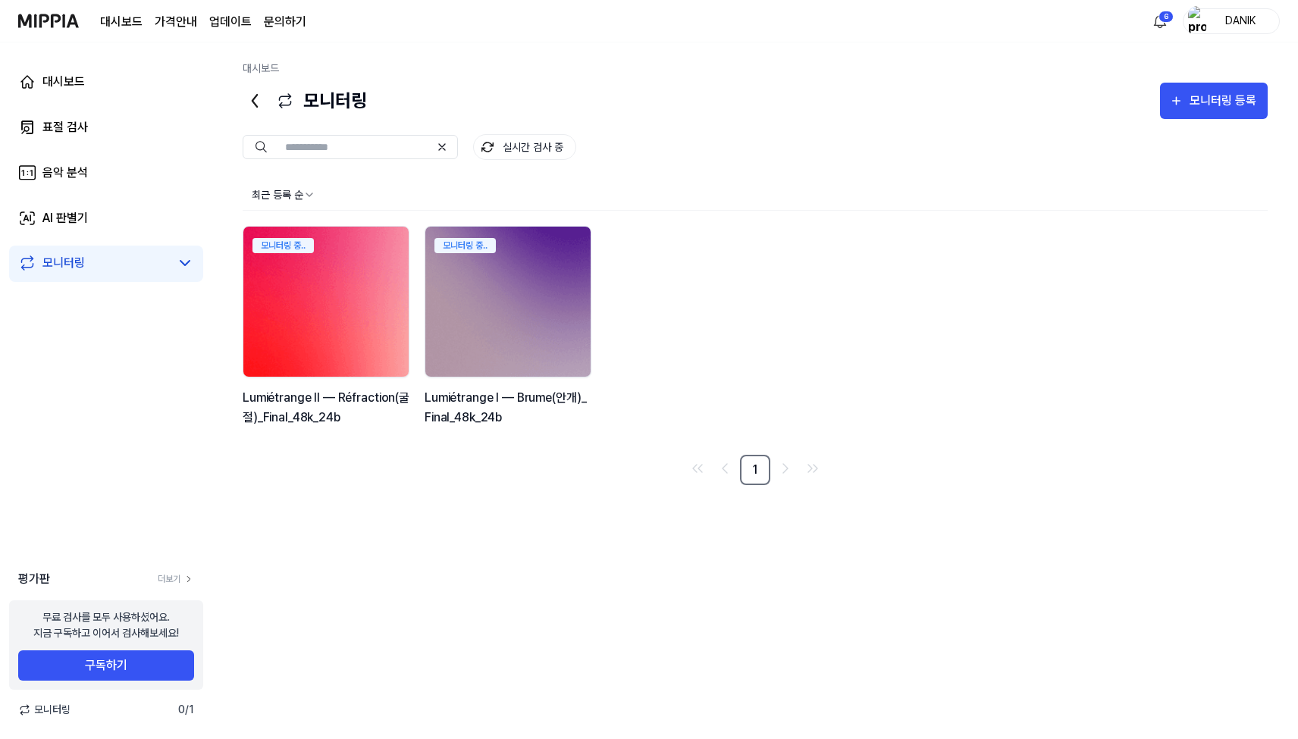
click at [323, 310] on img at bounding box center [326, 301] width 182 height 165
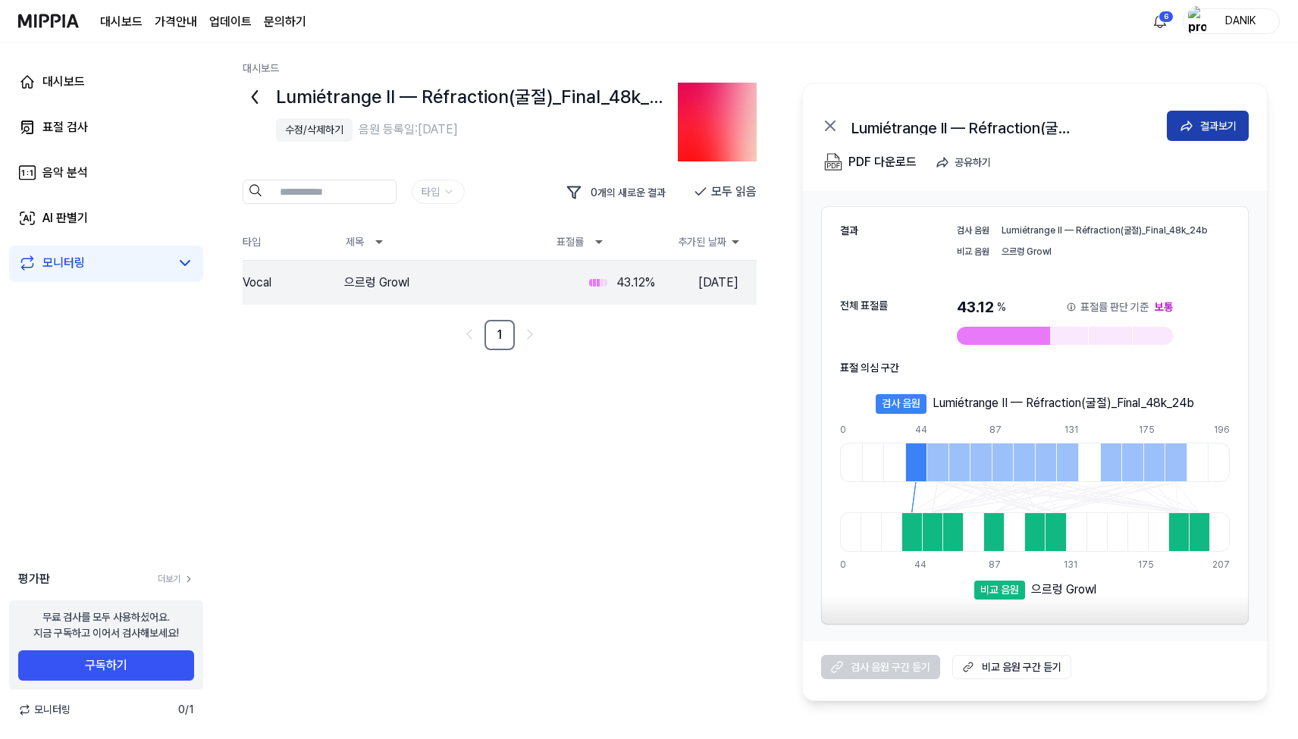
click at [1199, 129] on button "결과보기" at bounding box center [1208, 126] width 82 height 30
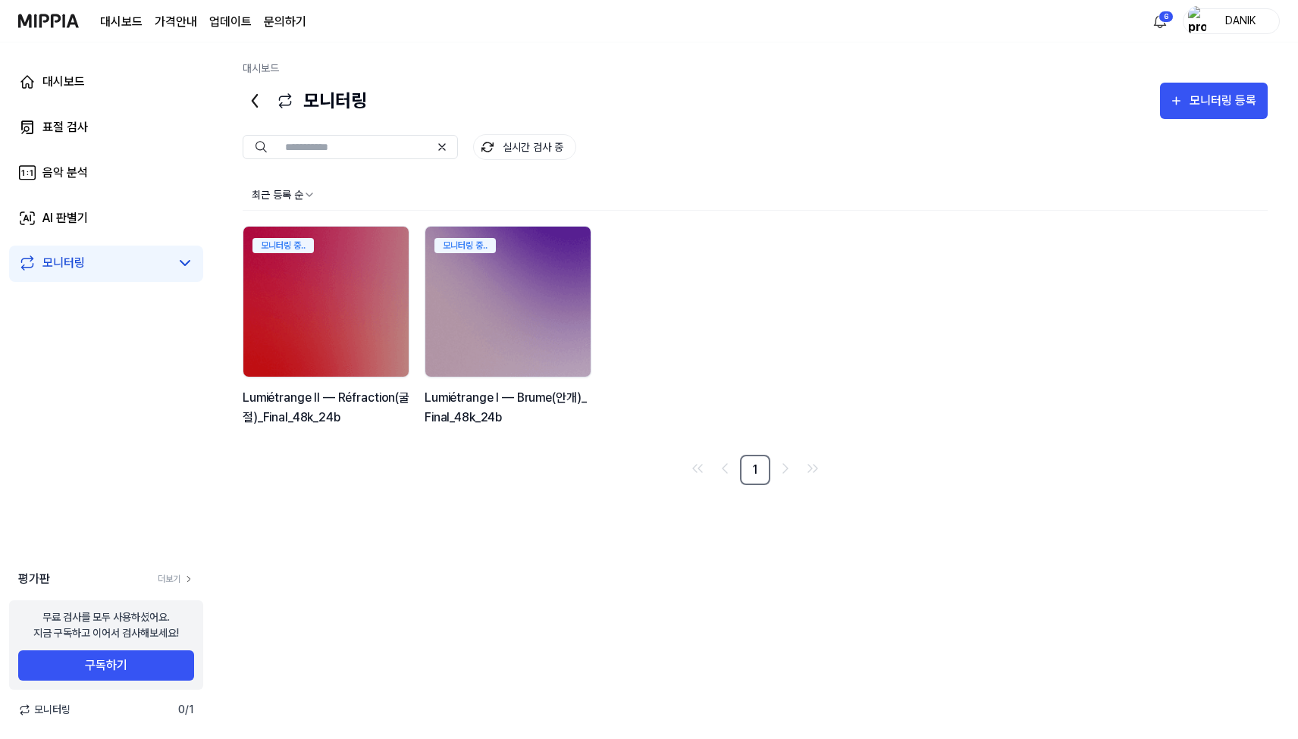
click at [223, 30] on link "업데이트" at bounding box center [230, 22] width 42 height 18
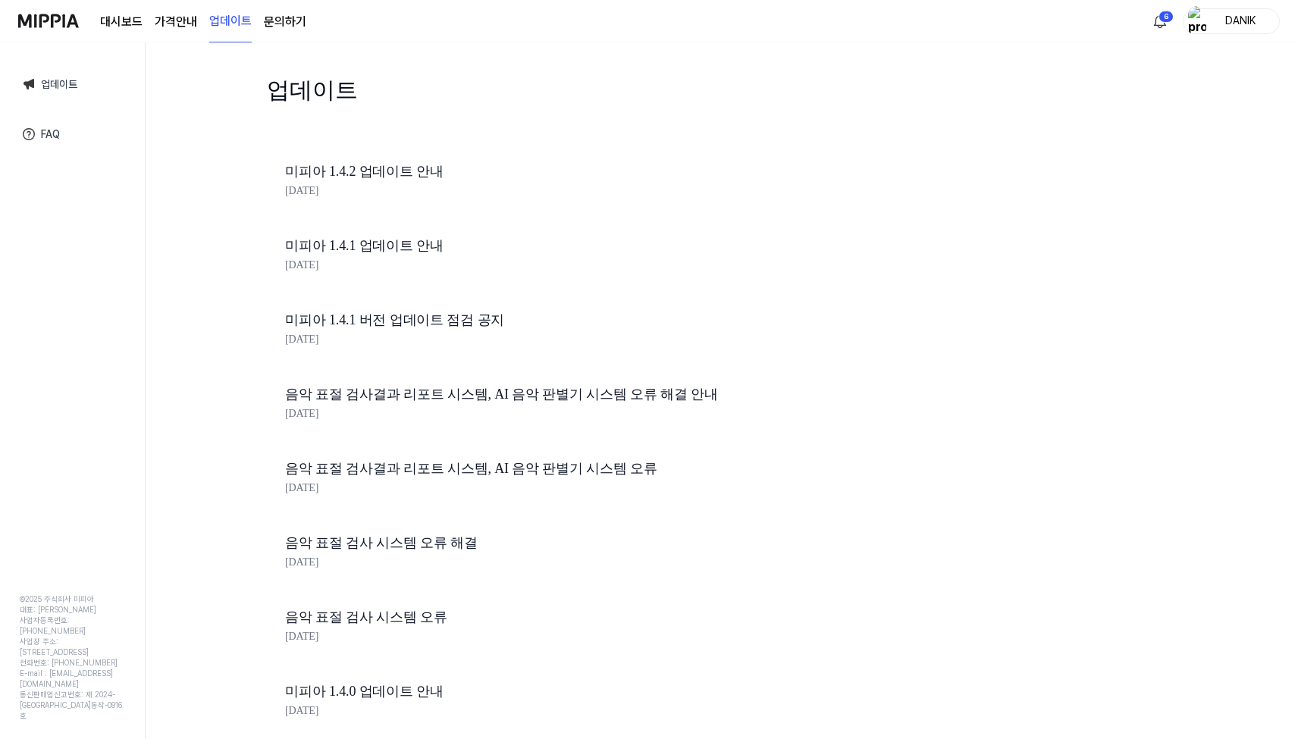
click at [44, 30] on img at bounding box center [48, 21] width 61 height 42
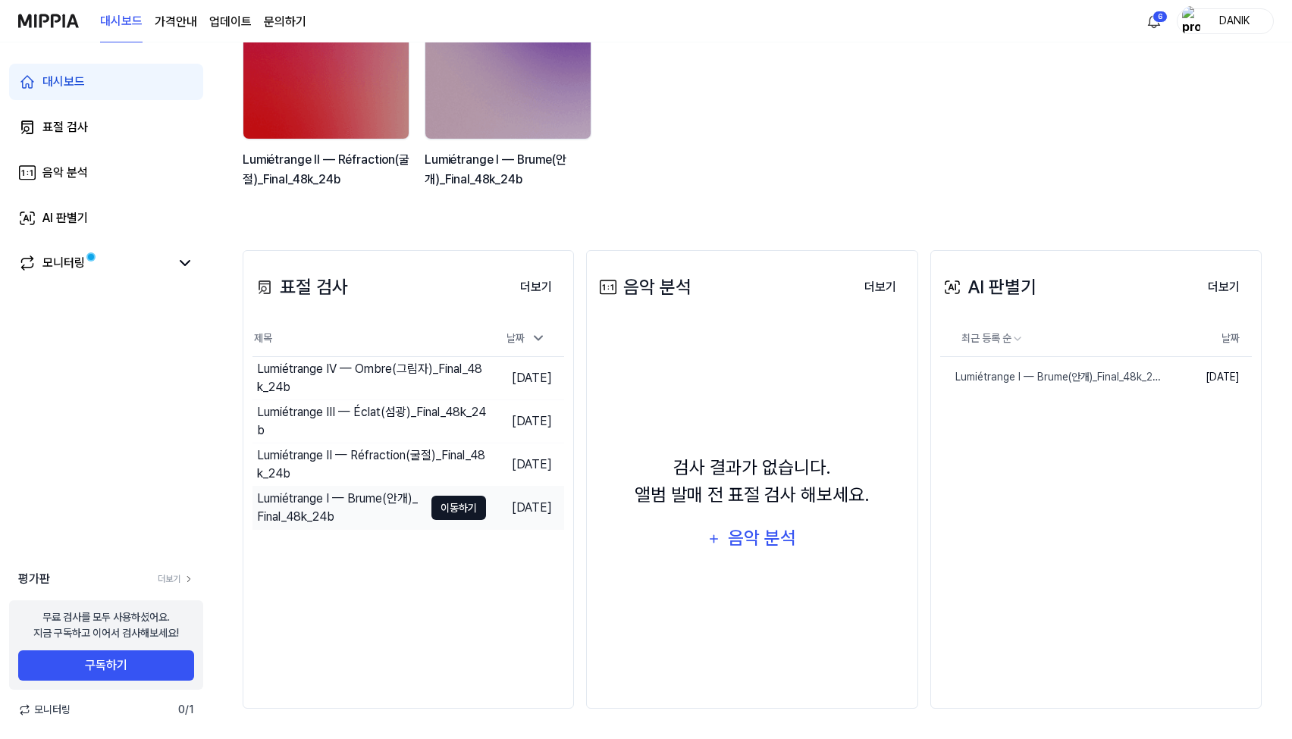
scroll to position [188, 0]
click at [440, 506] on button "이동하기" at bounding box center [458, 508] width 55 height 24
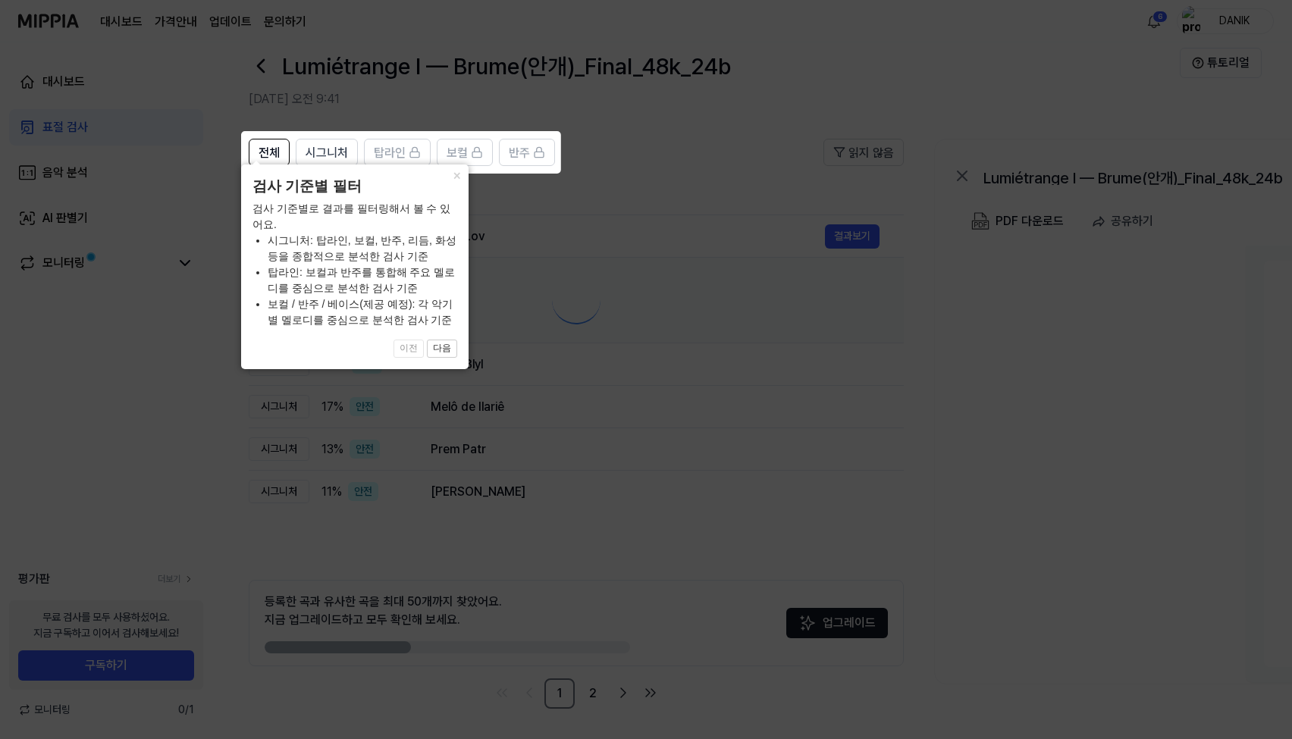
scroll to position [25, 0]
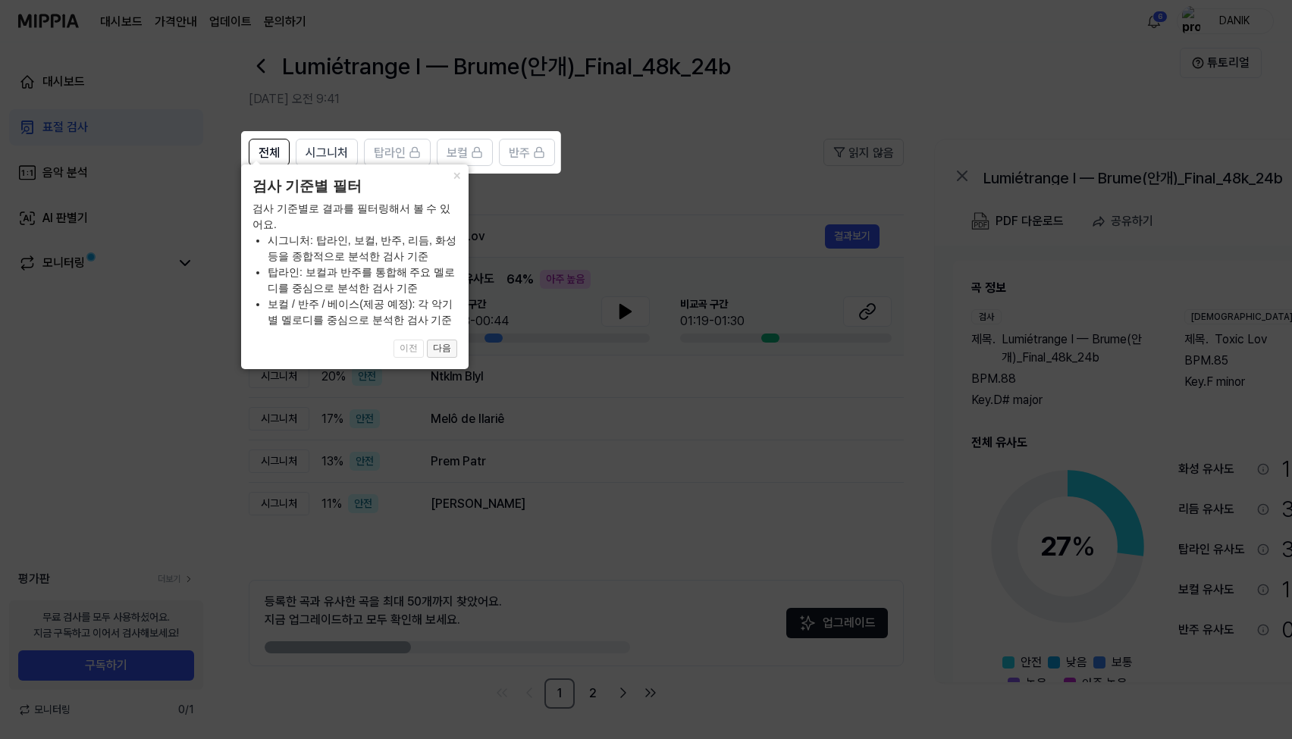
click at [440, 355] on button "다음" at bounding box center [442, 349] width 30 height 18
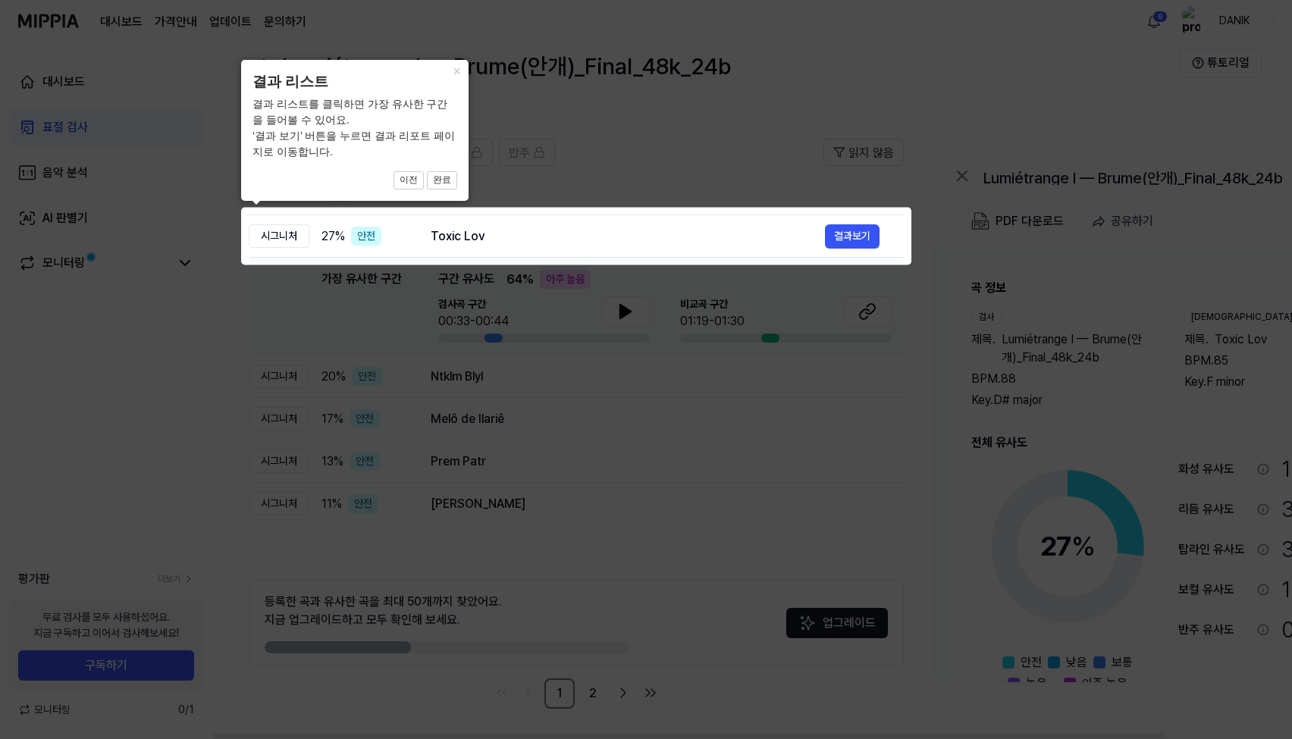
click at [870, 194] on icon at bounding box center [649, 369] width 1298 height 739
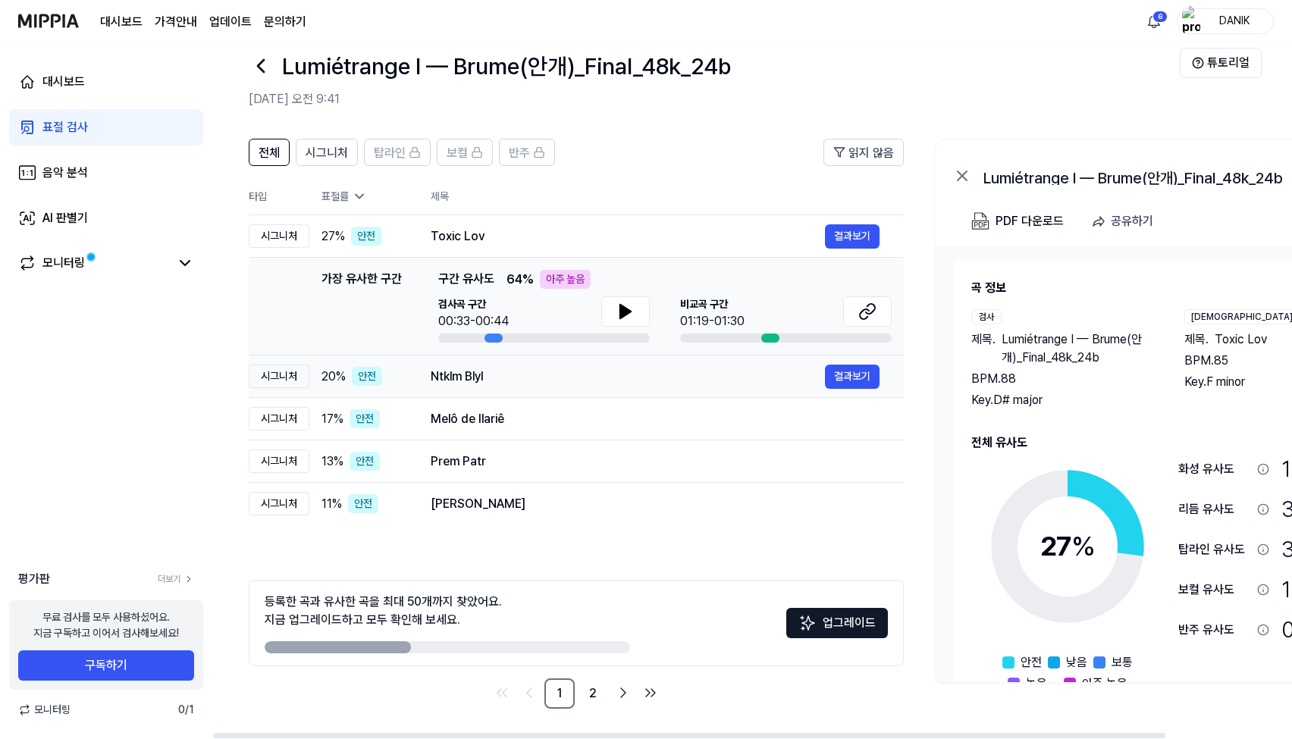
click at [624, 386] on div "Ntklm Blyl 결과보기" at bounding box center [655, 377] width 449 height 24
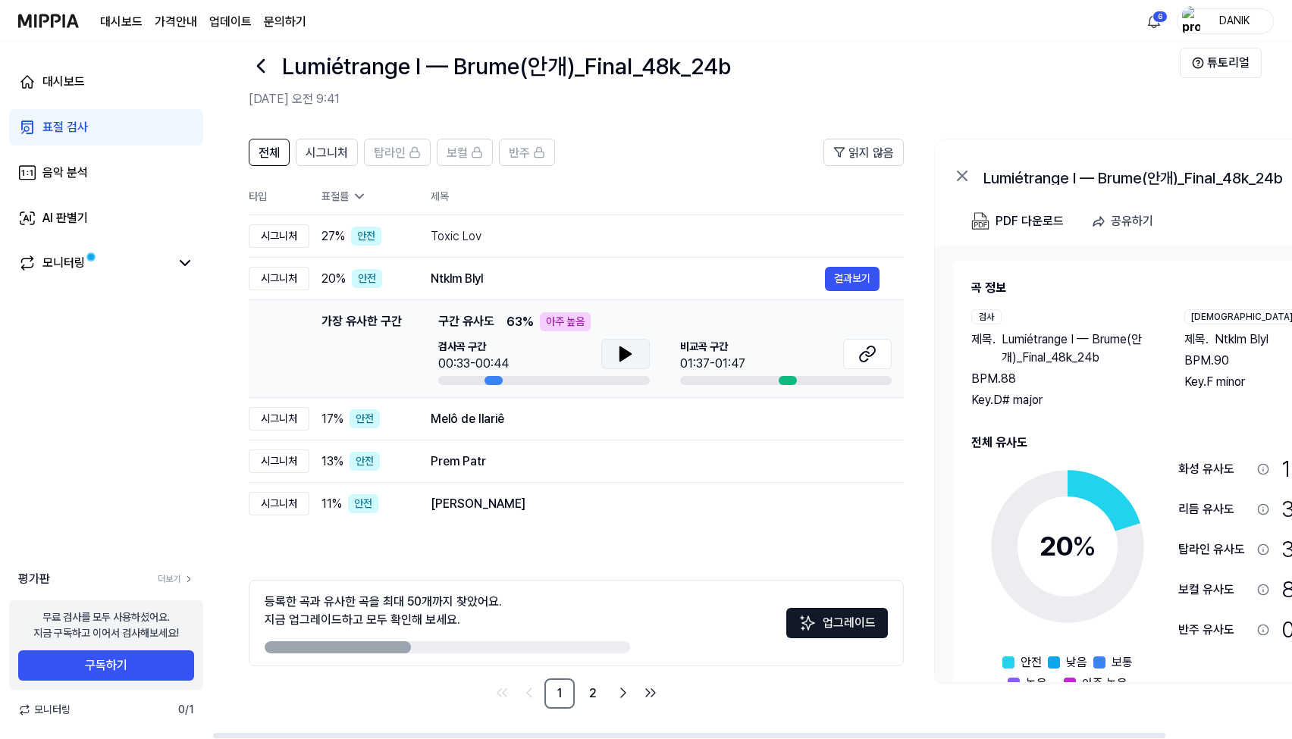
click at [633, 363] on button at bounding box center [625, 354] width 49 height 30
click at [857, 346] on button at bounding box center [867, 354] width 49 height 30
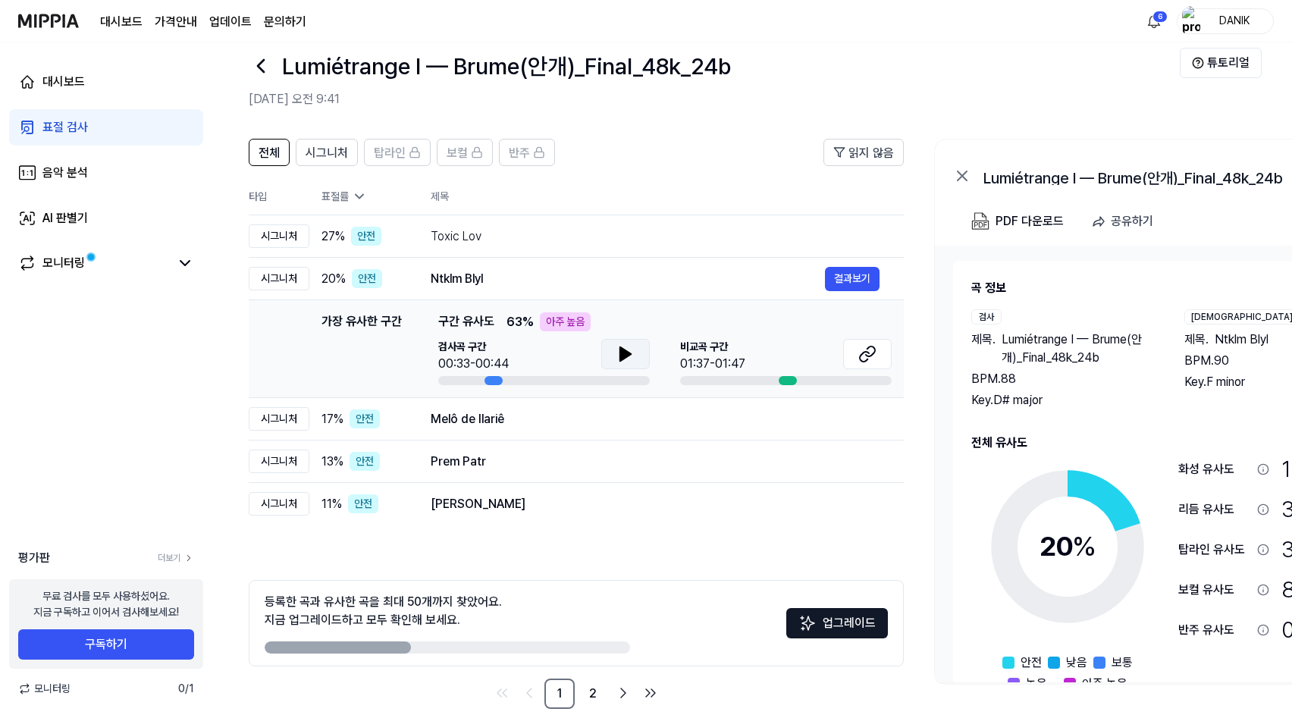
click at [620, 347] on icon at bounding box center [625, 354] width 11 height 14
click at [554, 421] on div "Melô de Ilariê" at bounding box center [628, 419] width 394 height 18
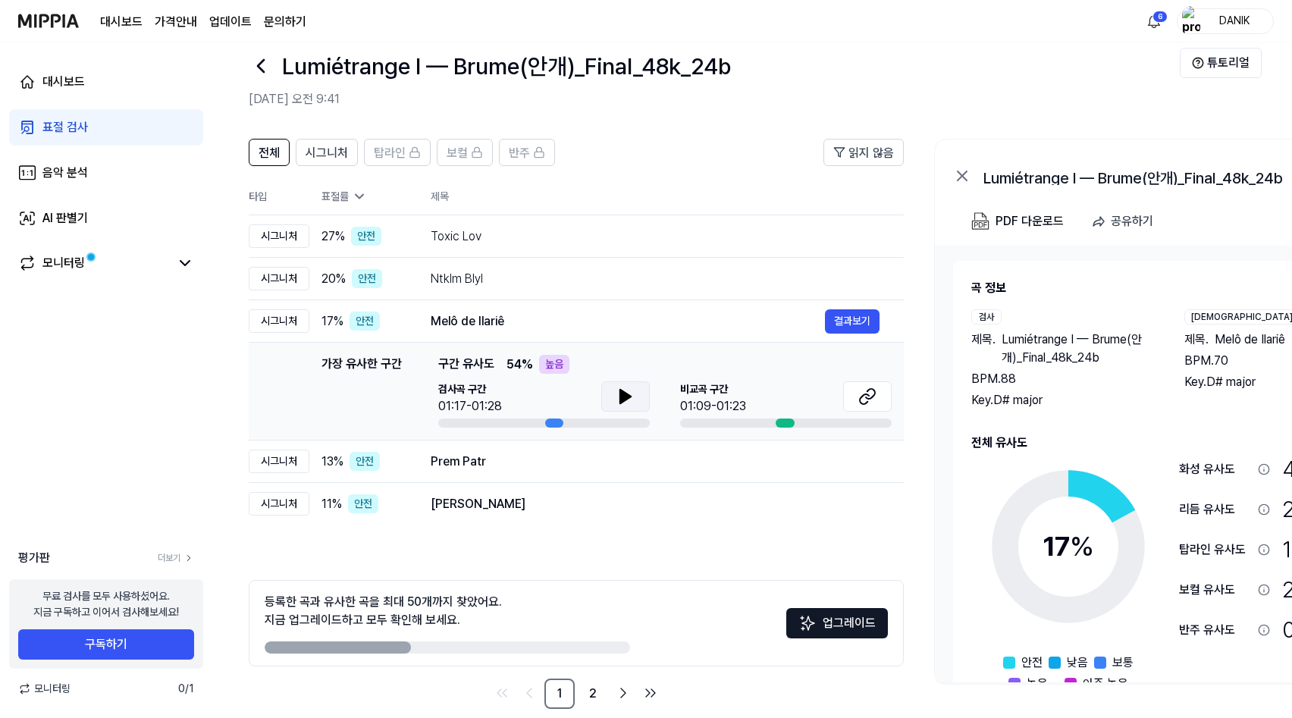
click at [624, 397] on icon at bounding box center [625, 397] width 11 height 14
click at [624, 397] on icon at bounding box center [622, 396] width 3 height 12
click at [865, 400] on icon at bounding box center [867, 396] width 18 height 18
click at [491, 457] on div "Prem Patr" at bounding box center [628, 462] width 394 height 18
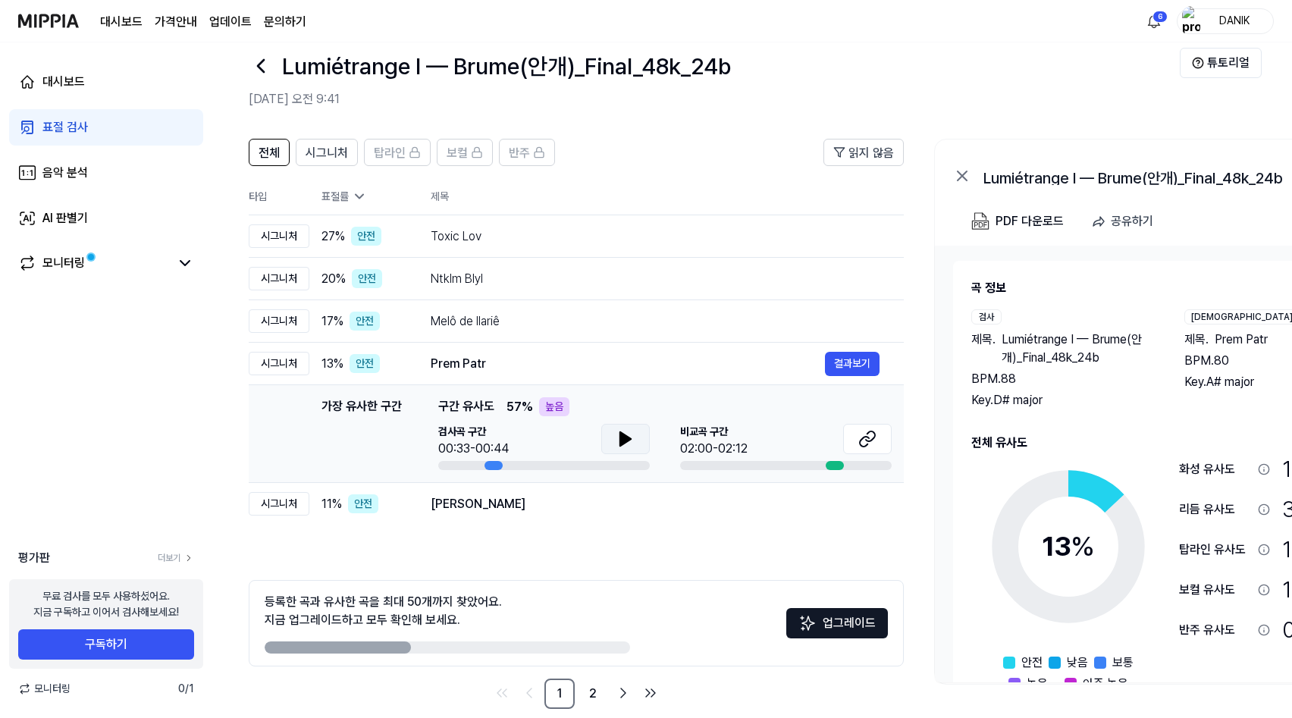
click at [627, 443] on icon at bounding box center [625, 439] width 18 height 18
click at [627, 444] on icon at bounding box center [628, 439] width 3 height 12
click at [860, 434] on icon at bounding box center [867, 439] width 18 height 18
click at [508, 509] on div "[PERSON_NAME]" at bounding box center [628, 504] width 394 height 18
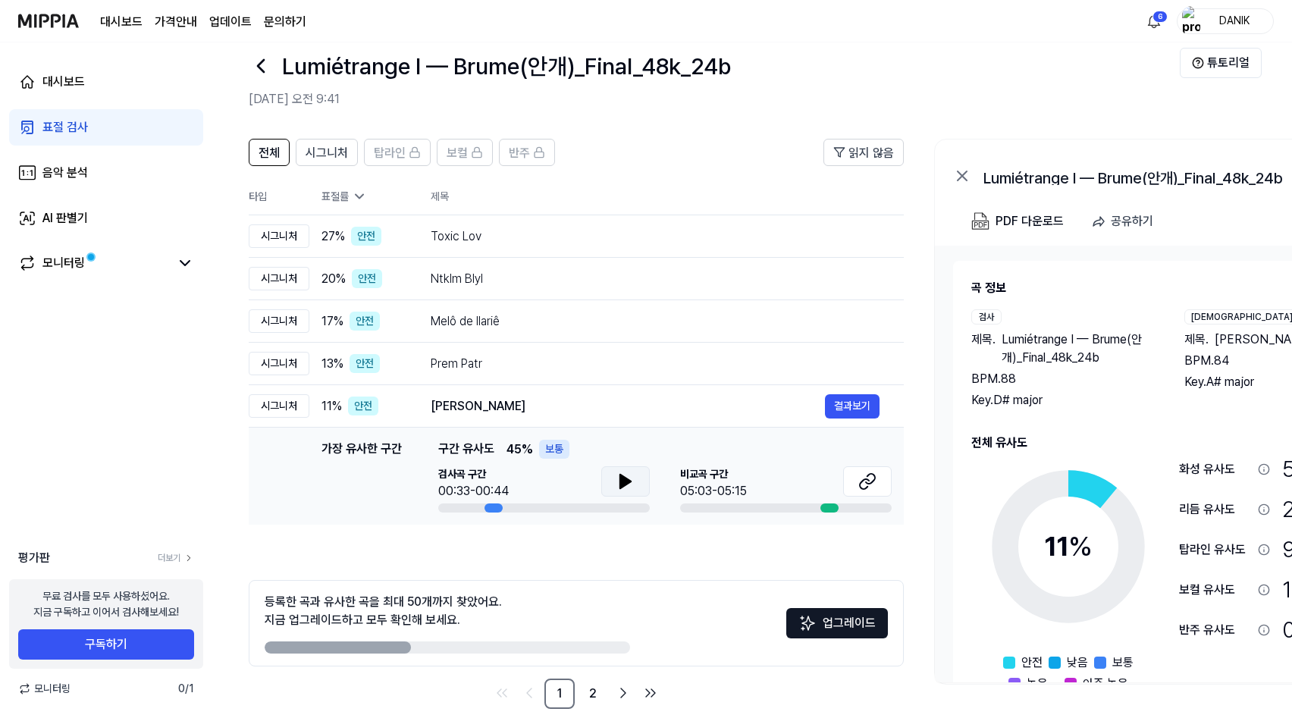
click at [629, 481] on icon at bounding box center [625, 482] width 11 height 14
click at [862, 481] on icon at bounding box center [864, 484] width 9 height 10
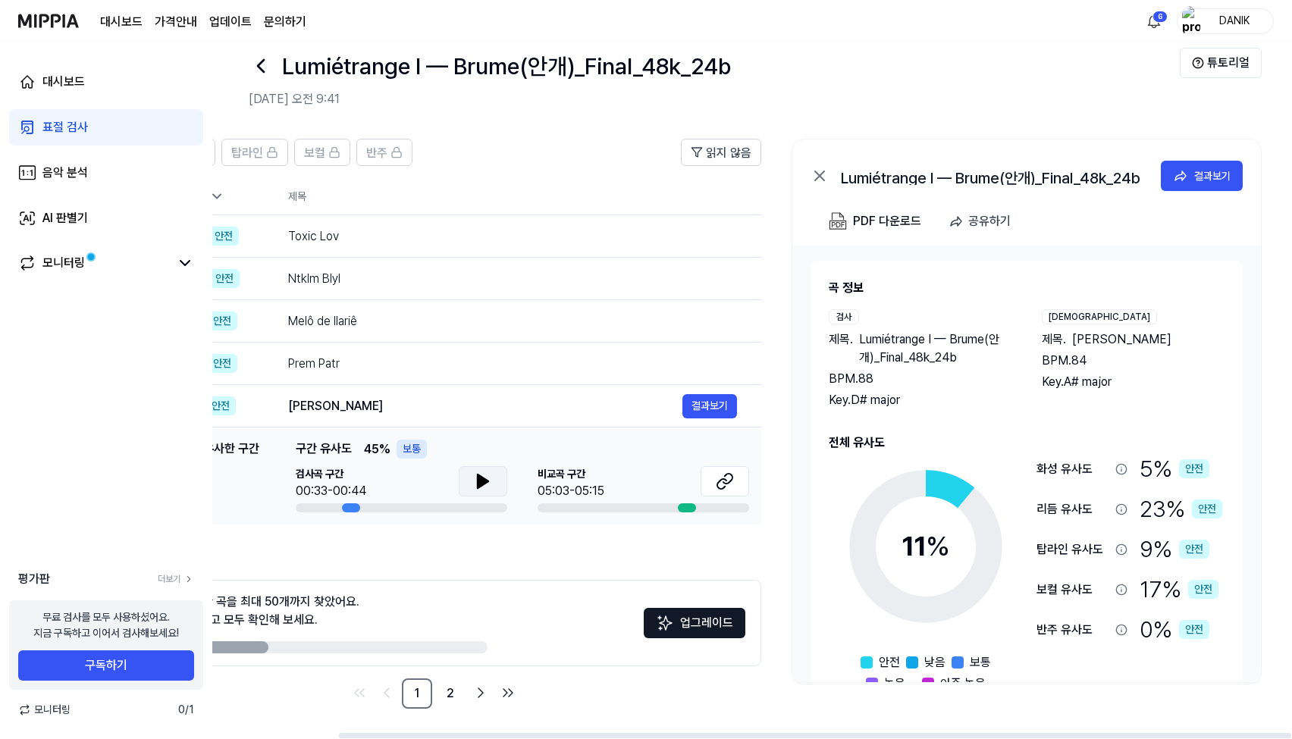
scroll to position [0, 143]
click at [450, 249] on td "Toxic Lov 결과보기" at bounding box center [512, 236] width 497 height 42
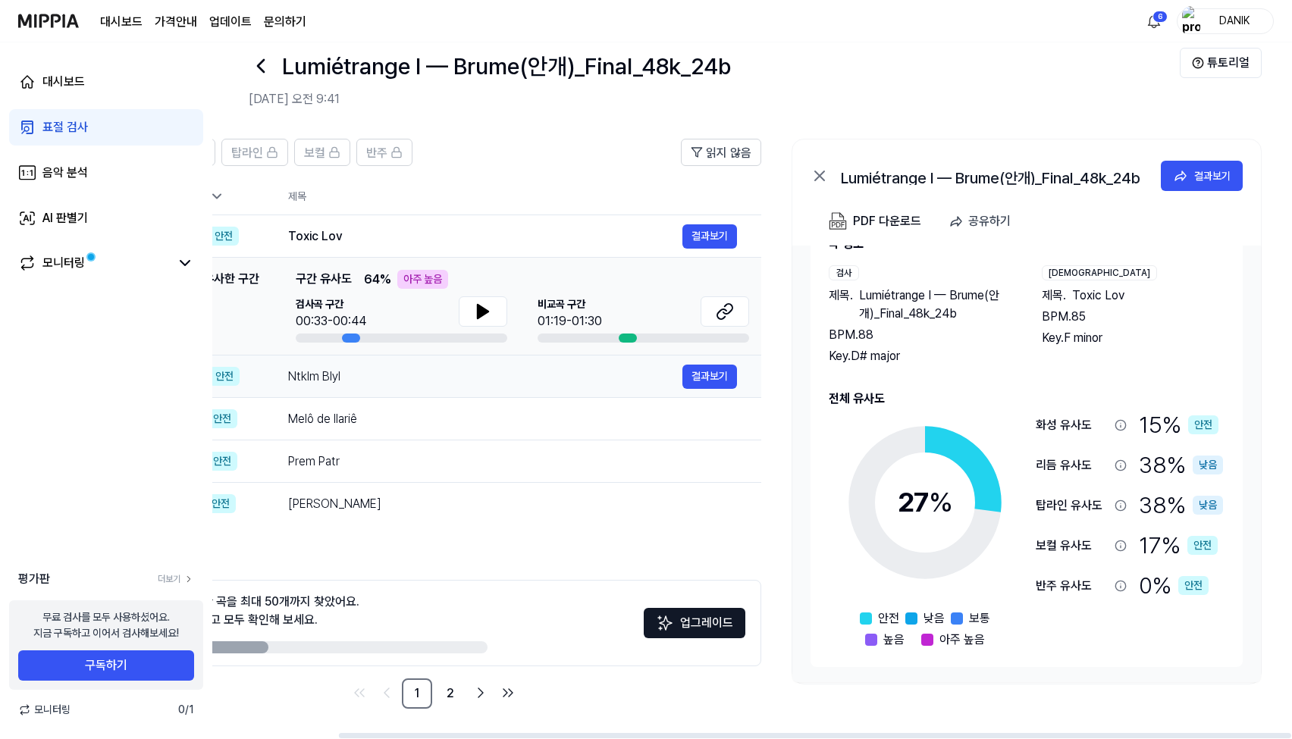
scroll to position [44, 0]
click at [503, 380] on div "Ntklm Blyl" at bounding box center [485, 377] width 394 height 18
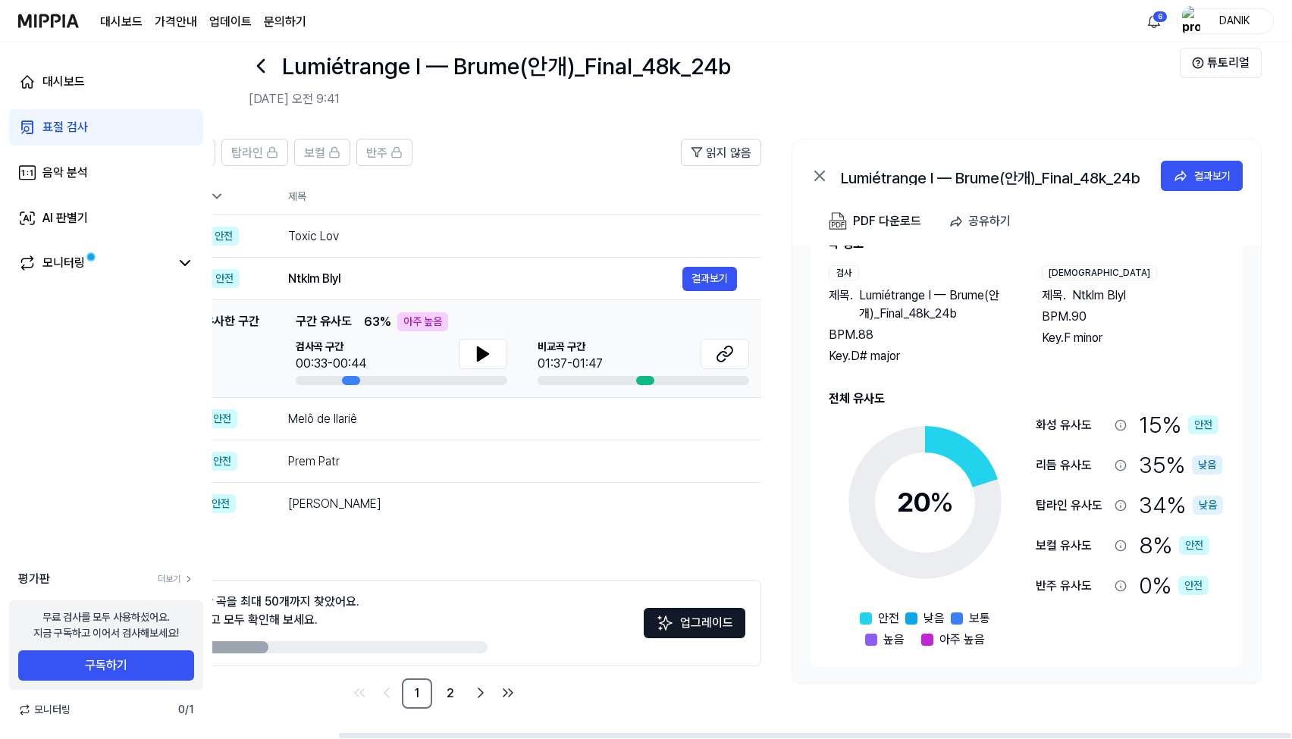
scroll to position [25, 0]
click at [525, 412] on div "Melô de Ilariê" at bounding box center [485, 419] width 394 height 18
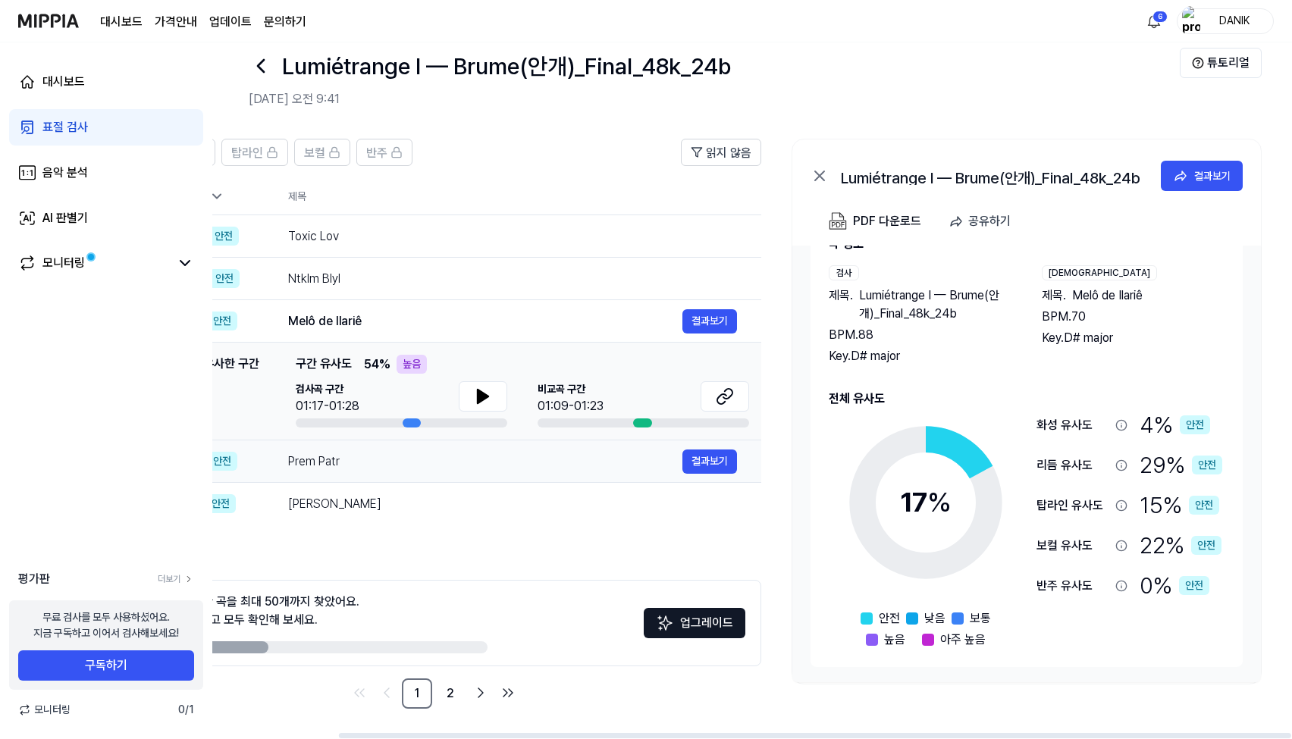
click at [508, 460] on div "Prem Patr" at bounding box center [485, 462] width 394 height 18
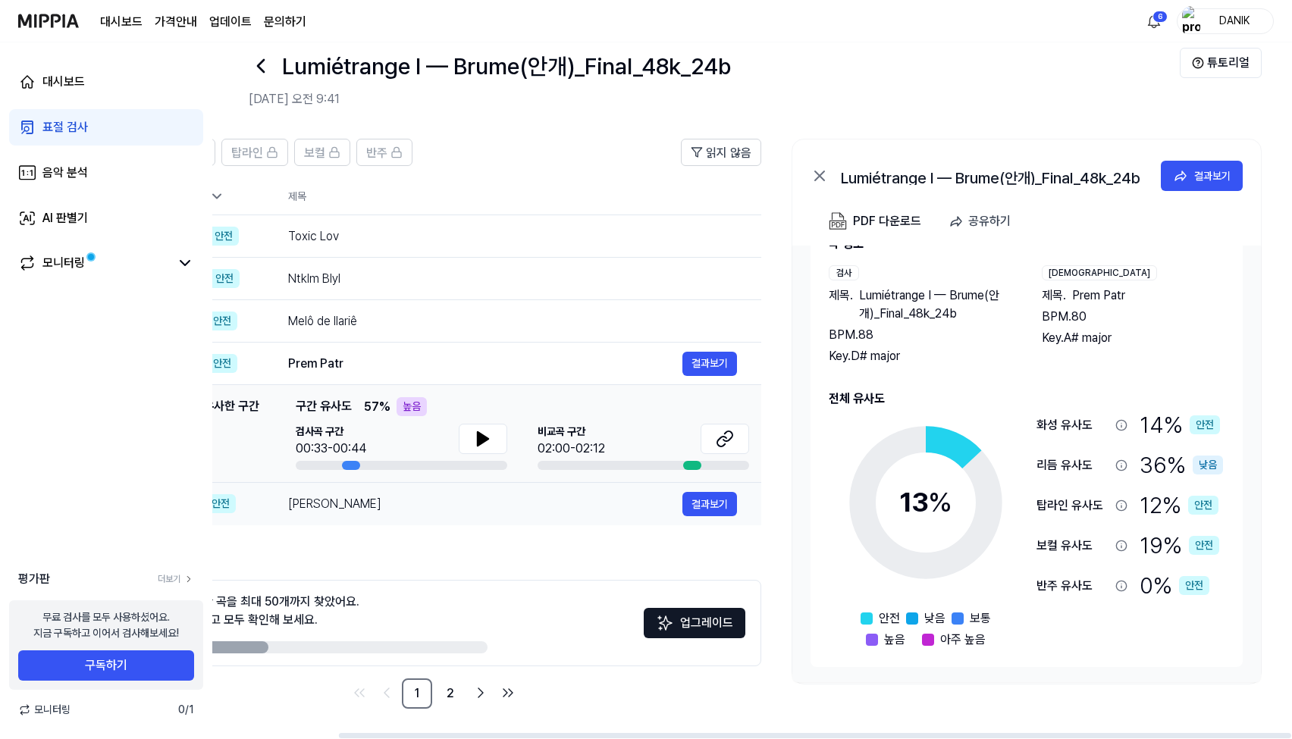
click at [472, 504] on div "[PERSON_NAME]" at bounding box center [485, 504] width 394 height 18
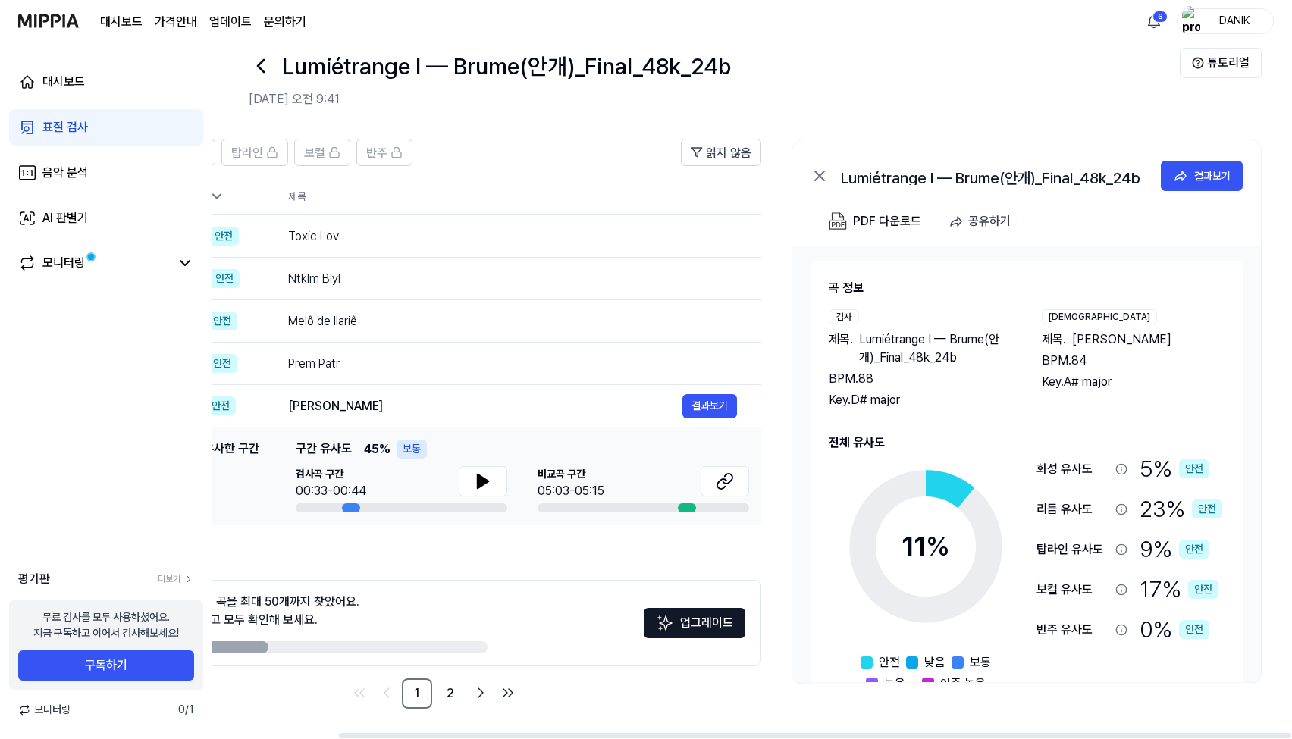
scroll to position [0, 0]
click at [100, 138] on link "표절 검사" at bounding box center [106, 127] width 194 height 36
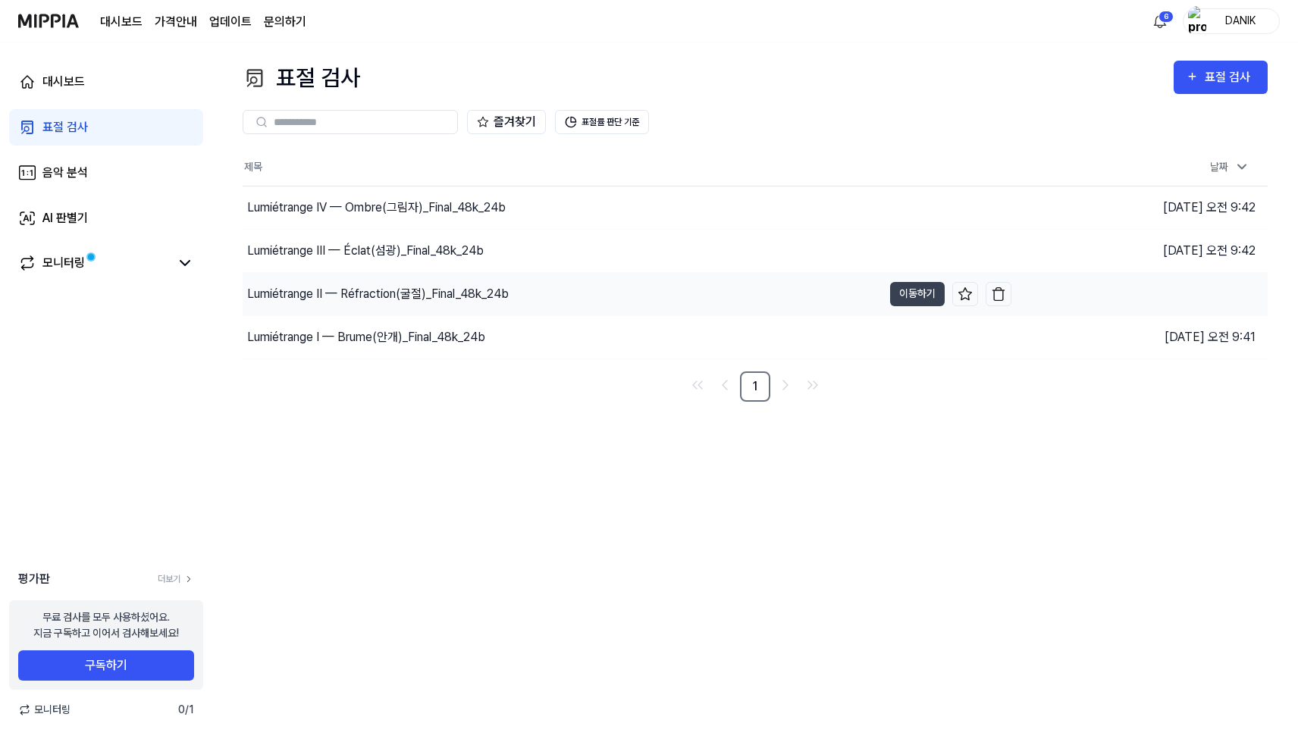
click at [466, 305] on div "Lumiétrange II — Réfraction(굴절)_Final_48k_24b" at bounding box center [563, 294] width 640 height 42
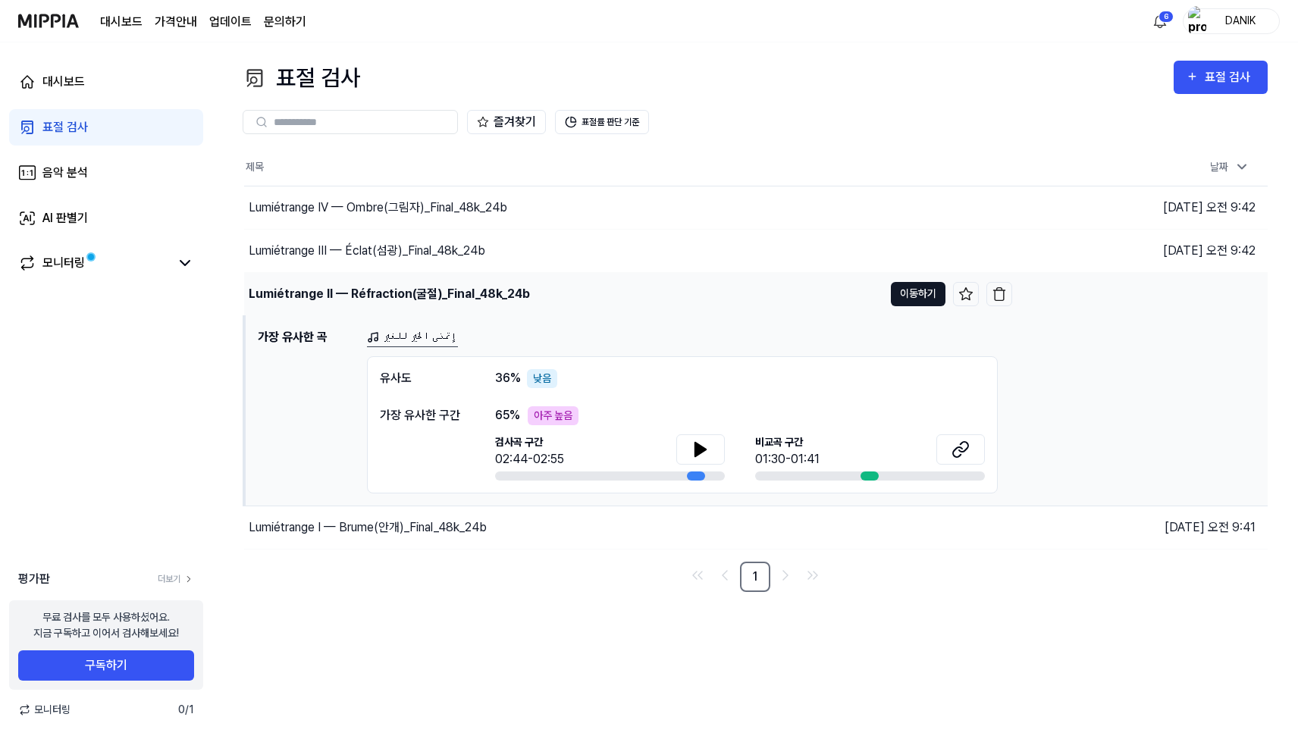
click at [902, 294] on button "이동하기" at bounding box center [918, 294] width 55 height 24
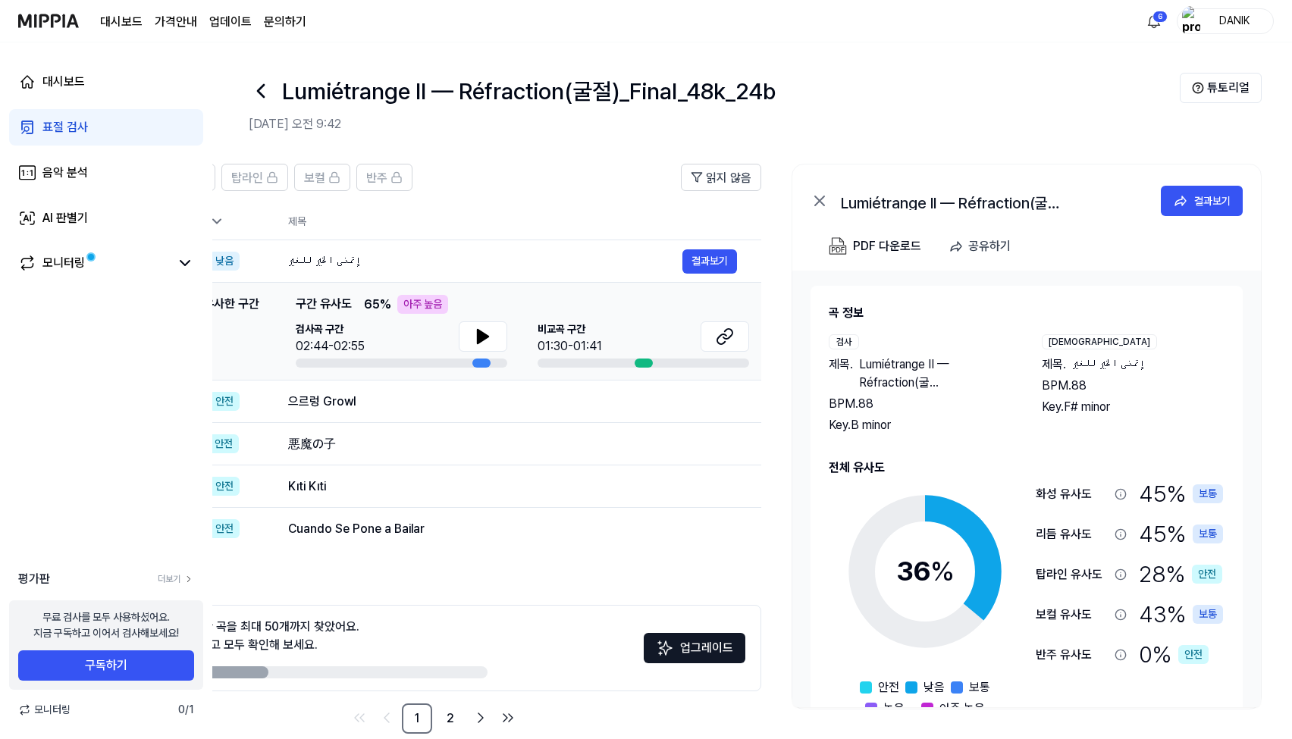
scroll to position [0, 143]
click at [497, 393] on div "으르렁 Growl" at bounding box center [485, 402] width 394 height 18
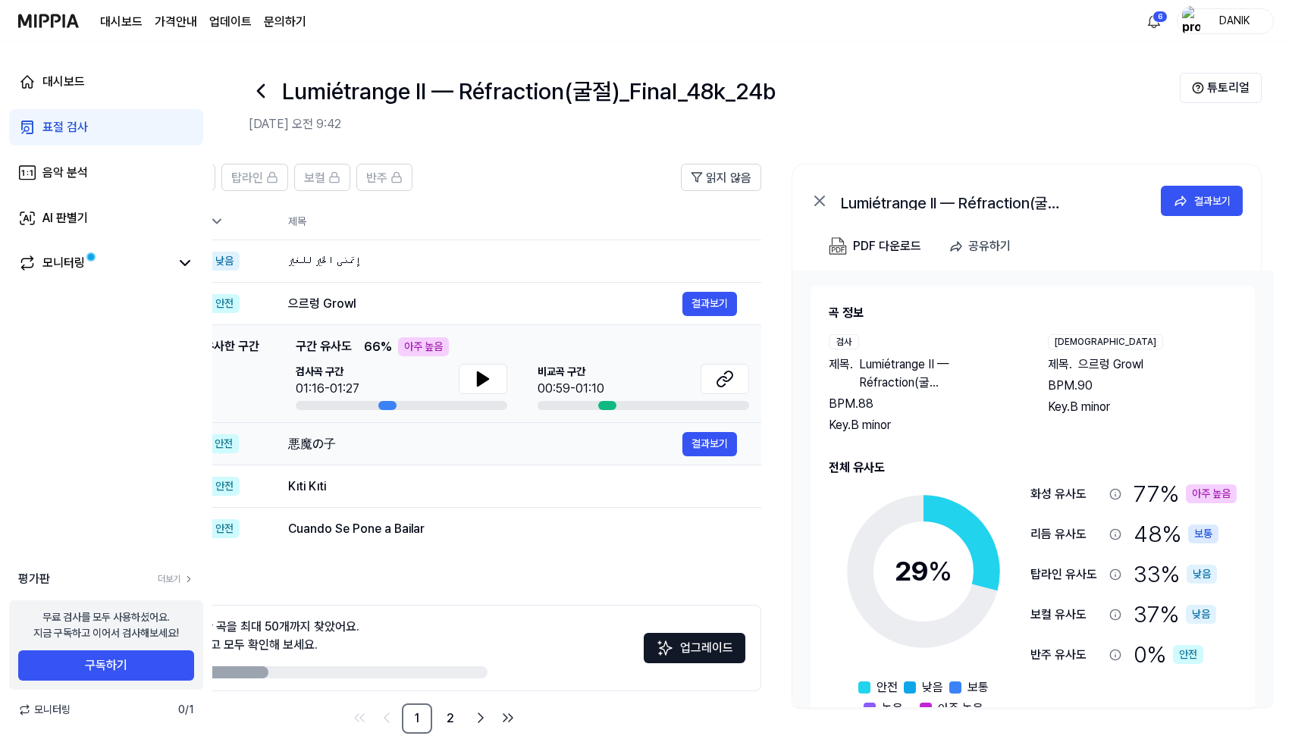
click at [558, 438] on div "悪魔の子" at bounding box center [485, 444] width 394 height 18
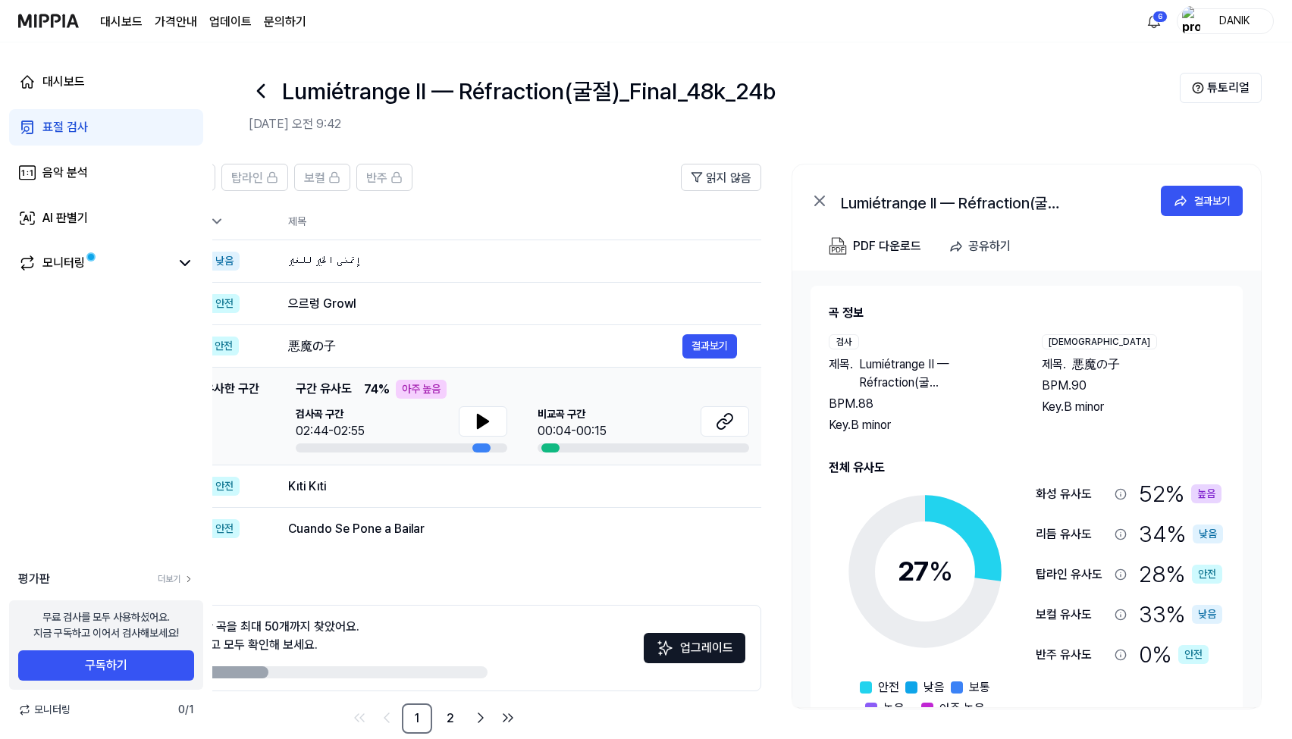
scroll to position [0, 0]
click at [397, 478] on div "Kıti Kıti" at bounding box center [485, 487] width 394 height 18
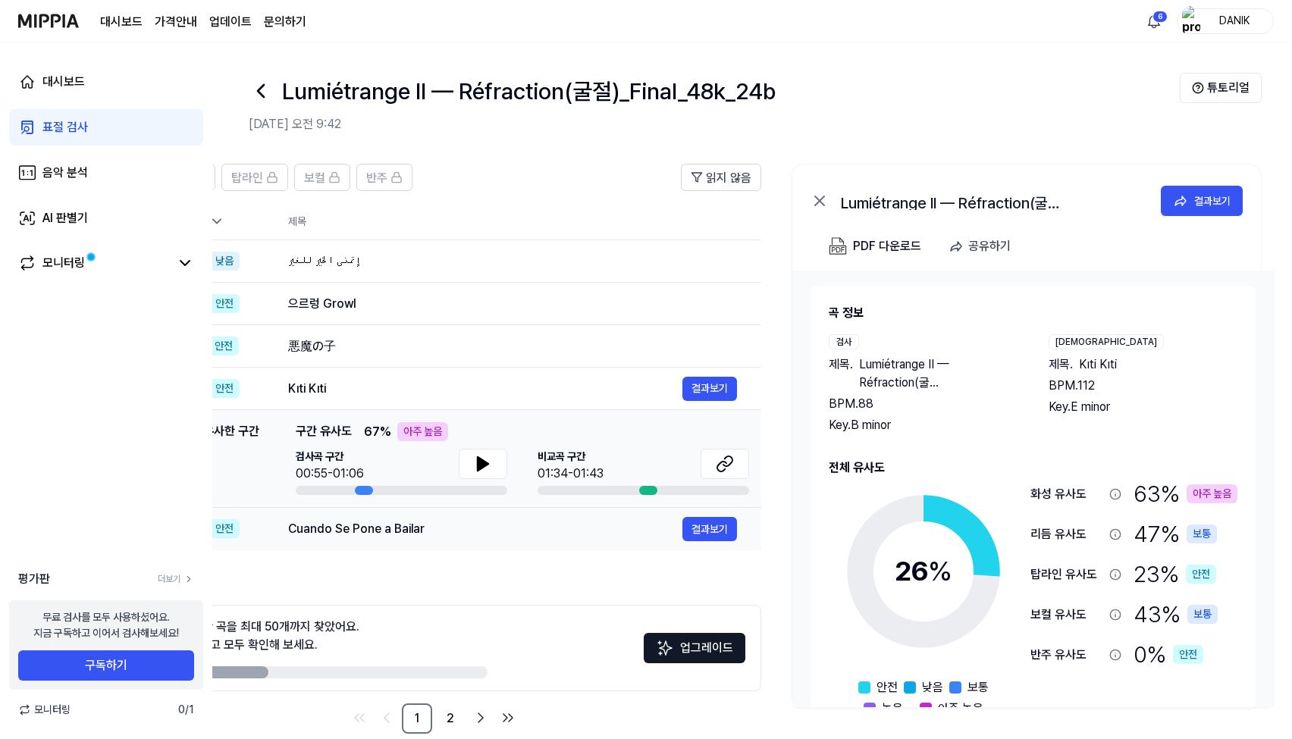
click at [412, 535] on div "Cuando Se Pone a Bailar" at bounding box center [485, 529] width 394 height 18
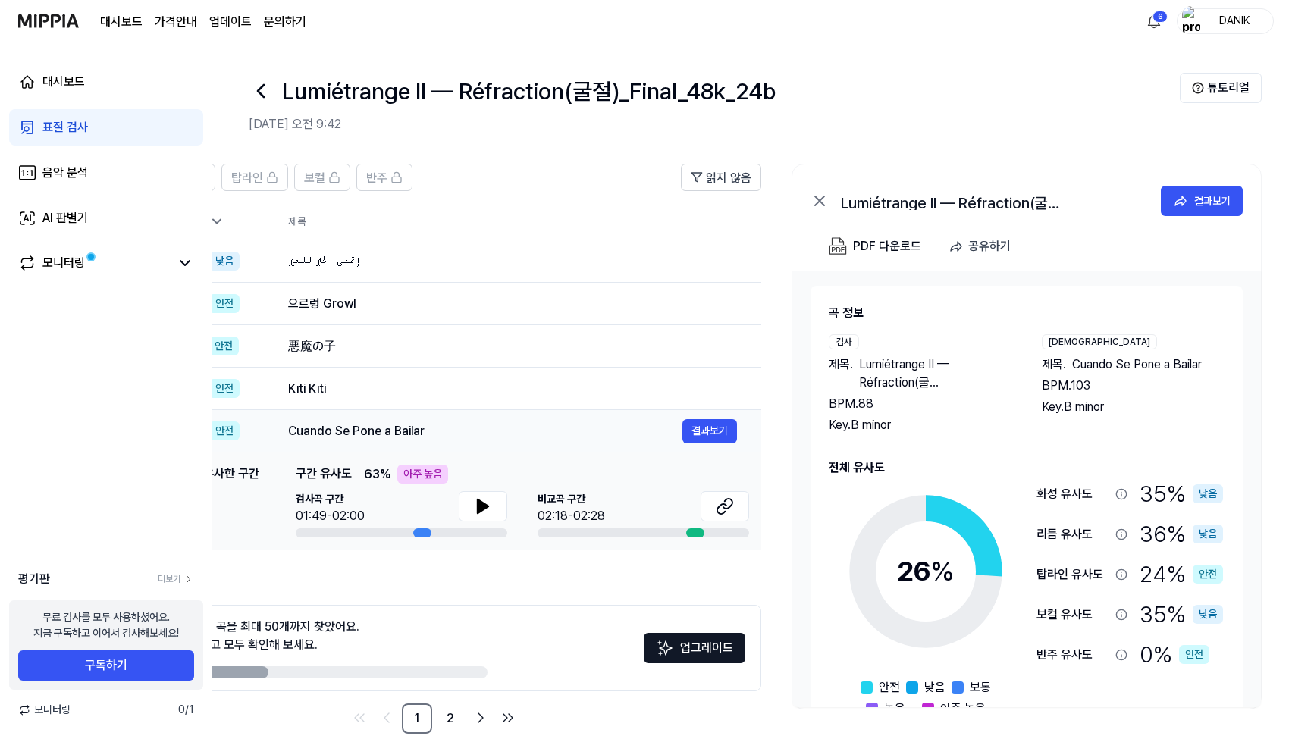
click at [439, 430] on div "Cuando Se Pone a Bailar" at bounding box center [485, 431] width 394 height 18
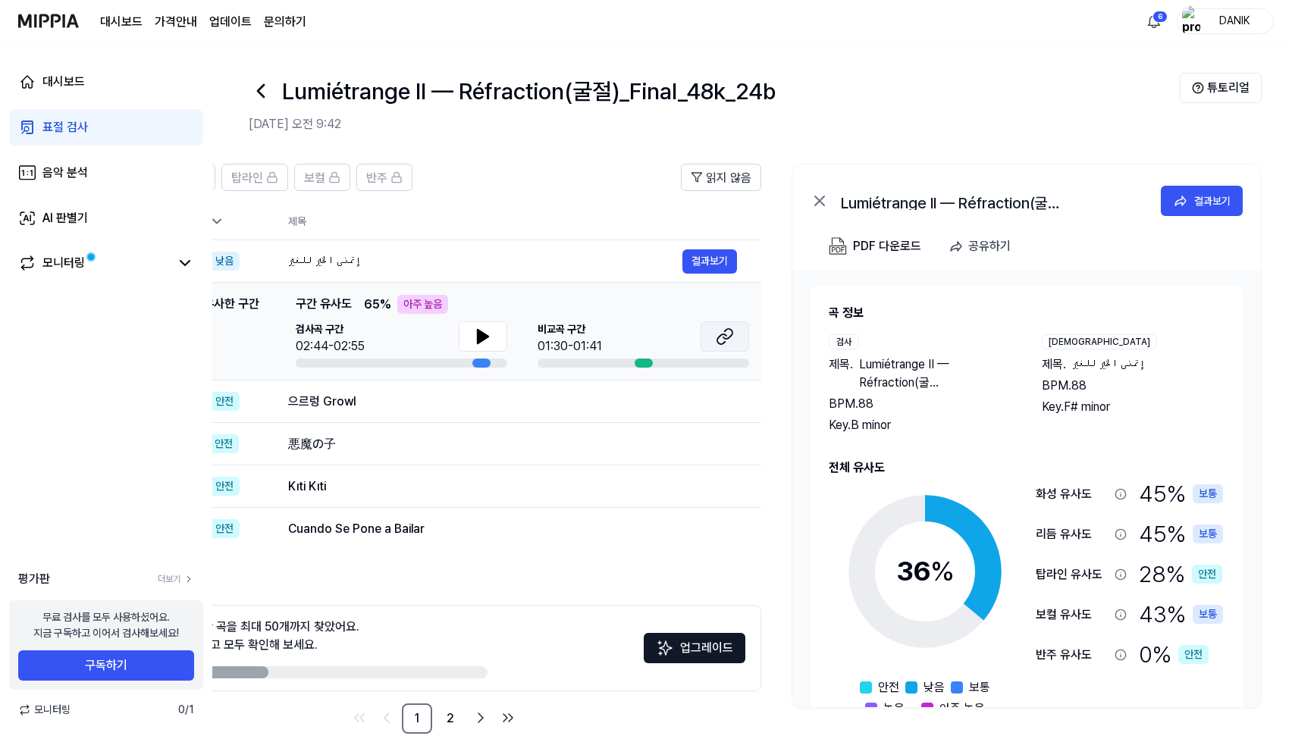
click at [716, 336] on icon at bounding box center [725, 337] width 18 height 18
click at [488, 347] on button at bounding box center [483, 336] width 49 height 30
click at [400, 498] on div "Kıti Kıti 결과보기" at bounding box center [512, 487] width 449 height 24
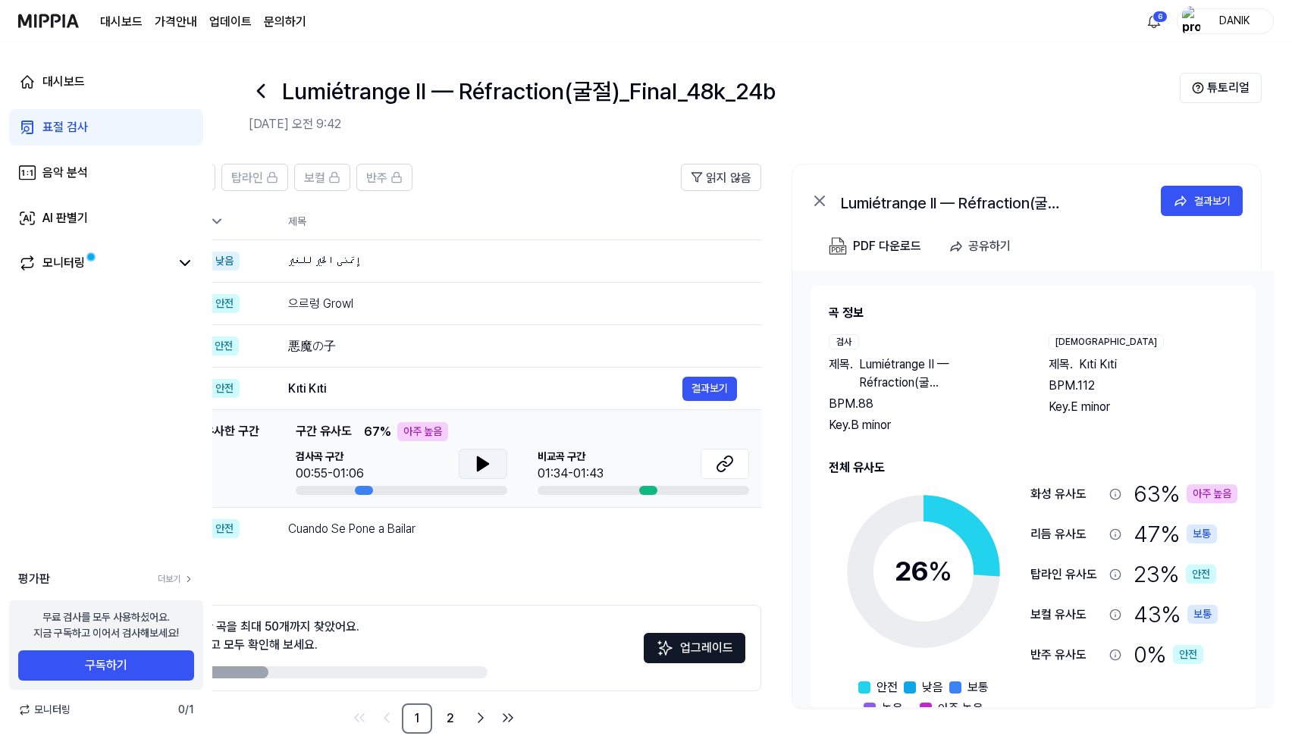
click at [474, 458] on icon at bounding box center [483, 464] width 18 height 18
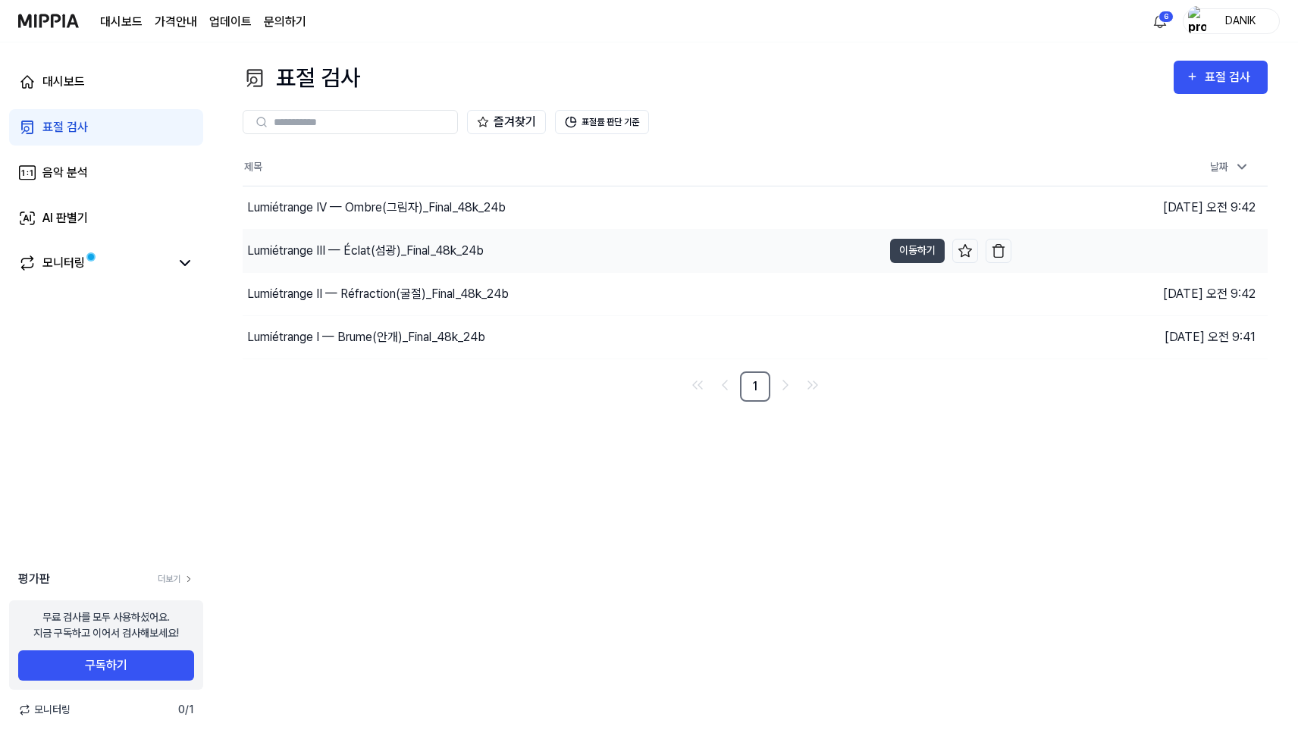
click at [506, 249] on div "Lumiétrange III — Éclat(섬광)_Final_48k_24b" at bounding box center [563, 251] width 640 height 42
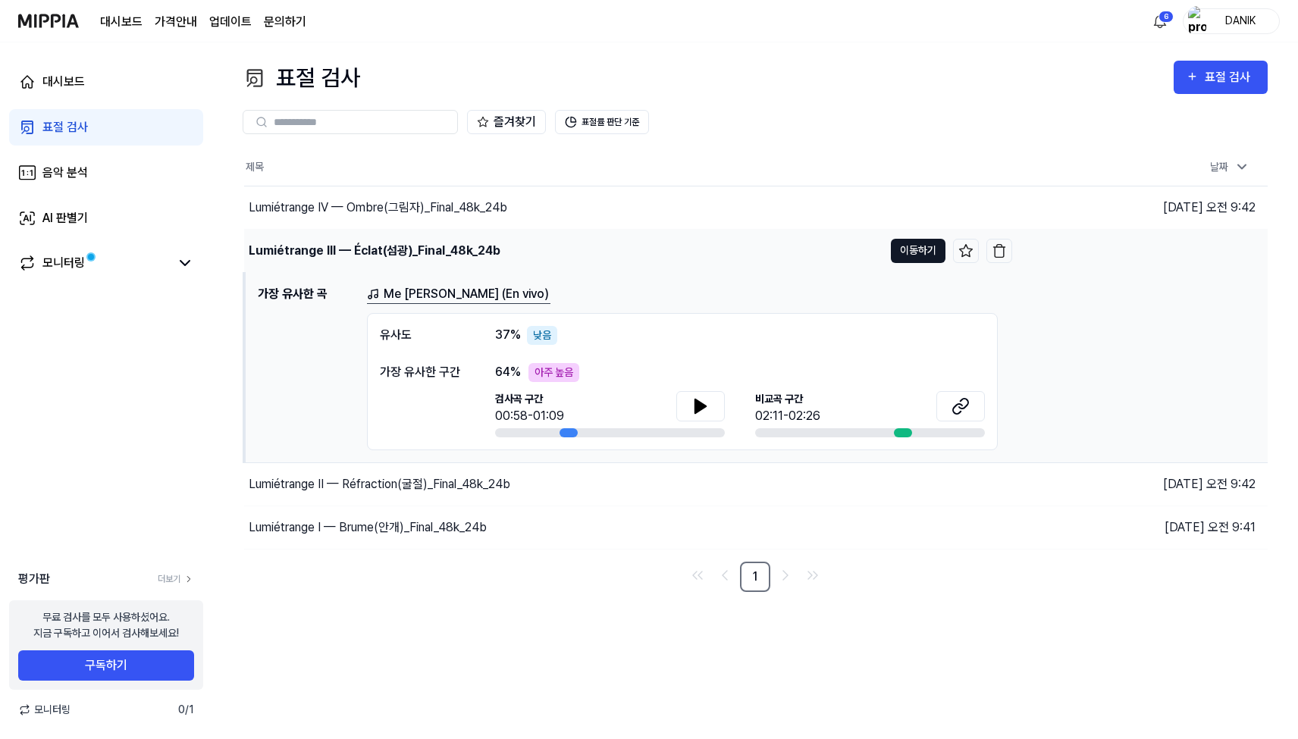
click at [921, 251] on button "이동하기" at bounding box center [918, 251] width 55 height 24
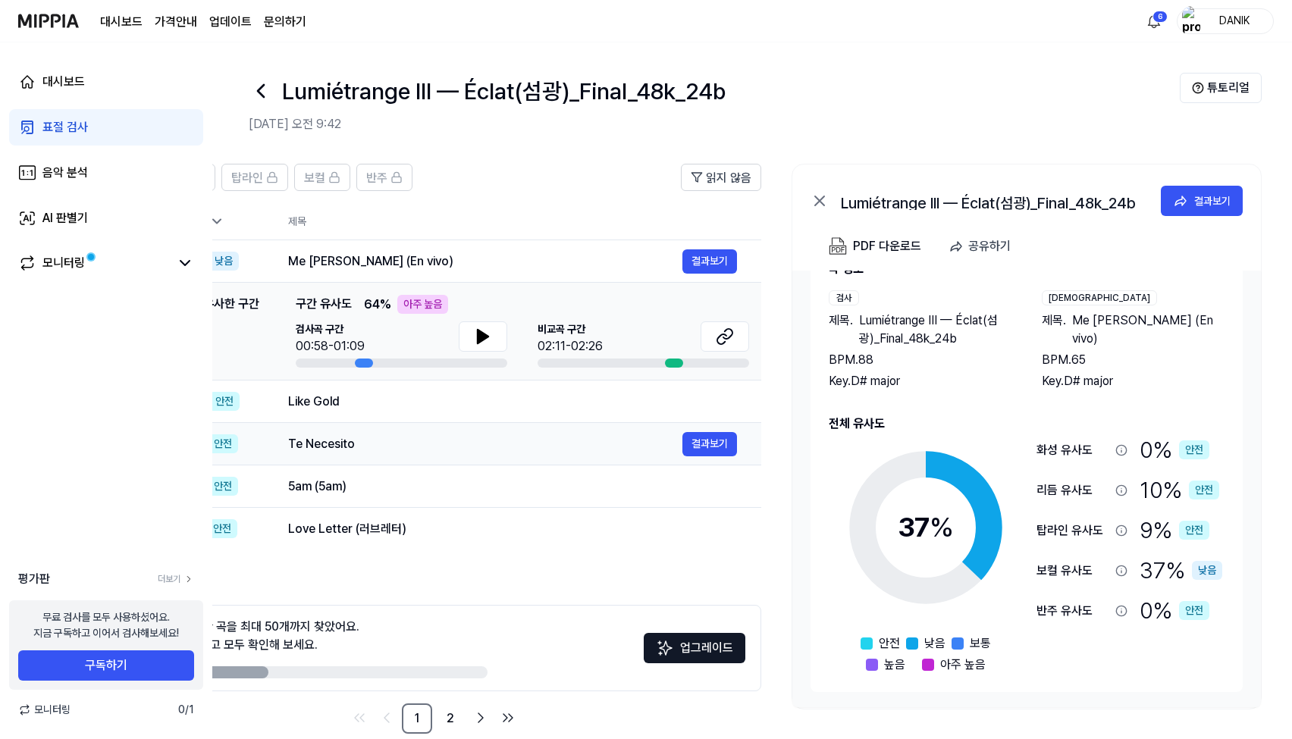
scroll to position [44, 0]
click at [453, 413] on div "Like Gold 결과보기" at bounding box center [512, 402] width 449 height 24
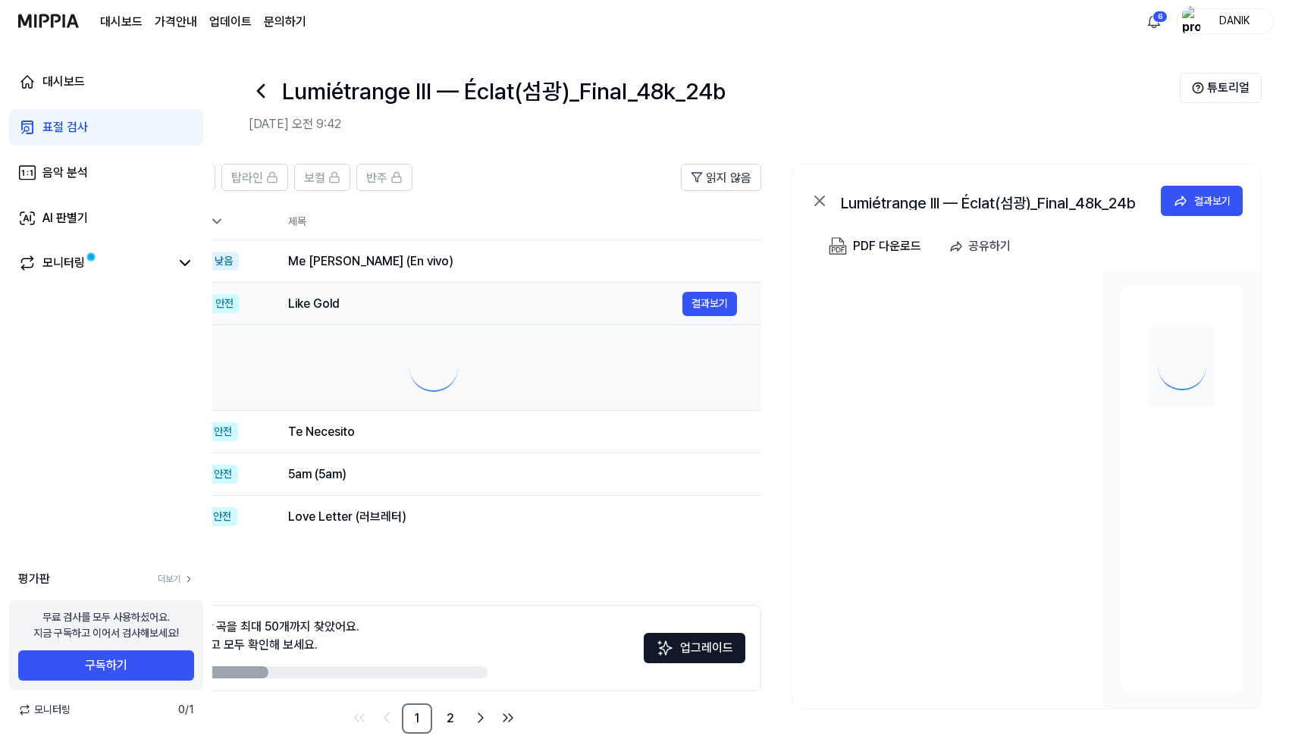
scroll to position [0, 0]
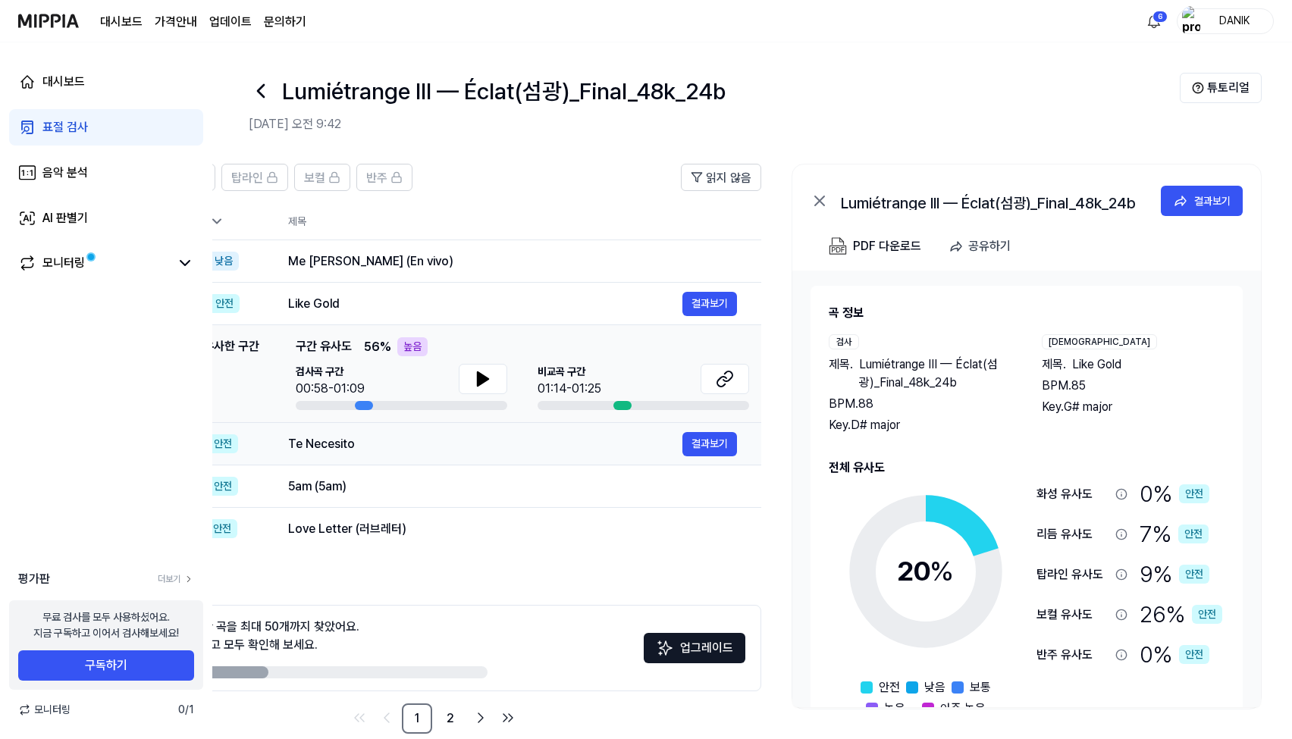
click at [413, 448] on div "Te Necesito" at bounding box center [485, 444] width 394 height 18
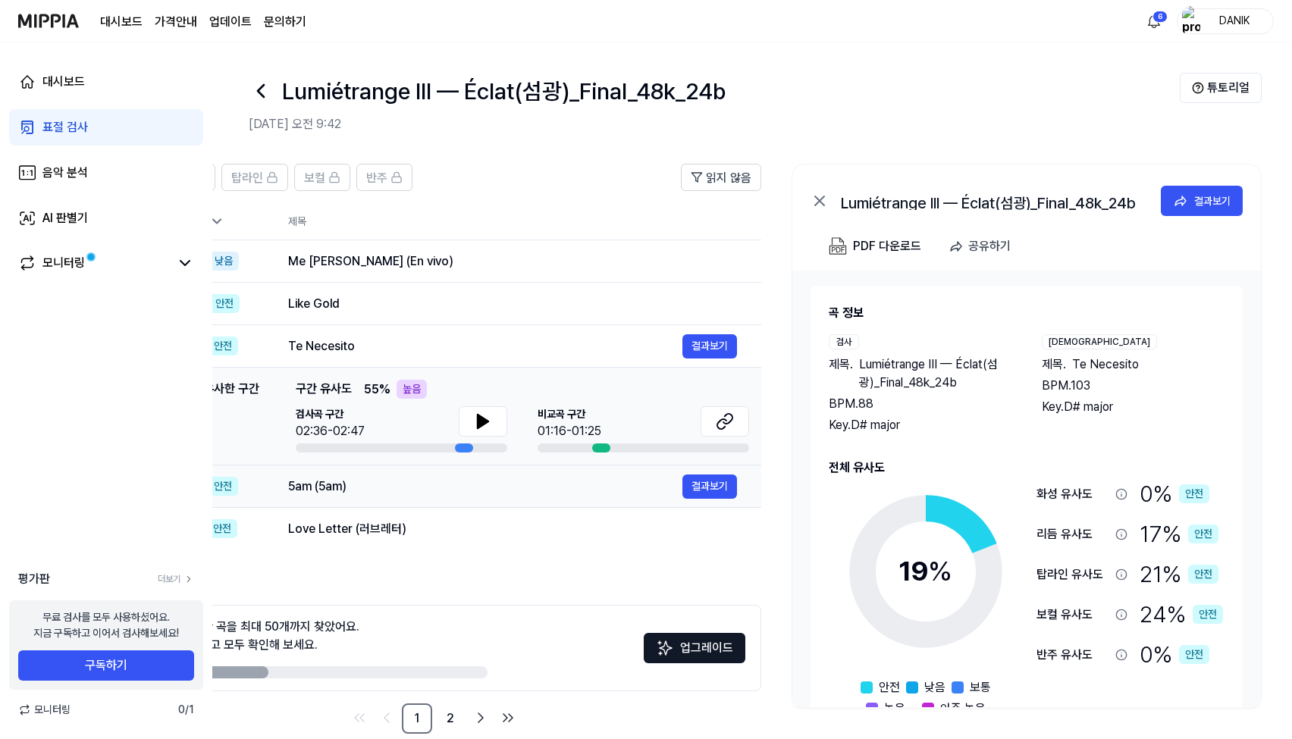
click at [412, 470] on td "5am (5am) 결과보기" at bounding box center [512, 487] width 497 height 42
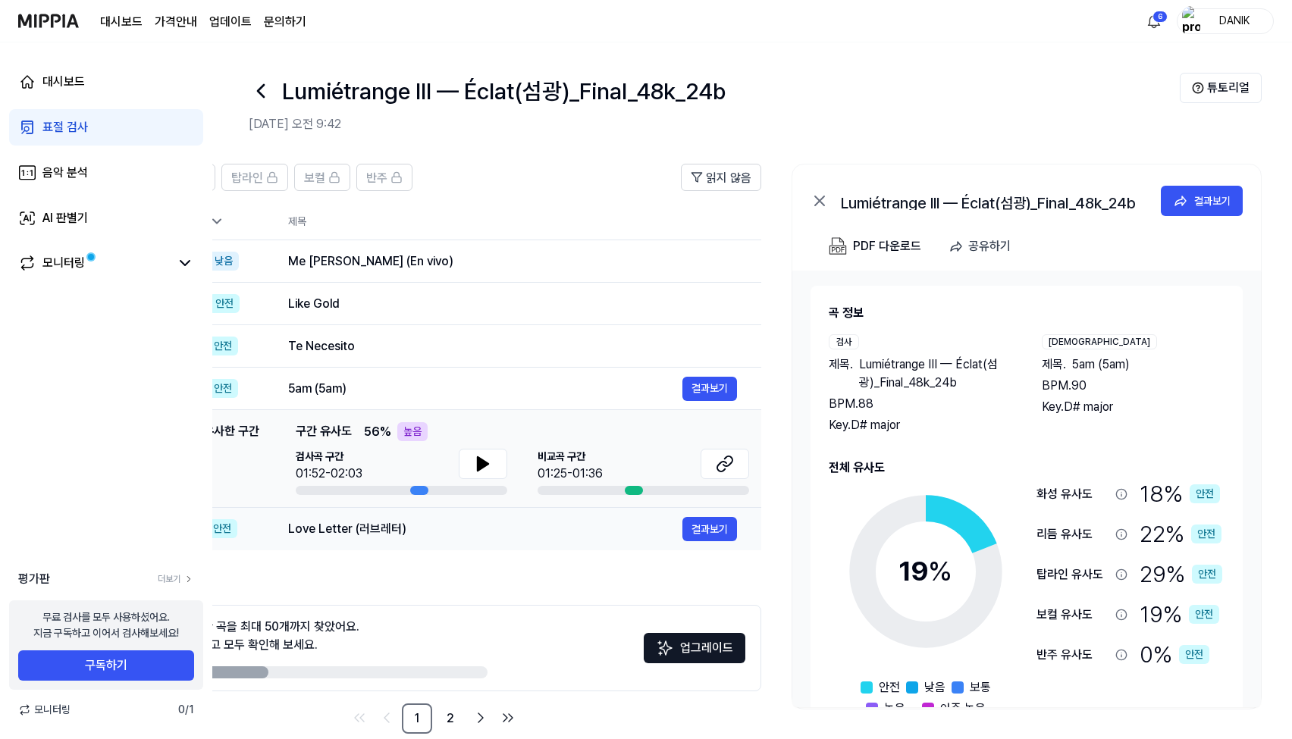
click at [419, 525] on div "Love Letter (러브레터)" at bounding box center [485, 529] width 394 height 18
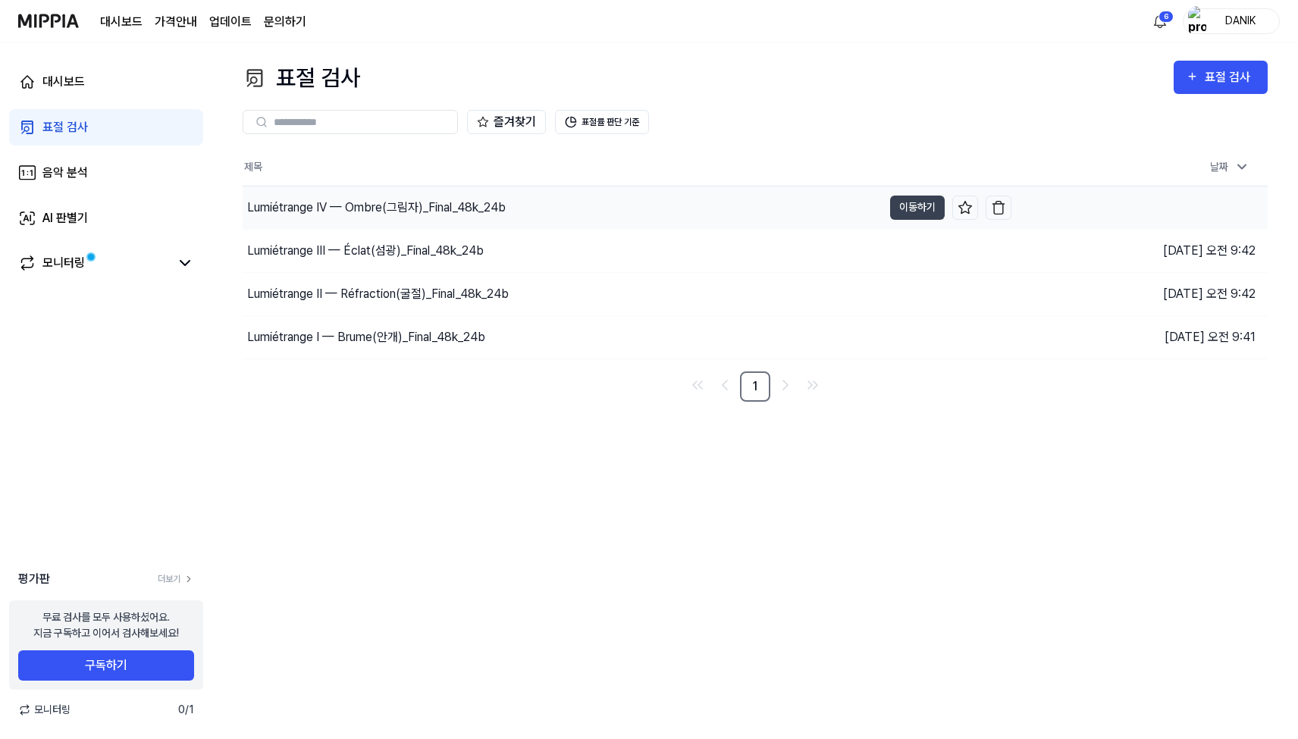
click at [486, 209] on div "Lumiétrange IV — Ombre(그림자)_Final_48k_24b" at bounding box center [376, 208] width 259 height 18
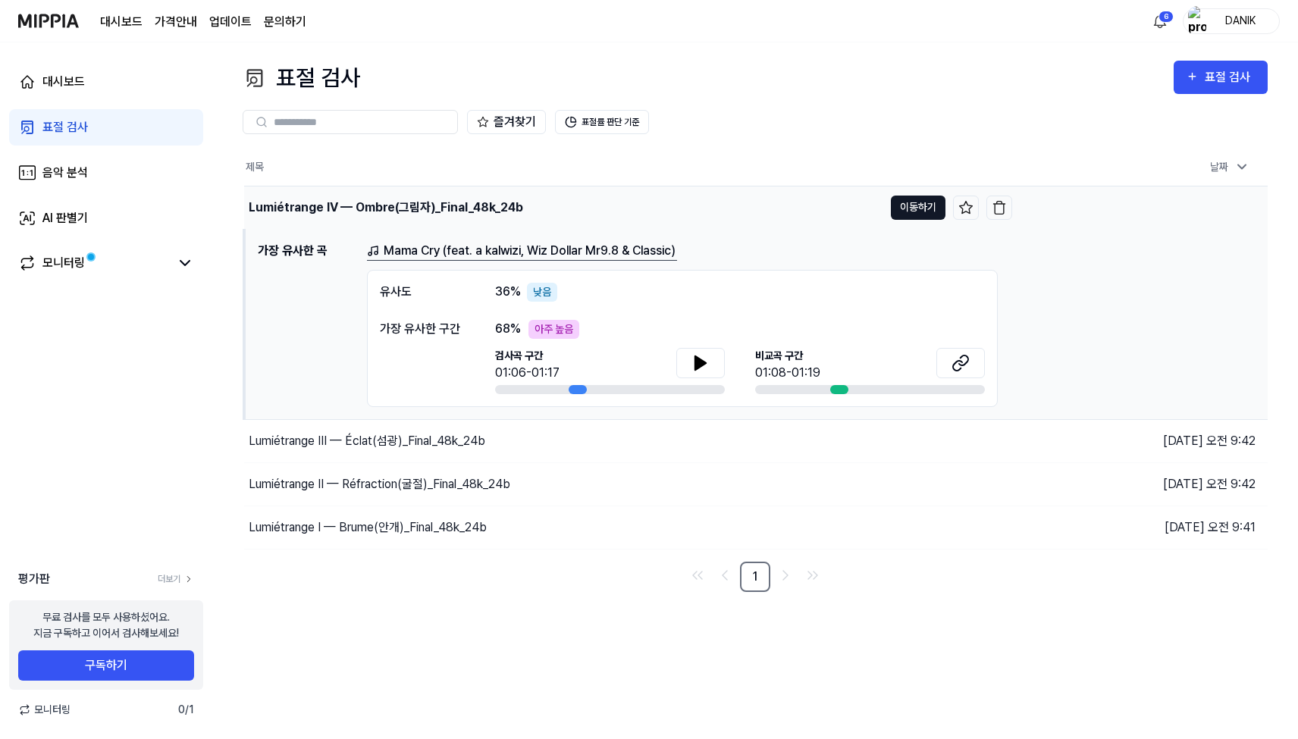
click at [908, 214] on button "이동하기" at bounding box center [918, 208] width 55 height 24
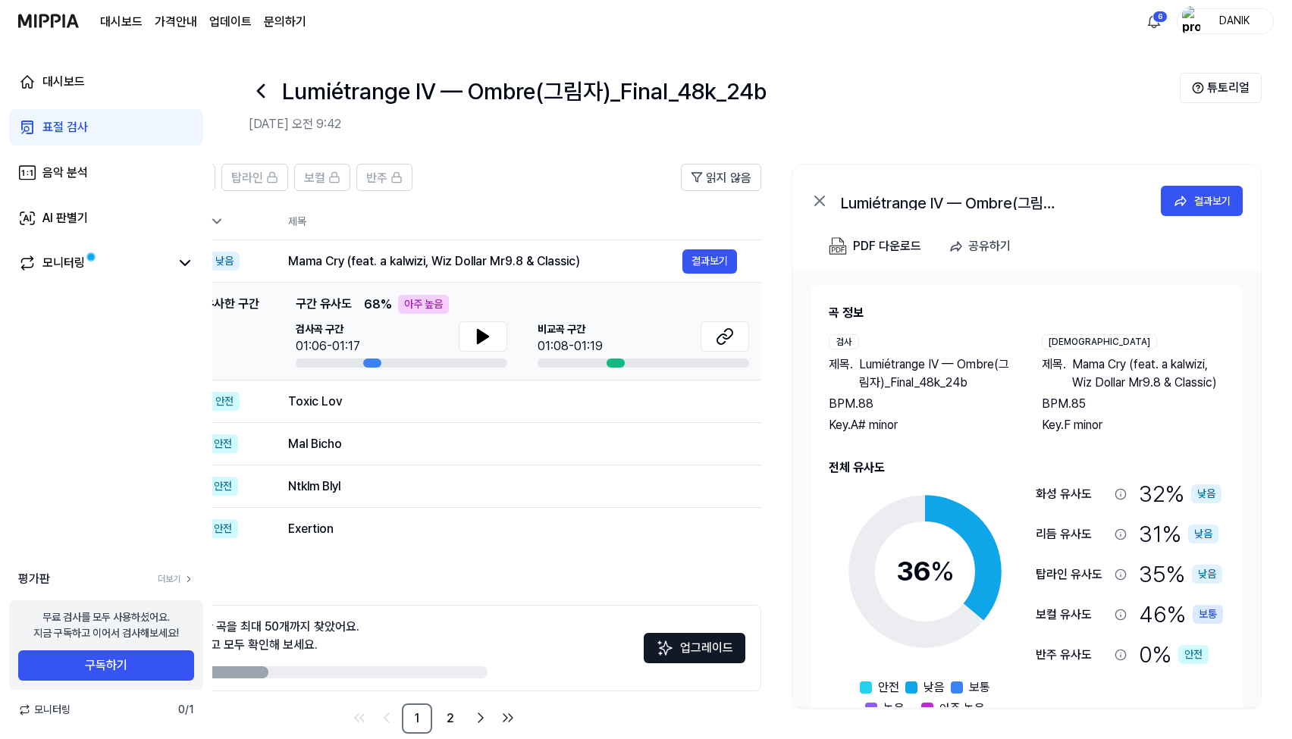
scroll to position [0, 143]
click at [449, 406] on div "Toxic Lov" at bounding box center [485, 402] width 394 height 18
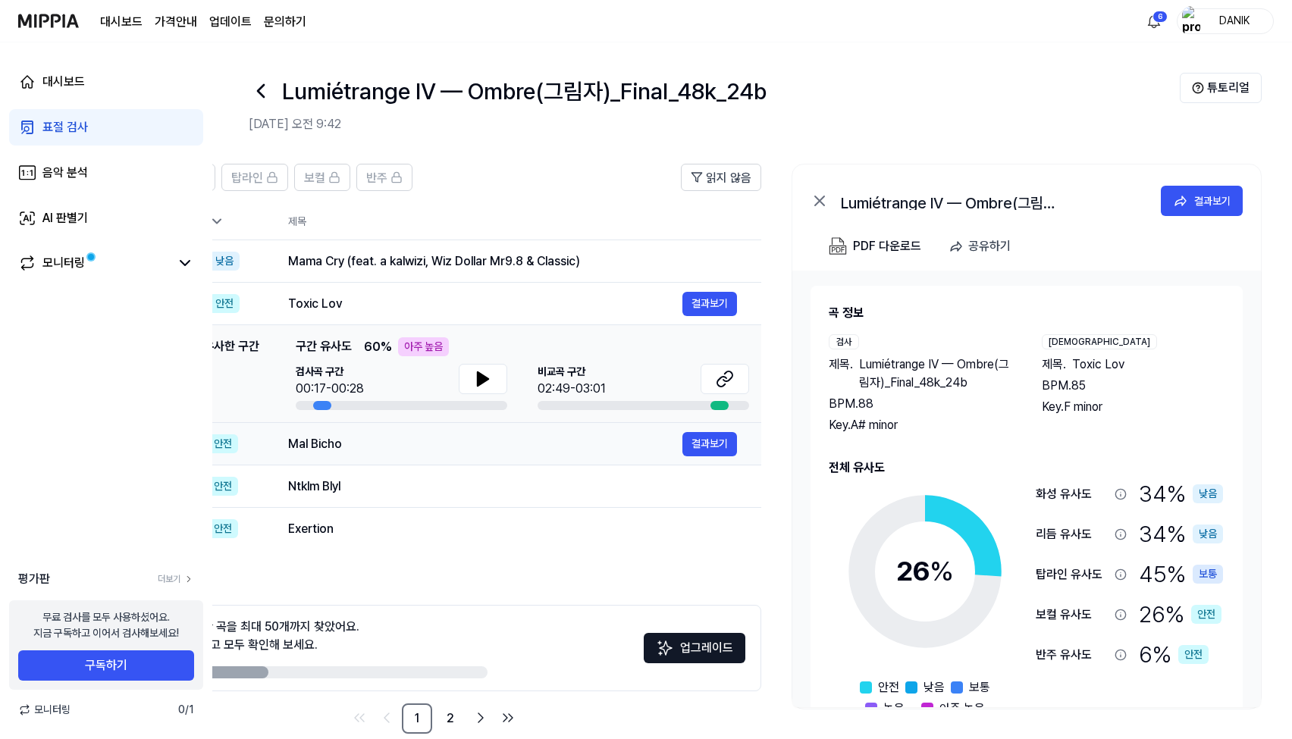
click at [428, 450] on div "Mal Bicho" at bounding box center [485, 444] width 394 height 18
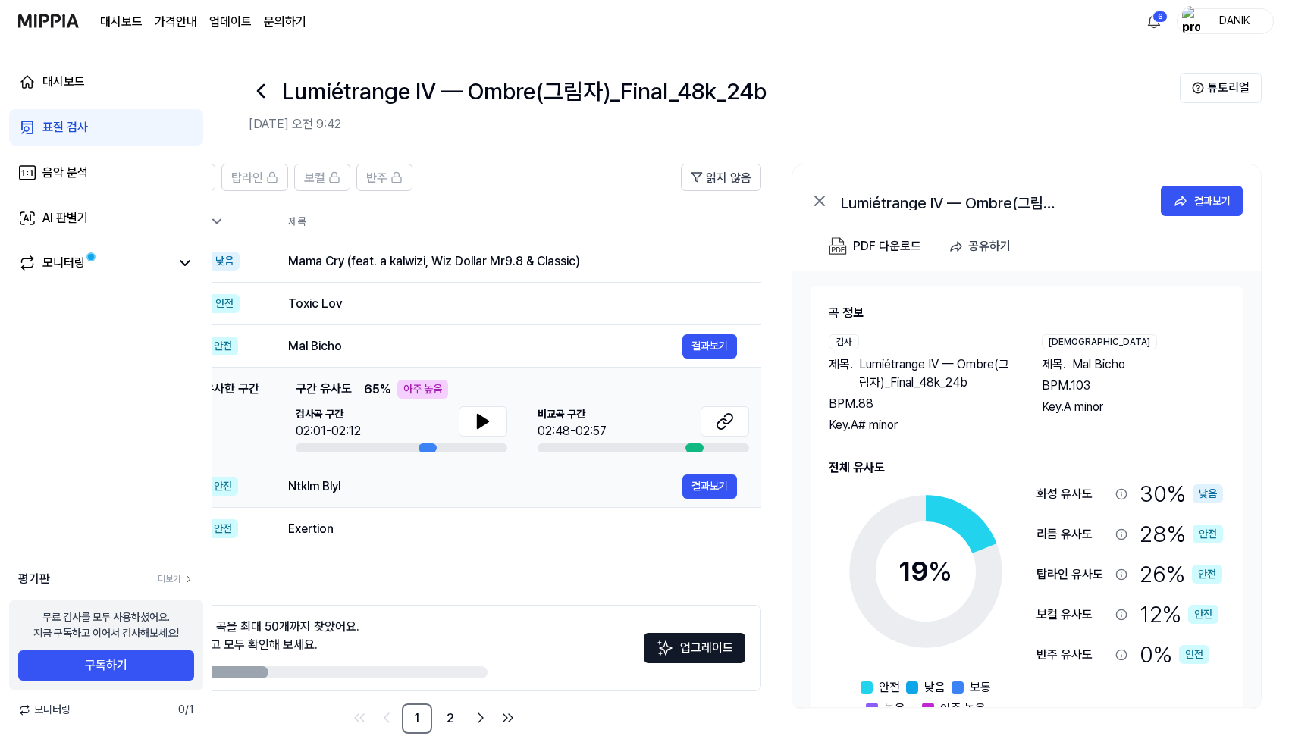
click at [405, 497] on div "Ntklm Blyl 결과보기" at bounding box center [512, 487] width 449 height 24
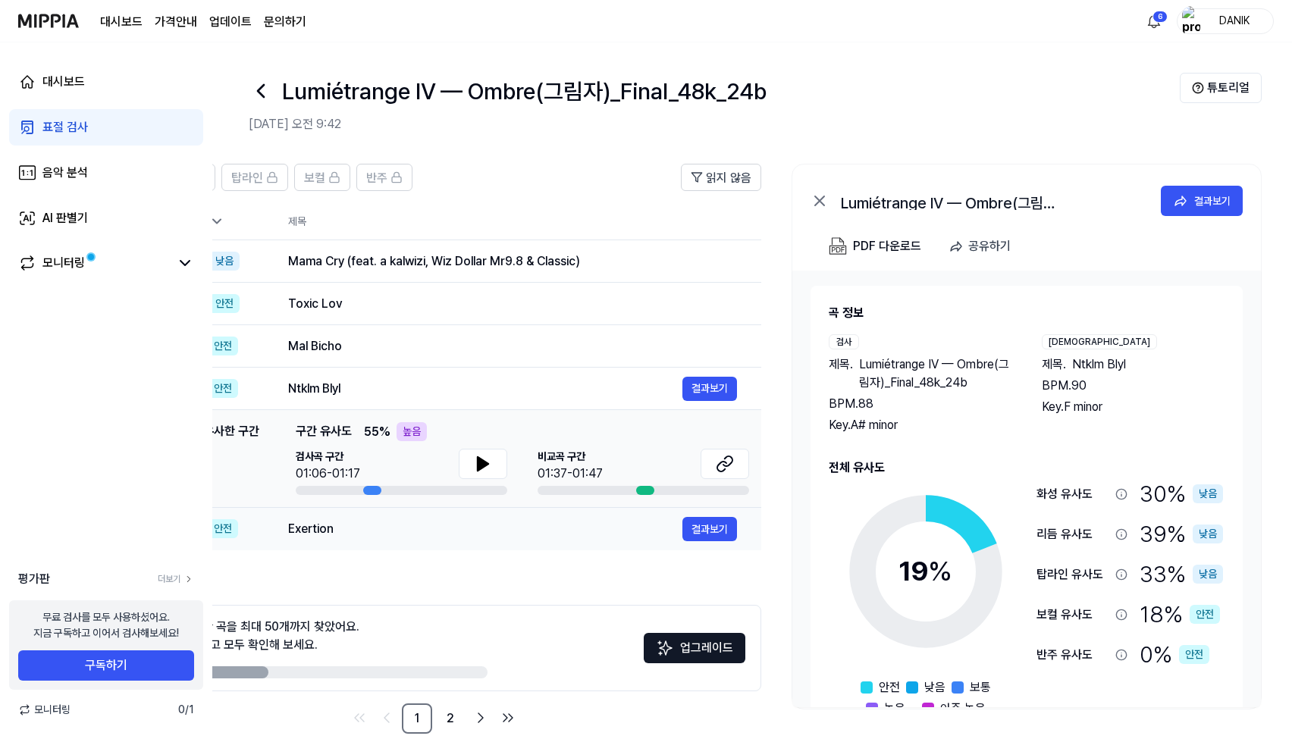
click at [414, 540] on div "Exertion 결과보기" at bounding box center [512, 529] width 449 height 24
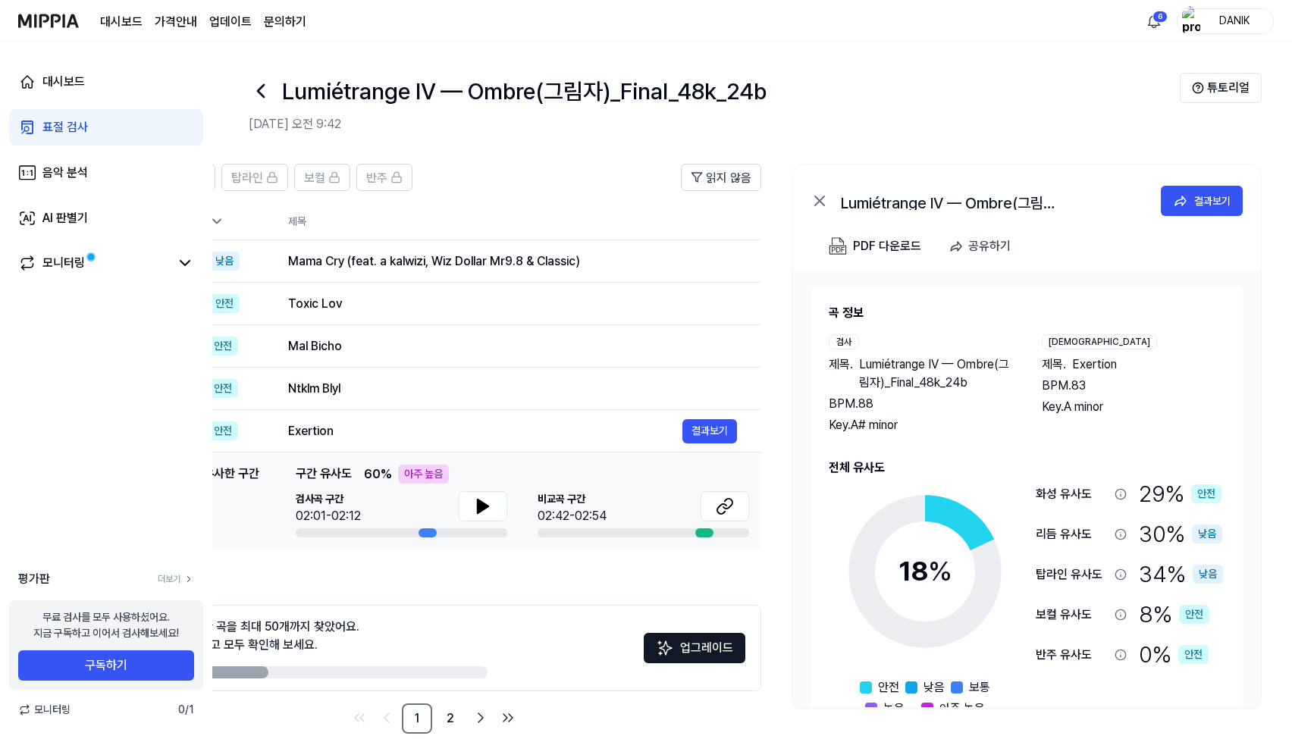
scroll to position [0, 0]
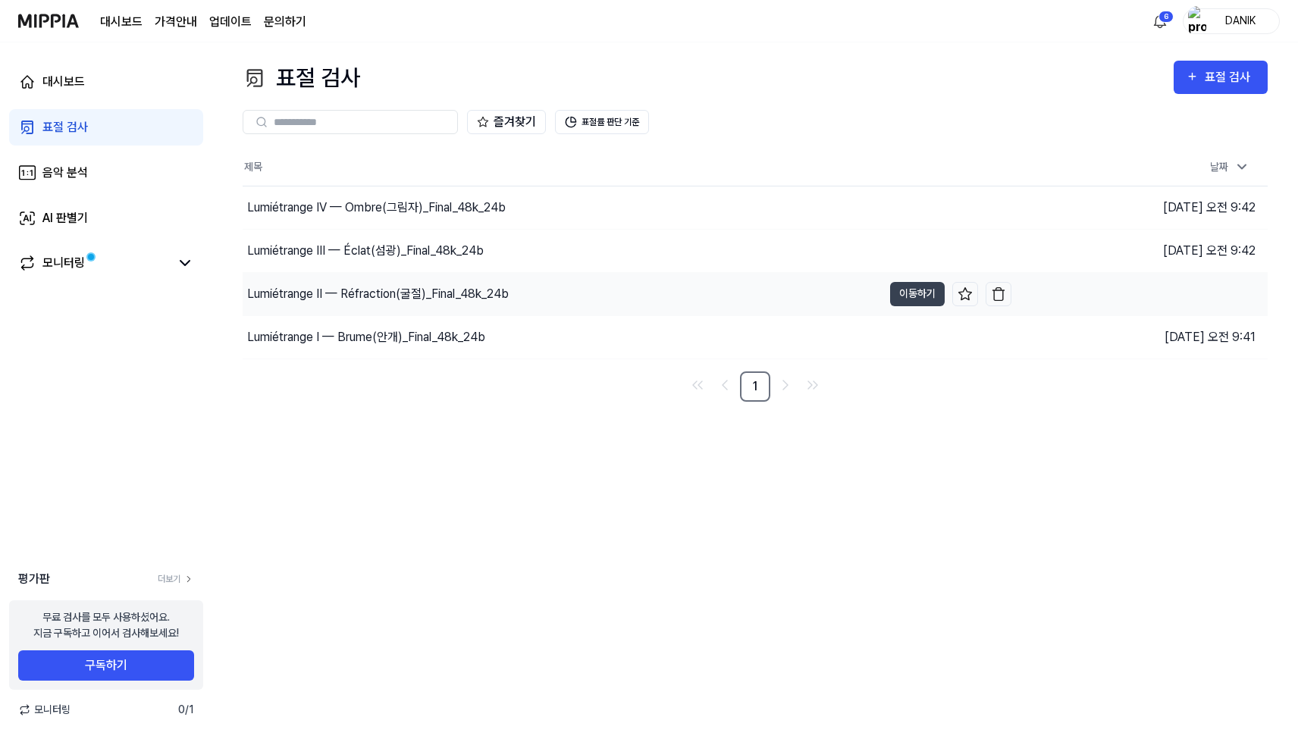
click at [401, 290] on div "Lumiétrange II — Réfraction(굴절)_Final_48k_24b" at bounding box center [378, 294] width 262 height 18
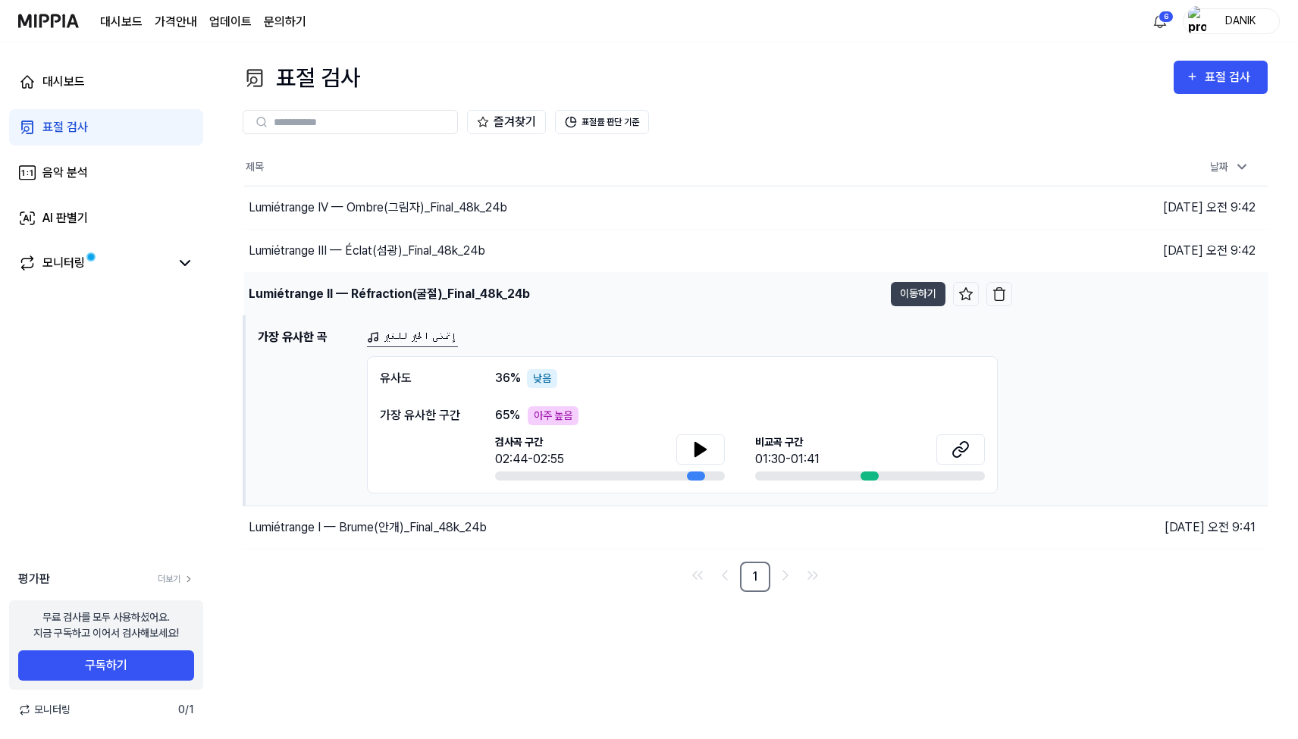
click at [919, 278] on td "Lumiétrange II — Réfraction(굴절)_Final_48k_24b 이동하기" at bounding box center [628, 294] width 768 height 42
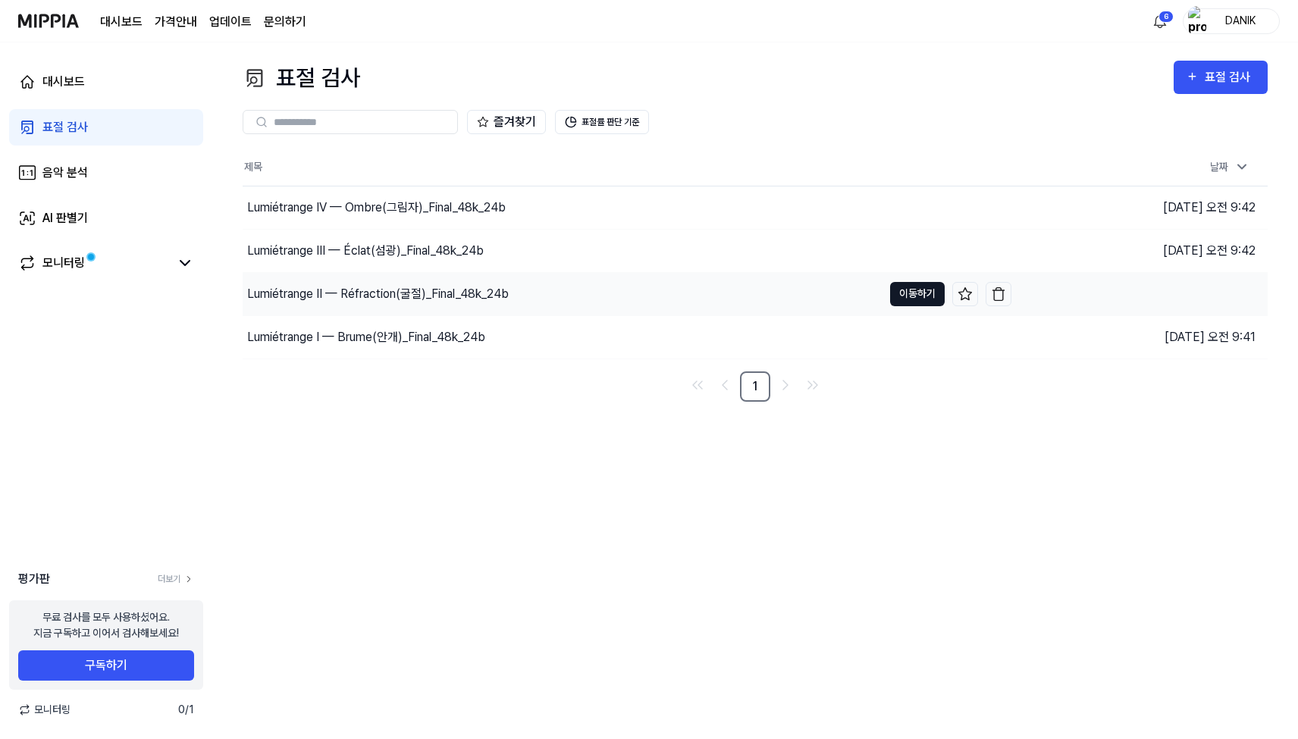
click at [913, 302] on button "이동하기" at bounding box center [917, 294] width 55 height 24
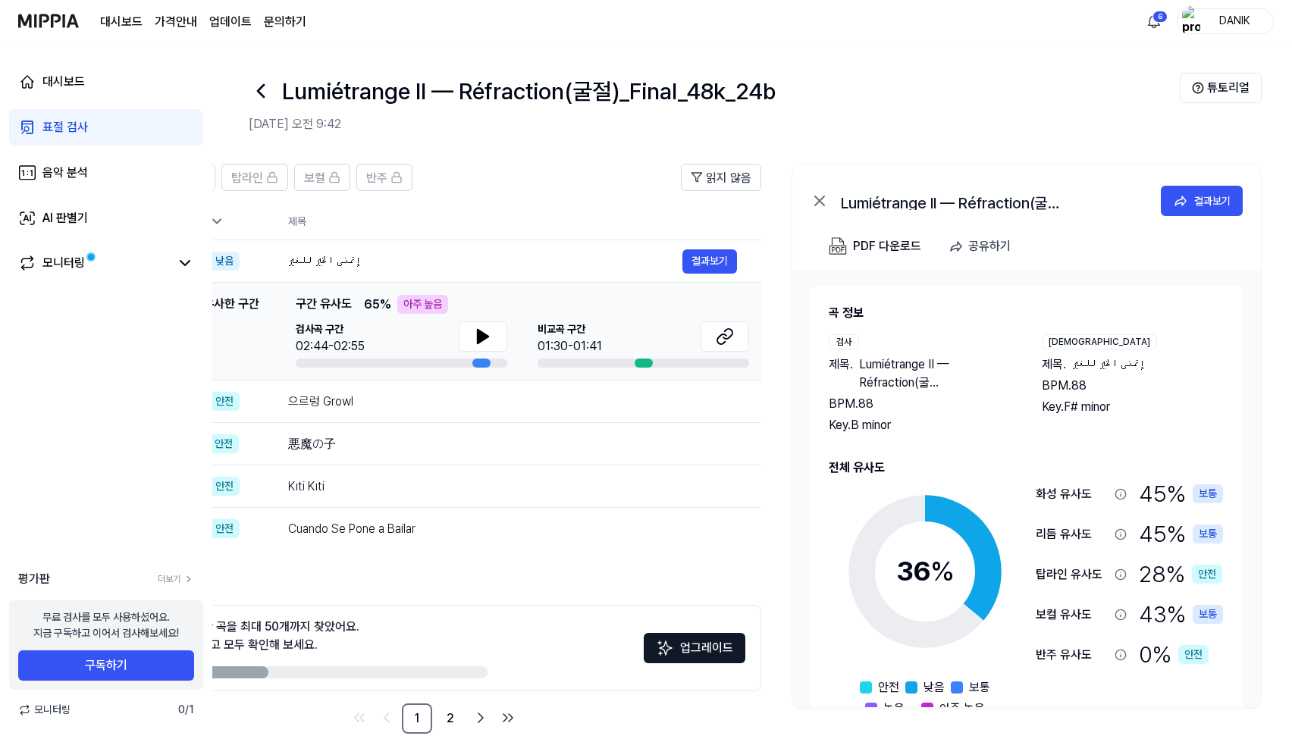
scroll to position [0, 143]
click at [406, 403] on div "으르렁 Growl" at bounding box center [485, 402] width 394 height 18
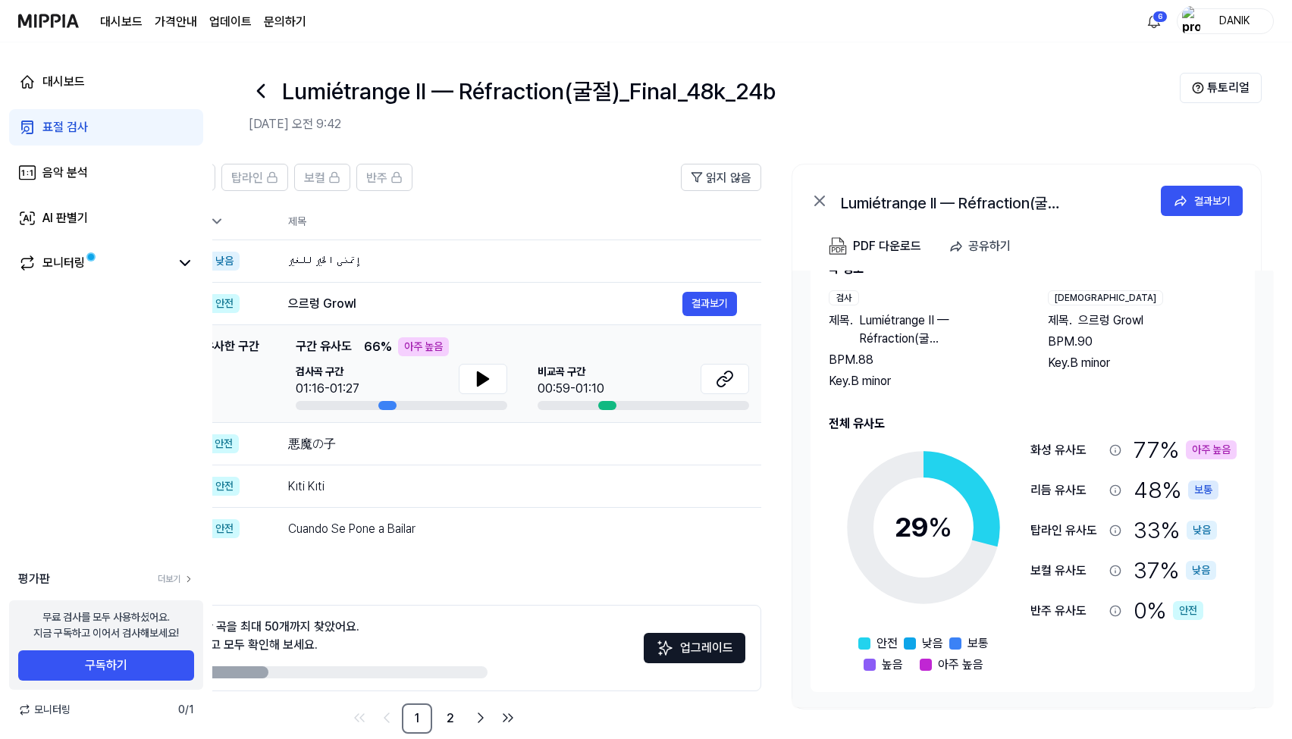
scroll to position [44, 0]
